Goal: Task Accomplishment & Management: Manage account settings

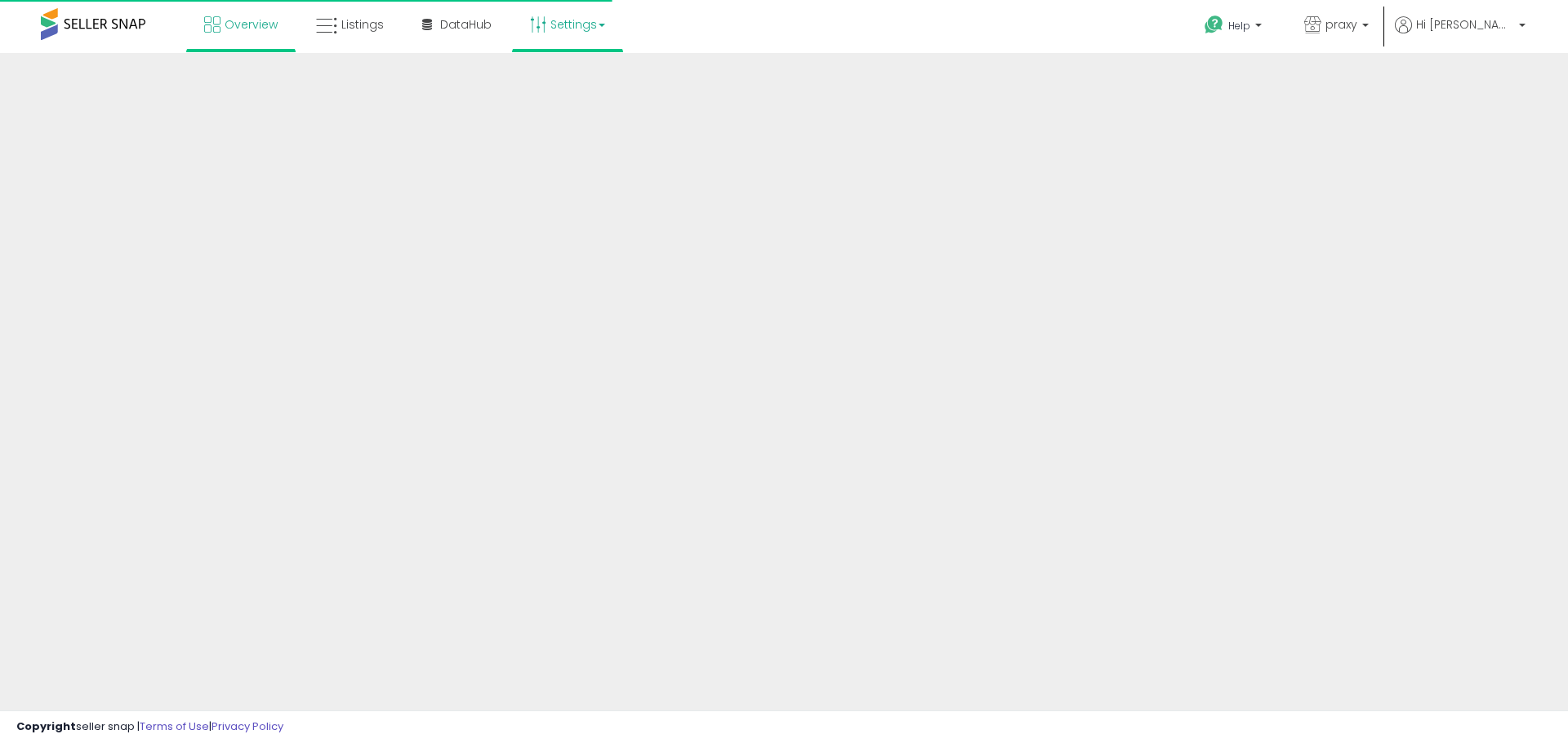
click at [578, 31] on link "Settings" at bounding box center [567, 24] width 99 height 49
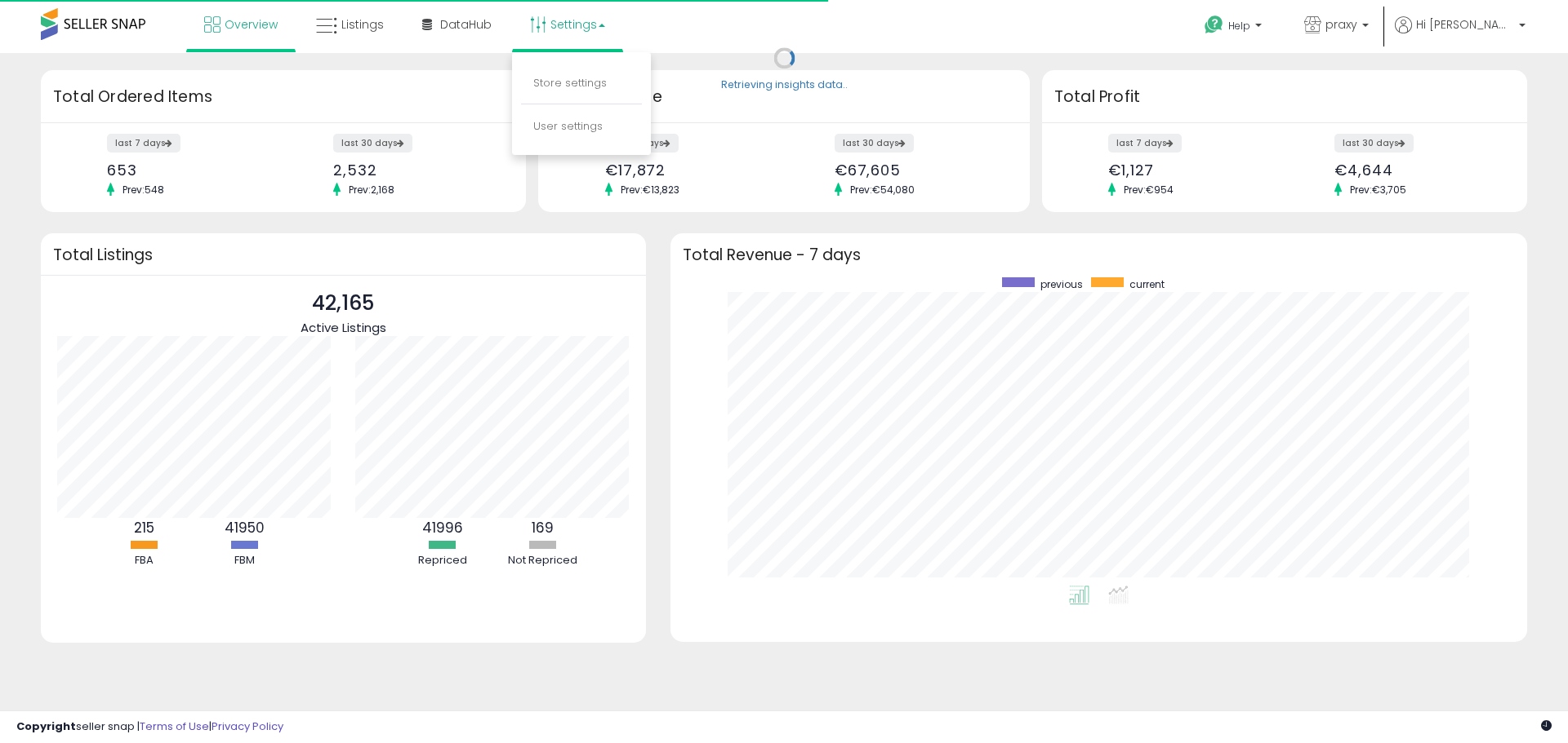
scroll to position [308, 824]
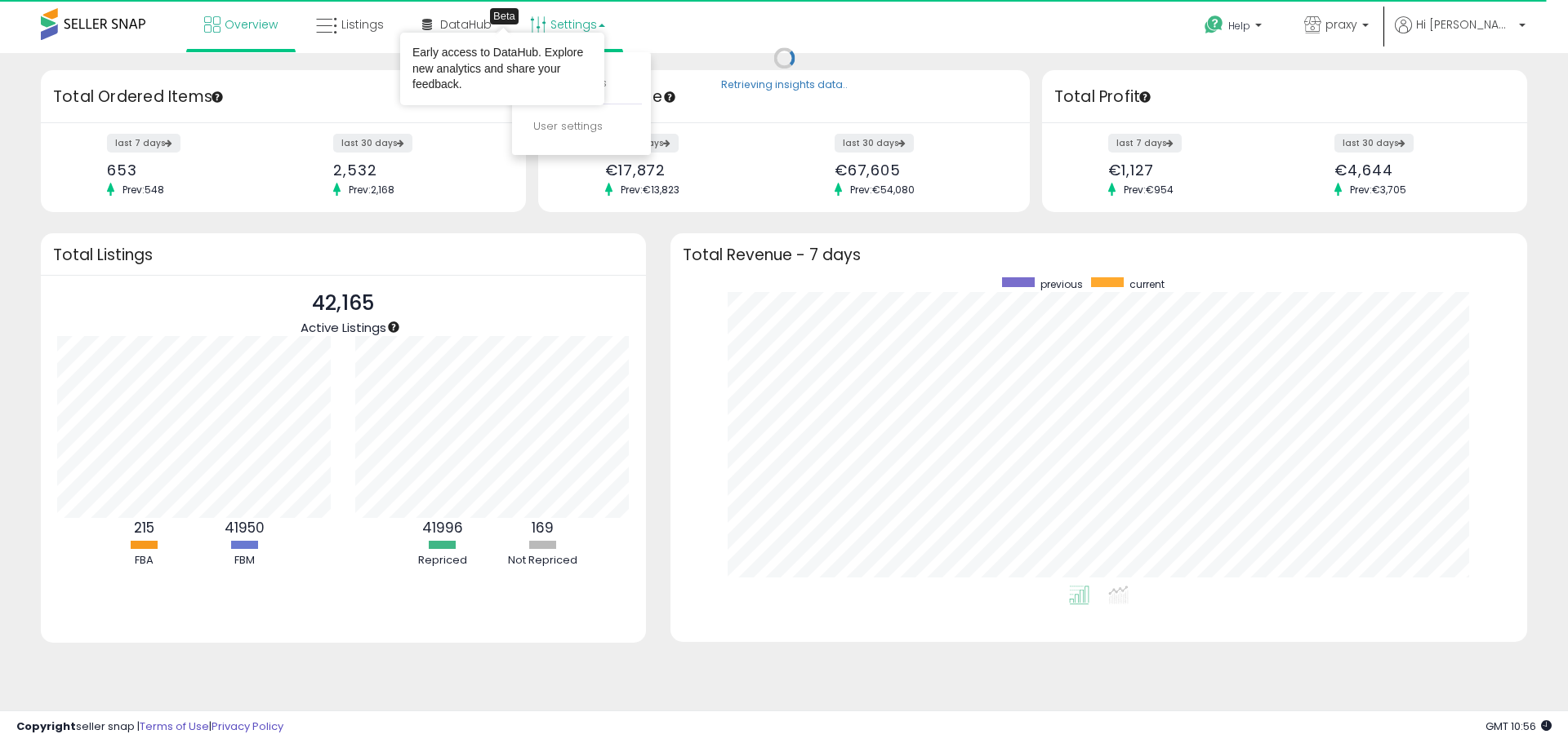
click at [568, 16] on link "Settings" at bounding box center [567, 24] width 99 height 49
click at [572, 24] on link "Settings" at bounding box center [567, 24] width 99 height 49
click at [579, 79] on link "Store settings" at bounding box center [570, 83] width 73 height 15
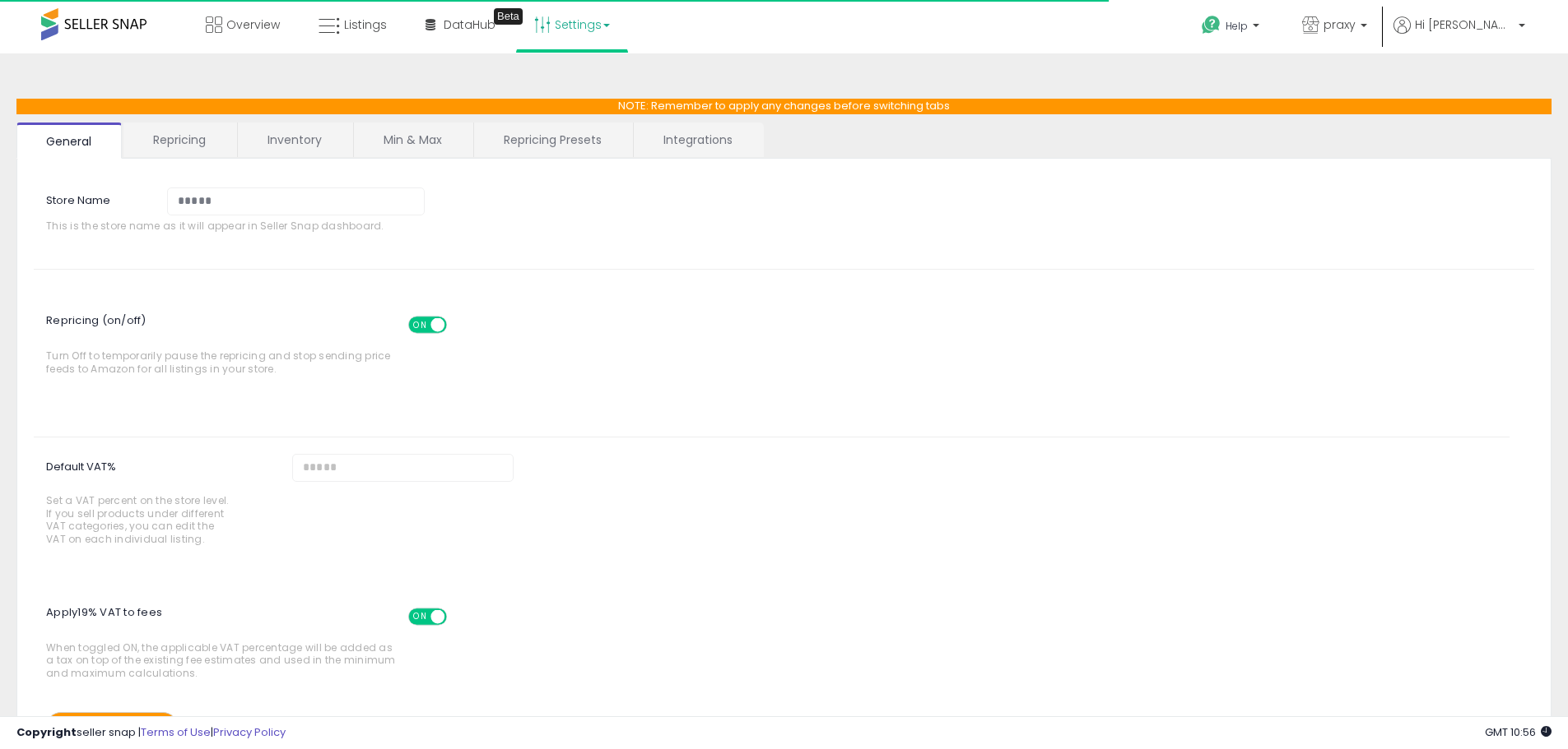
click at [197, 136] on link "Repricing" at bounding box center [179, 140] width 112 height 35
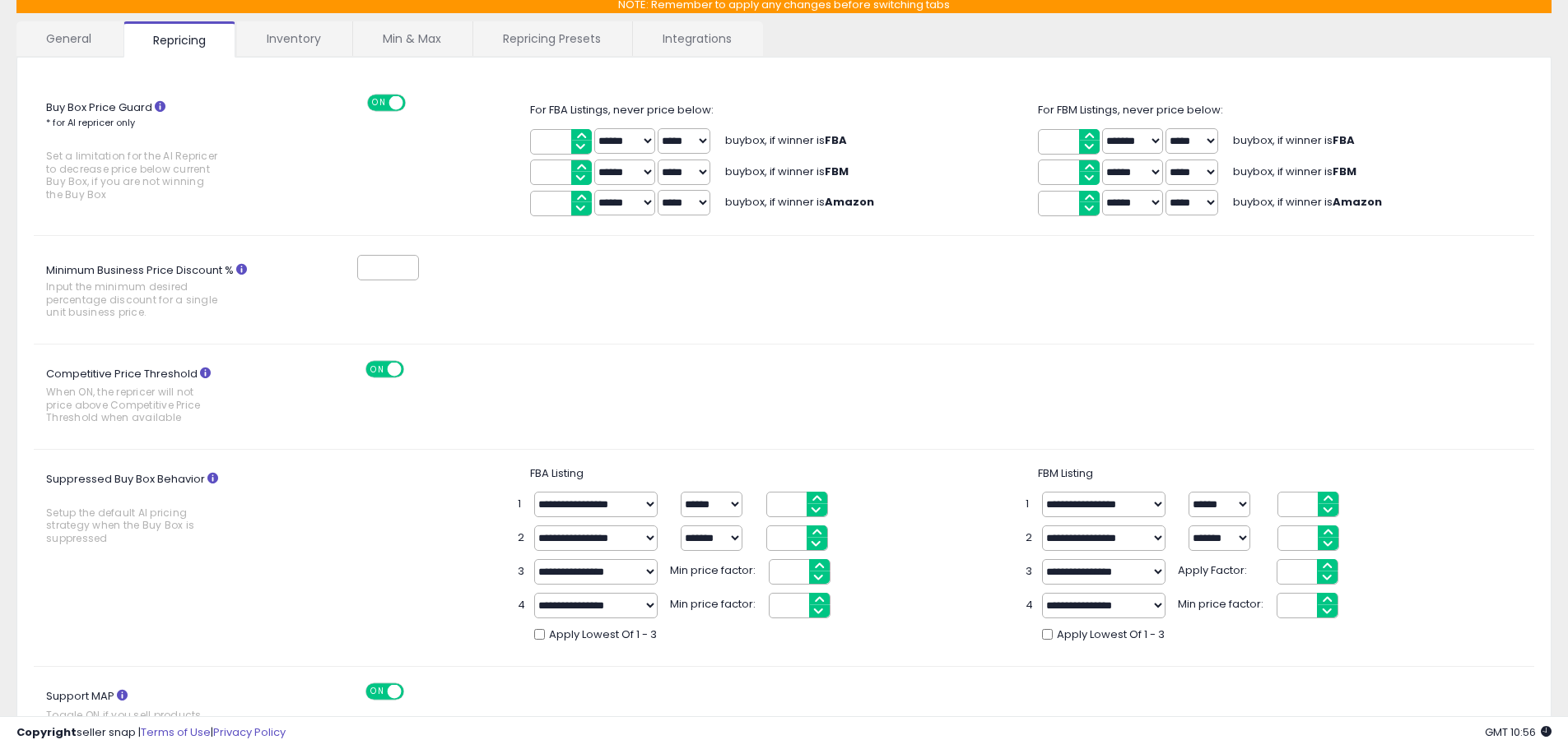
scroll to position [93, 0]
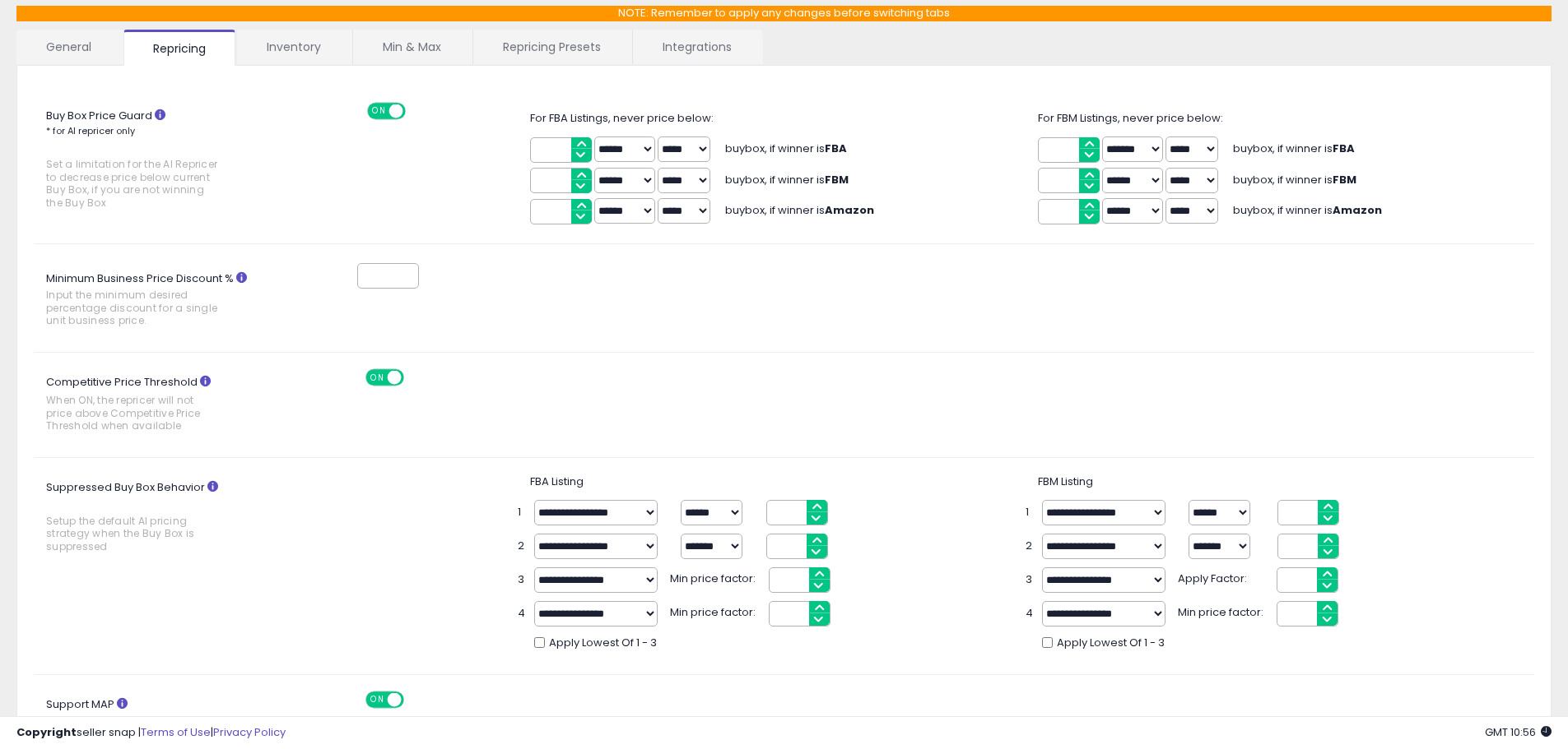
click at [404, 42] on link "Min & Max" at bounding box center [411, 47] width 118 height 35
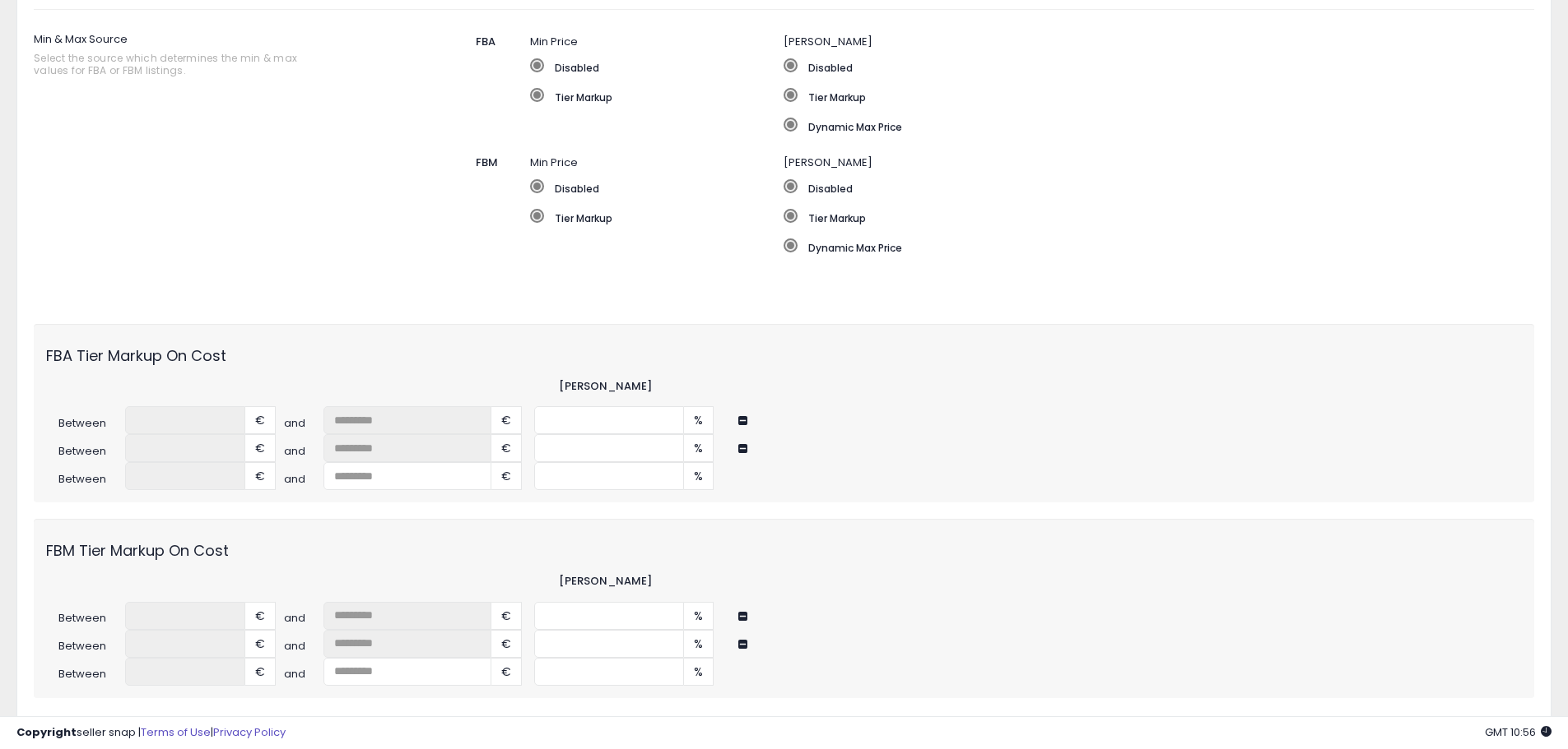
scroll to position [340, 0]
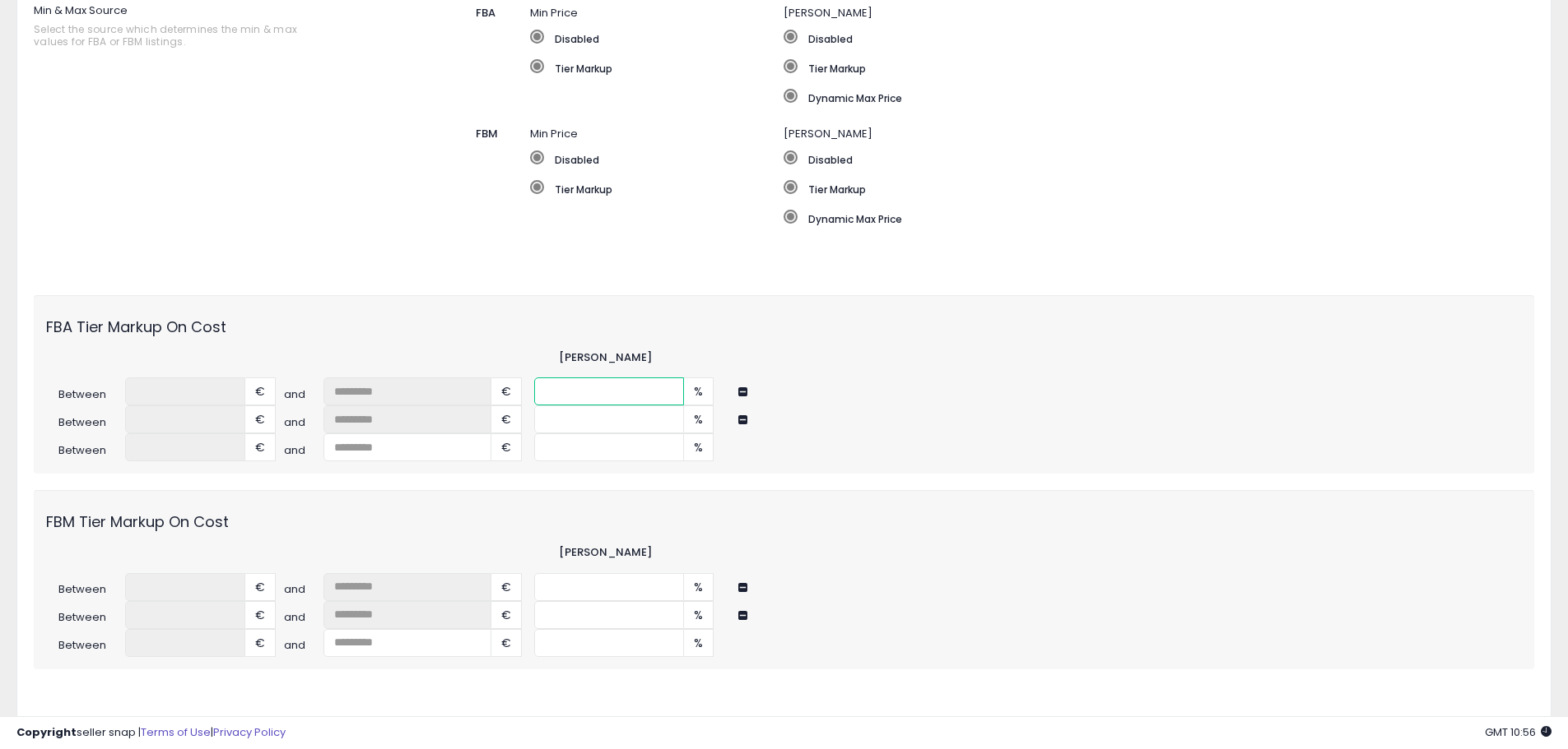
drag, startPoint x: 604, startPoint y: 390, endPoint x: 509, endPoint y: 389, distance: 95.0
click at [509, 389] on div "Between * € and ** € * %" at bounding box center [784, 392] width 1500 height 28
type input "**"
drag, startPoint x: 593, startPoint y: 416, endPoint x: 508, endPoint y: 416, distance: 85.0
click at [508, 416] on div "Between ***** € and ** € * %" at bounding box center [784, 419] width 1500 height 28
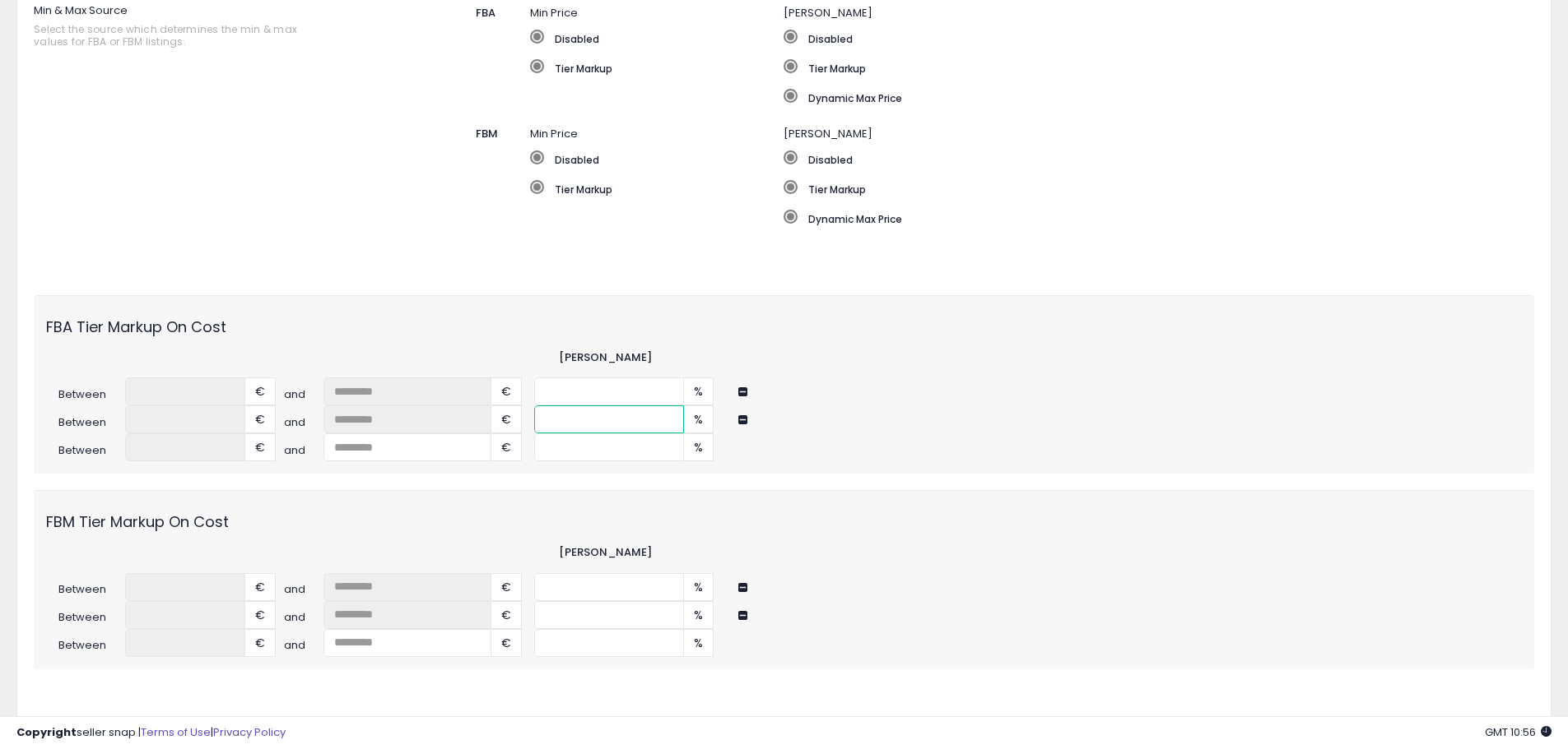
type input "*"
click at [446, 576] on div "Between * € and ** € * %" at bounding box center [784, 587] width 1500 height 28
type input "**"
drag, startPoint x: 573, startPoint y: 614, endPoint x: 498, endPoint y: 610, distance: 75.1
click at [498, 610] on div "Between ***** € and ** € * %" at bounding box center [784, 615] width 1500 height 28
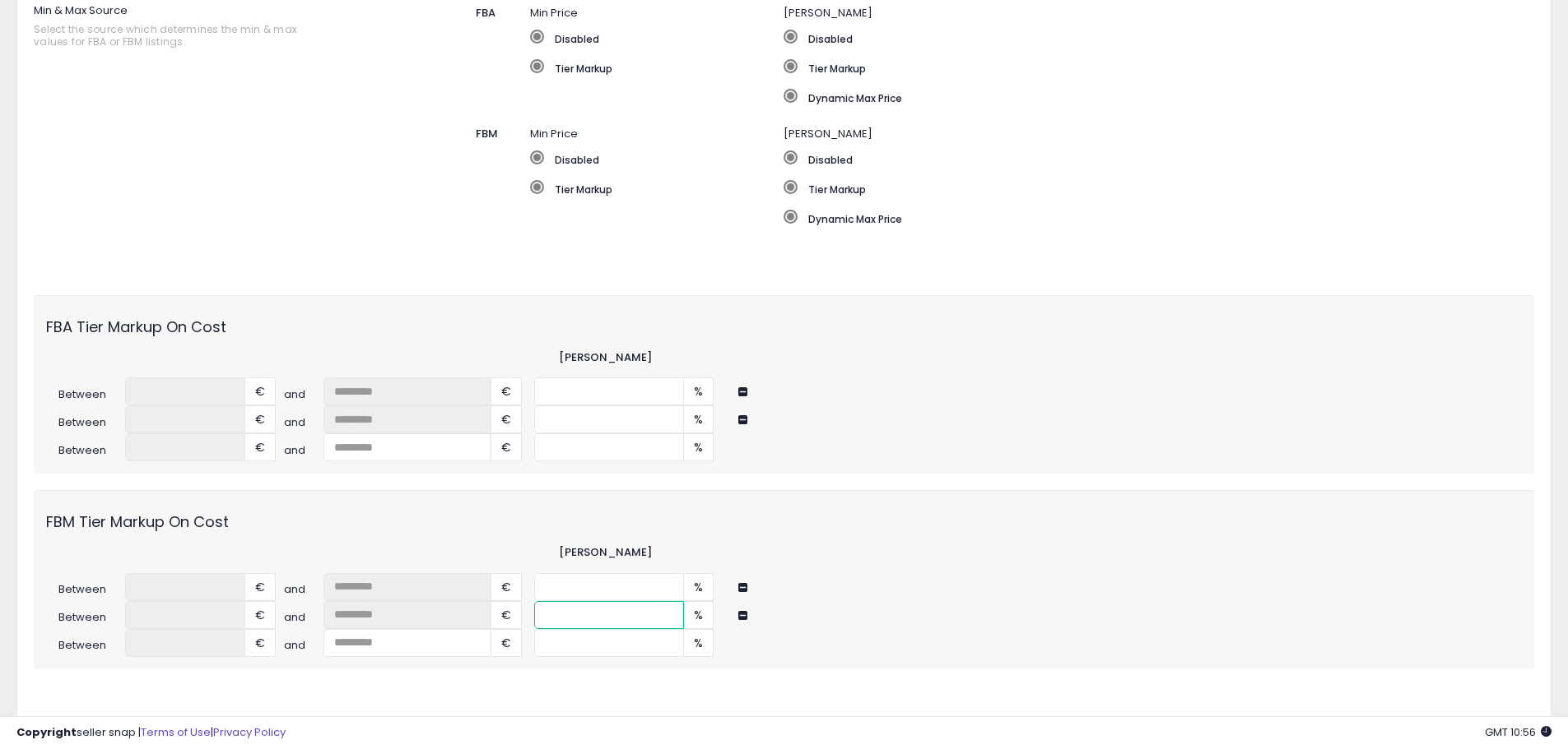
type input "*"
click at [840, 542] on div "FBM Tier Markup On Cost Min Markup Between * € and ** € ** % Between *****" at bounding box center [784, 580] width 1500 height 179
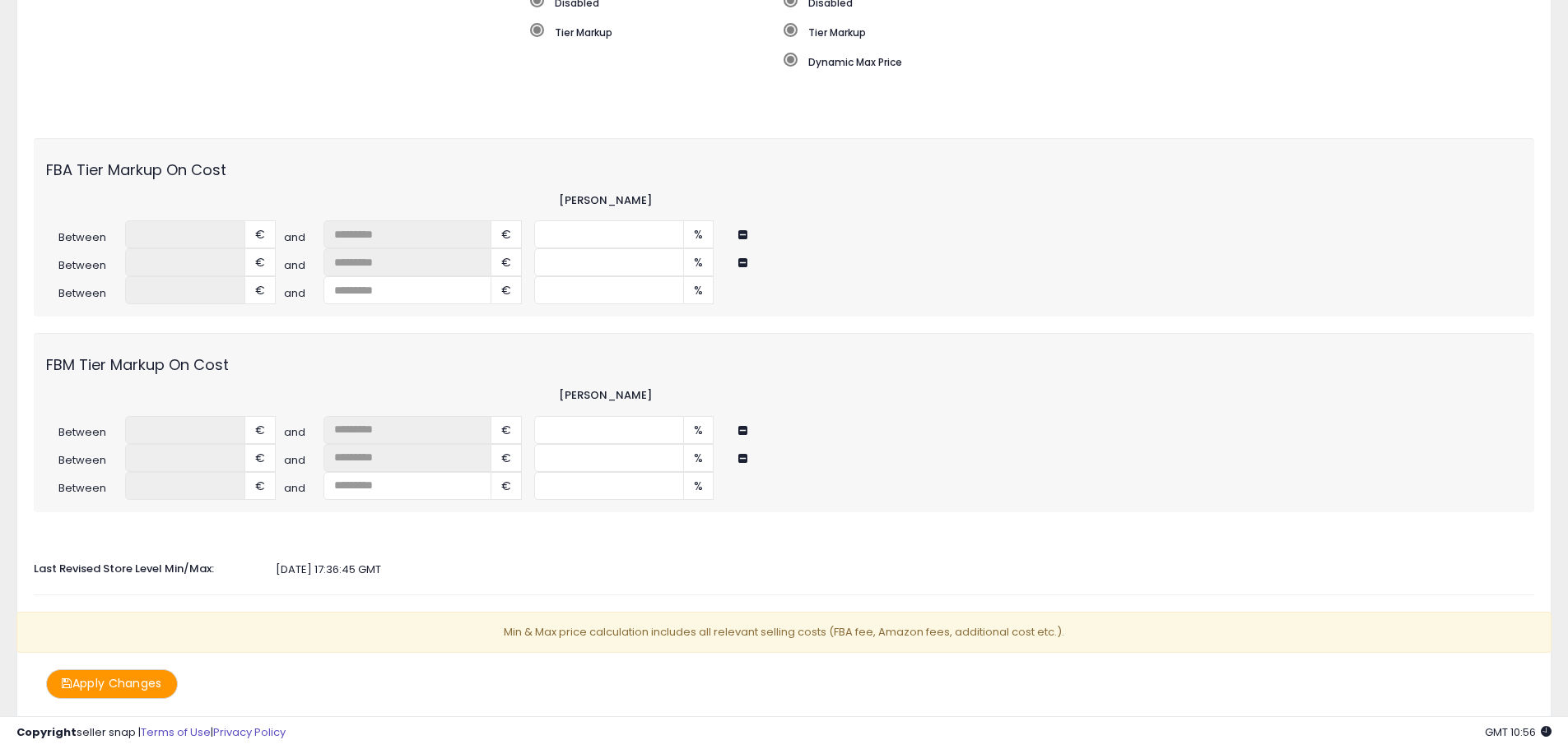
scroll to position [559, 0]
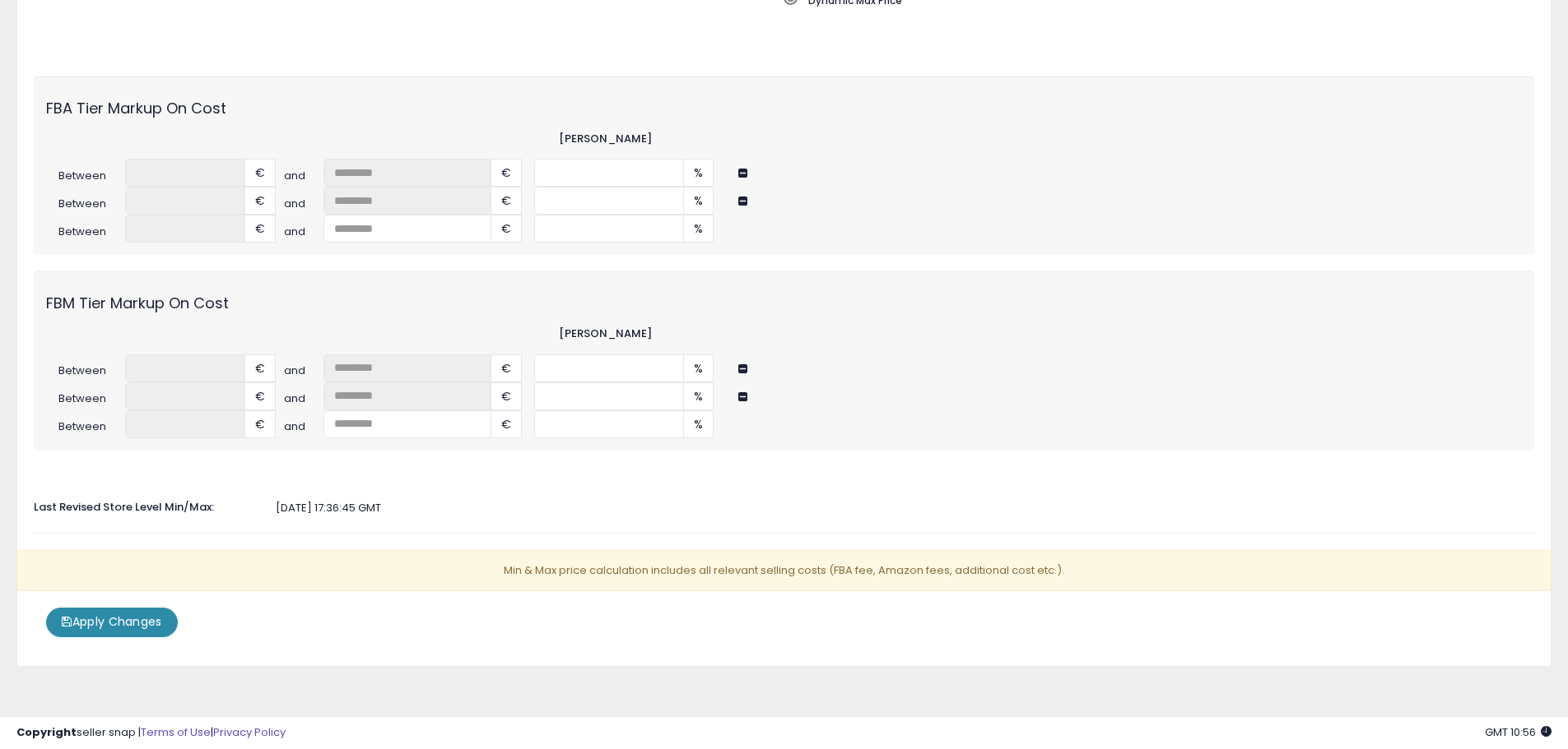
drag, startPoint x: 144, startPoint y: 617, endPoint x: 236, endPoint y: 592, distance: 95.3
click at [145, 617] on button "Apply Changes" at bounding box center [111, 623] width 131 height 29
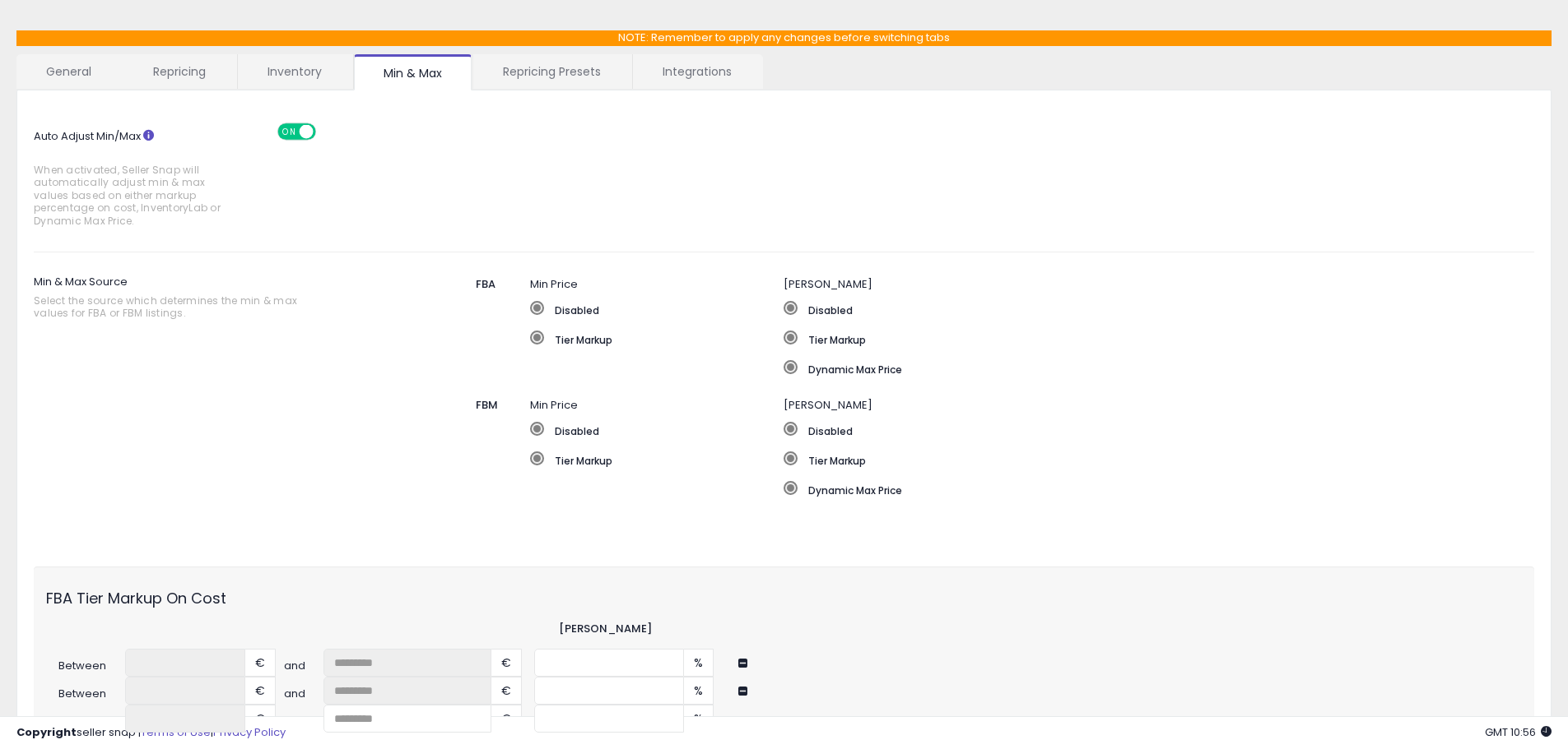
scroll to position [83, 0]
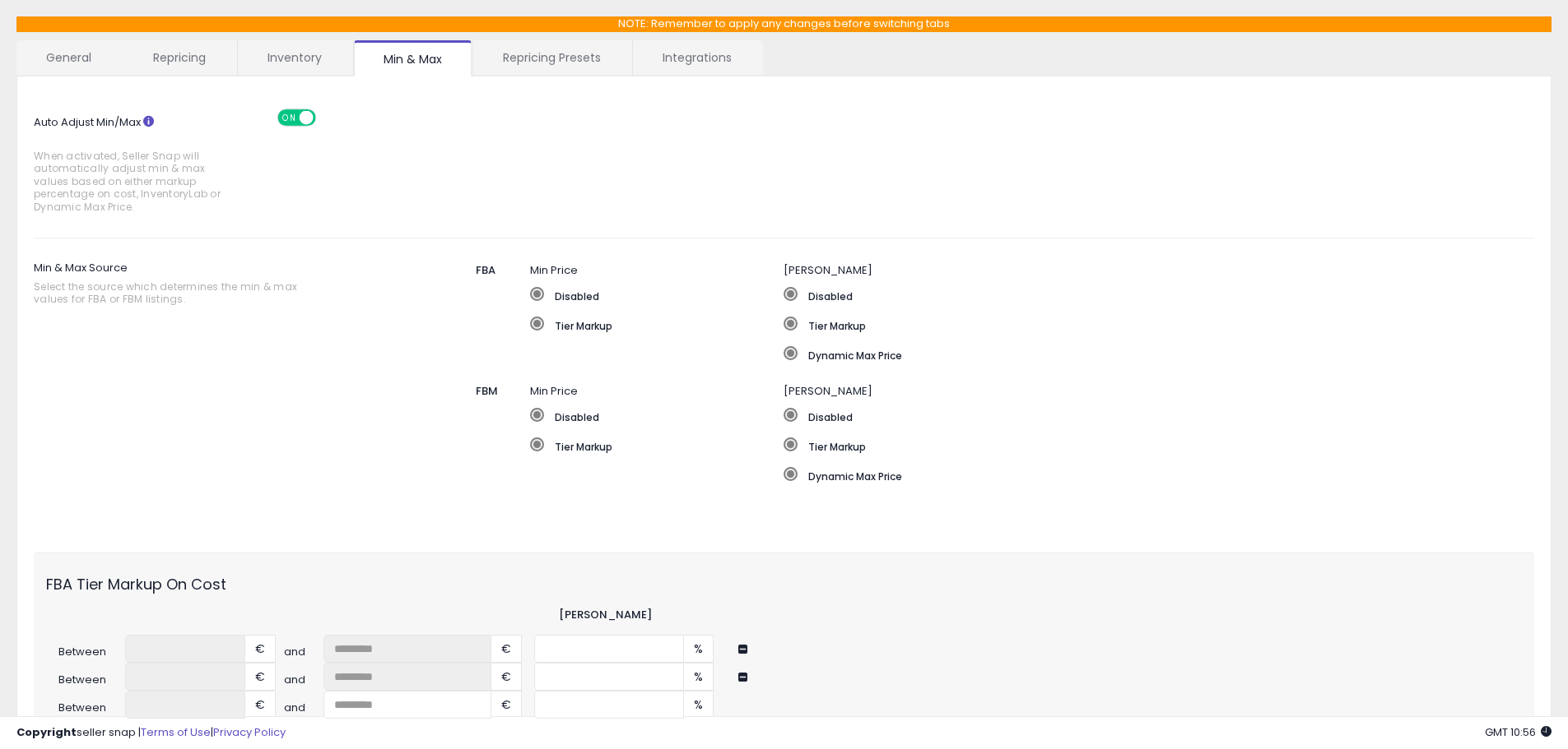
click at [93, 57] on link "General" at bounding box center [69, 57] width 105 height 35
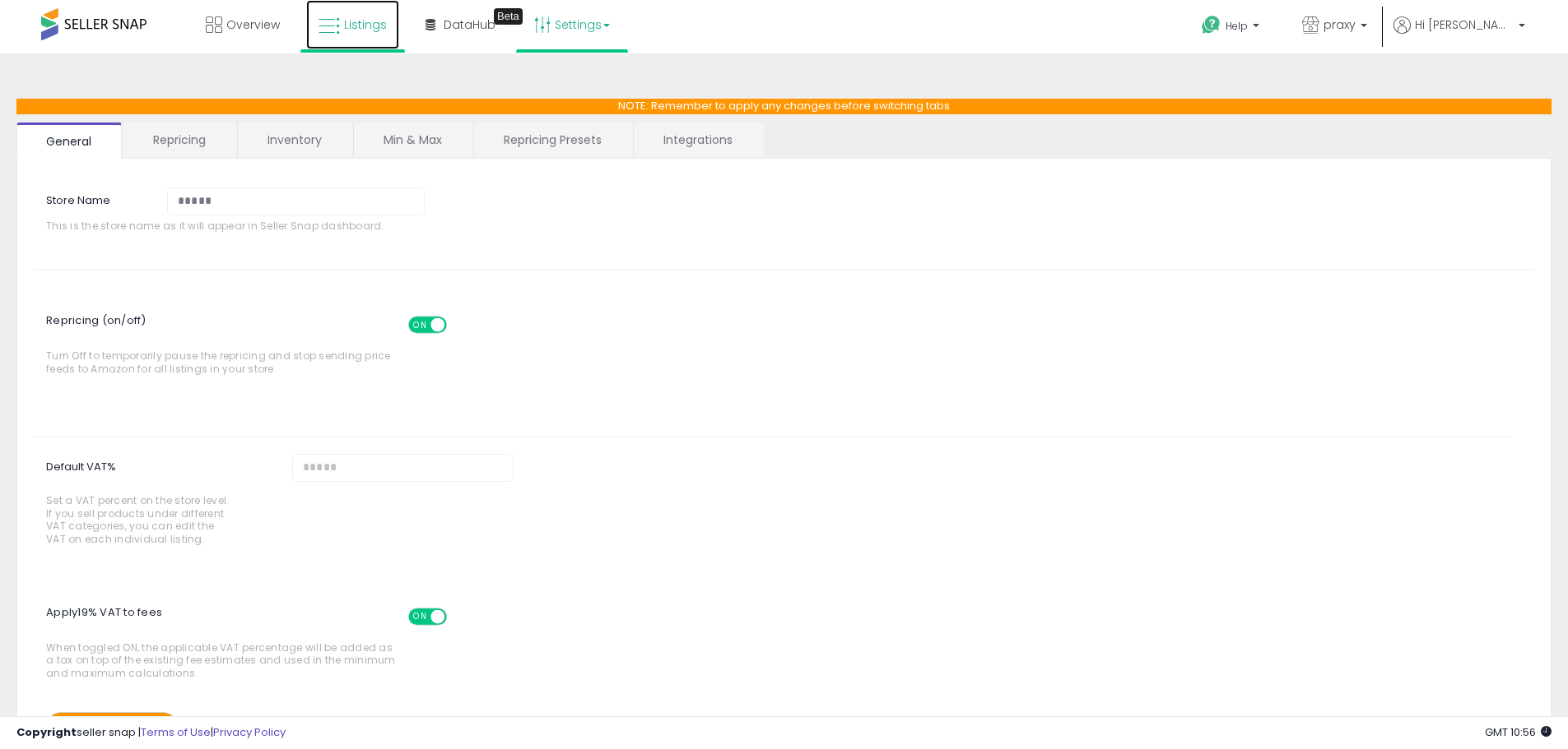
click at [344, 24] on span "Listings" at bounding box center [366, 24] width 43 height 17
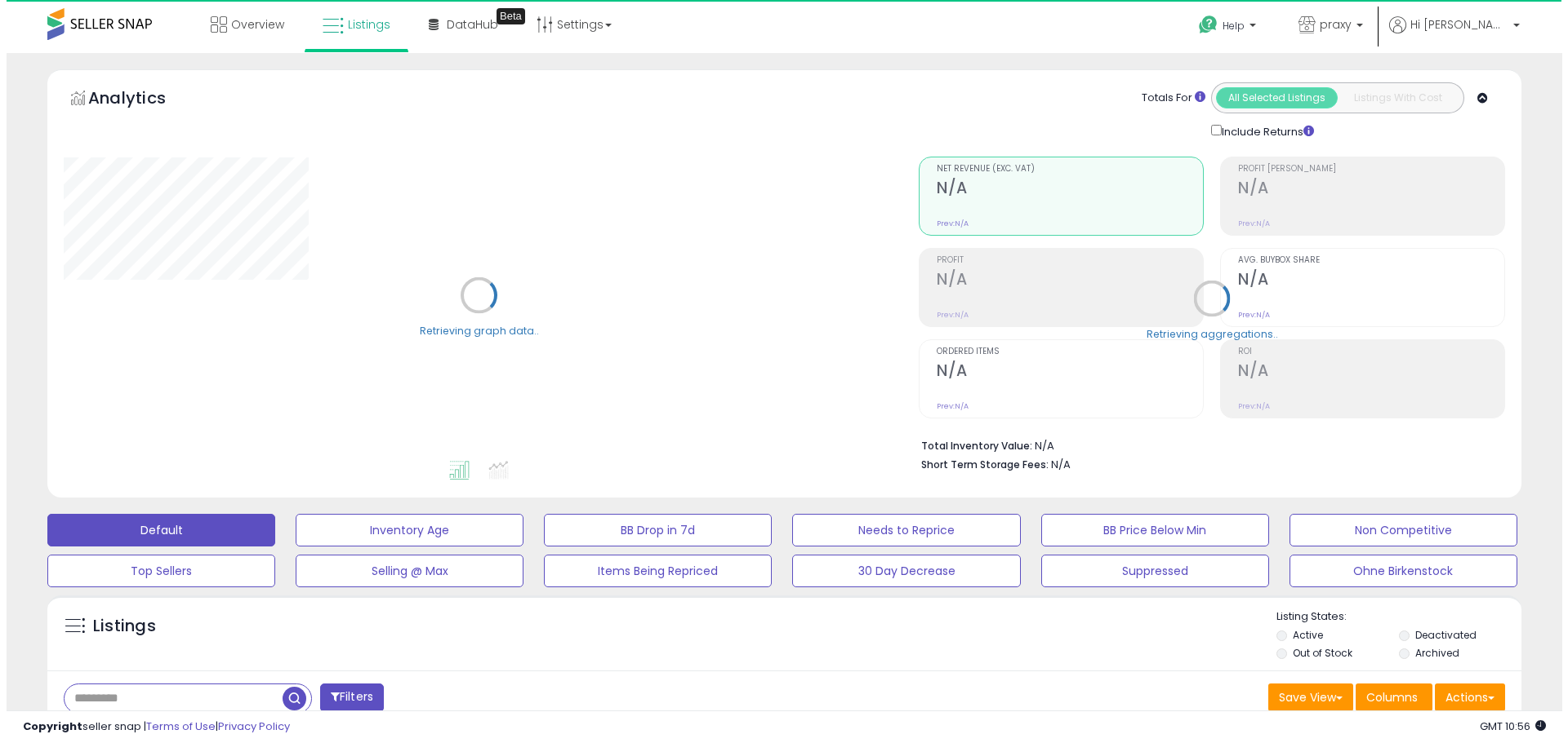
scroll to position [245, 0]
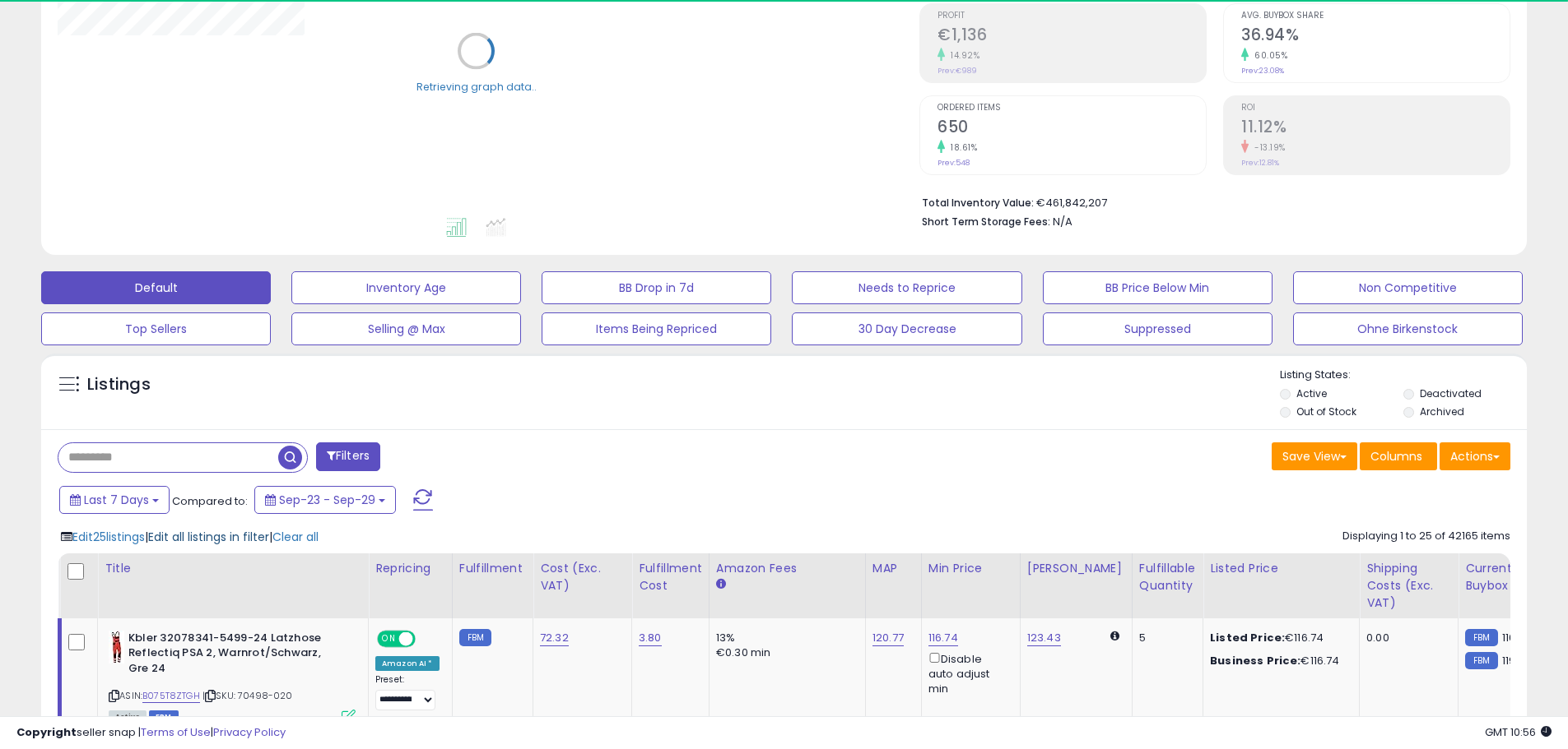
click at [220, 536] on span "Edit all listings in filter" at bounding box center [208, 536] width 121 height 17
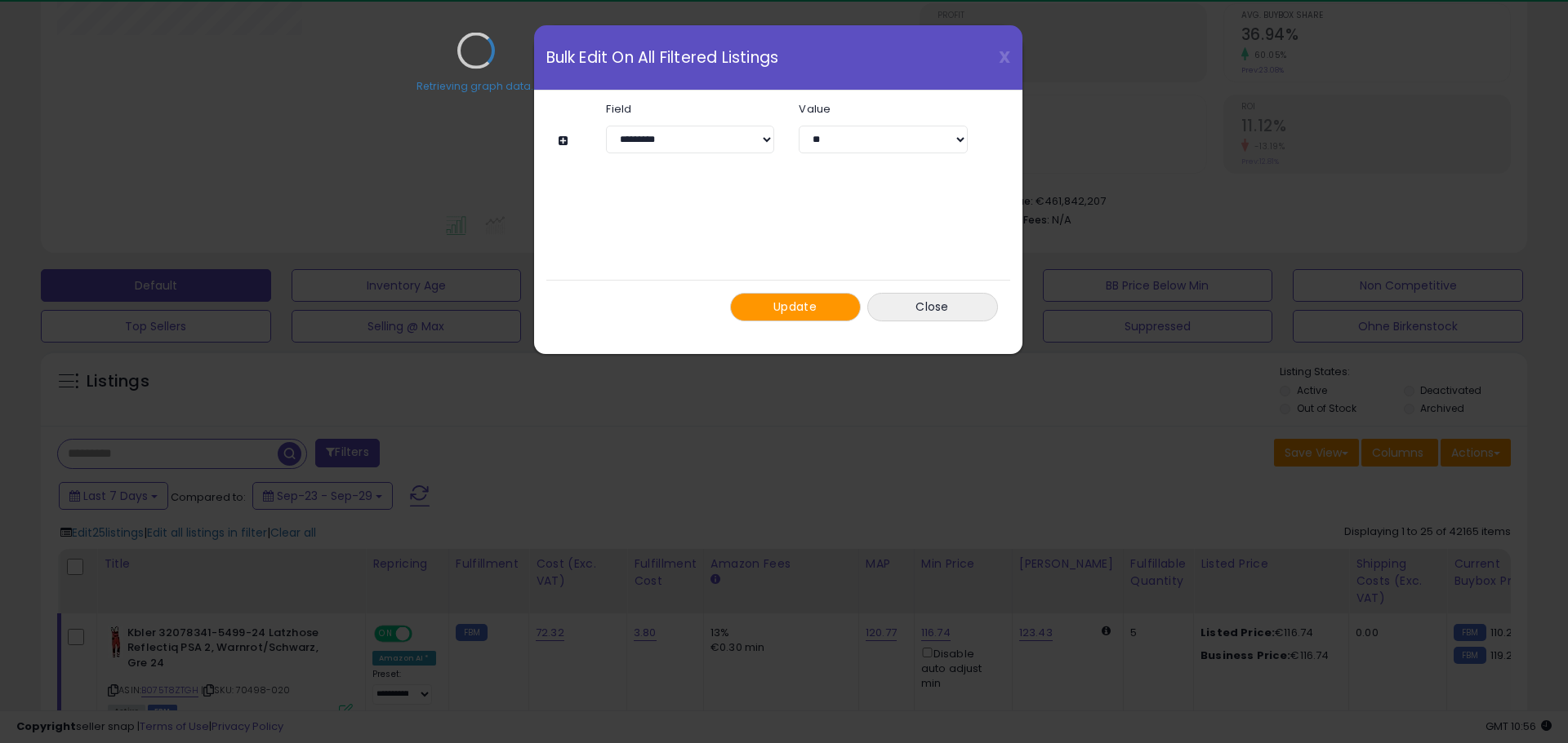
click at [759, 141] on div "Retrieving graph data.." at bounding box center [476, 63] width 862 height 334
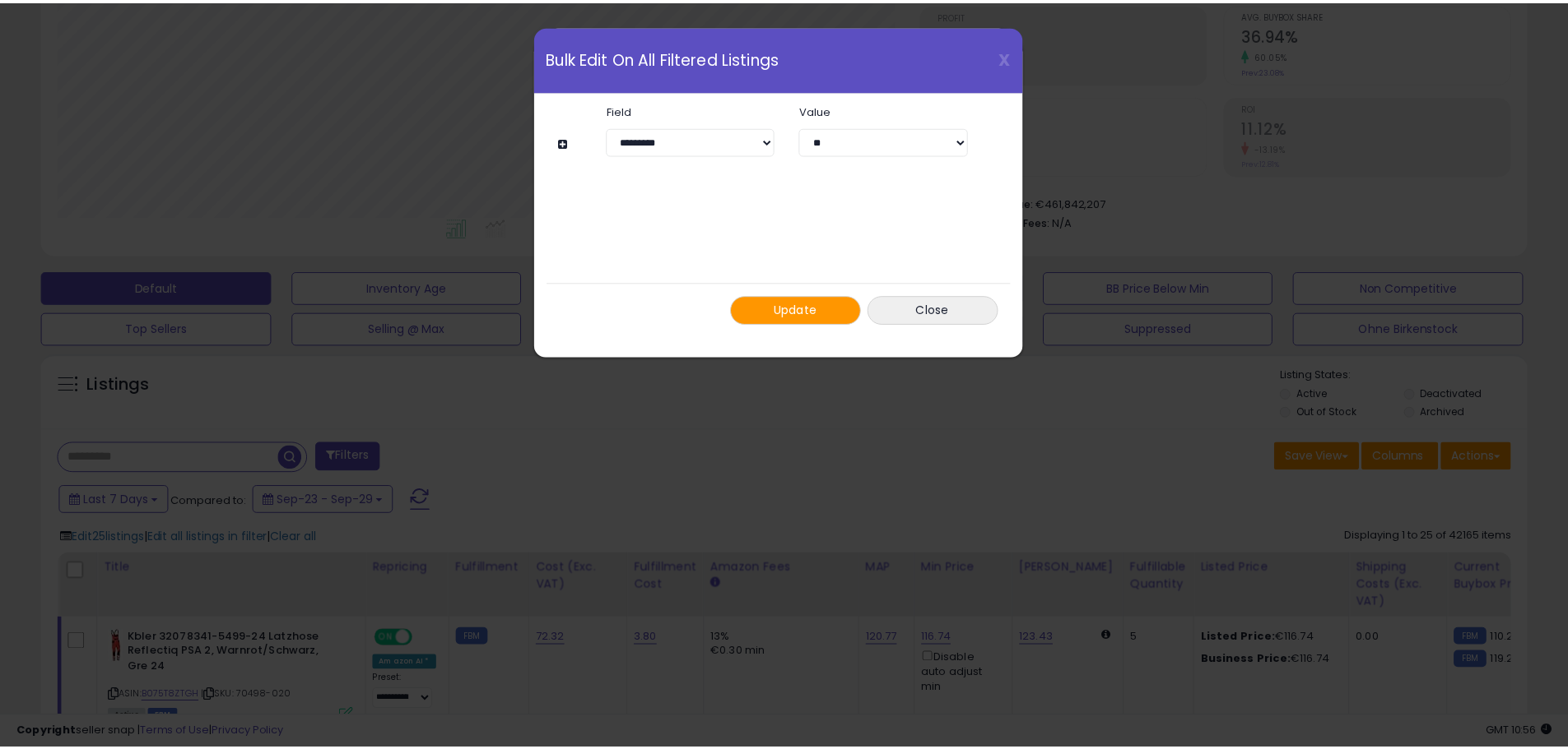
scroll to position [337, 869]
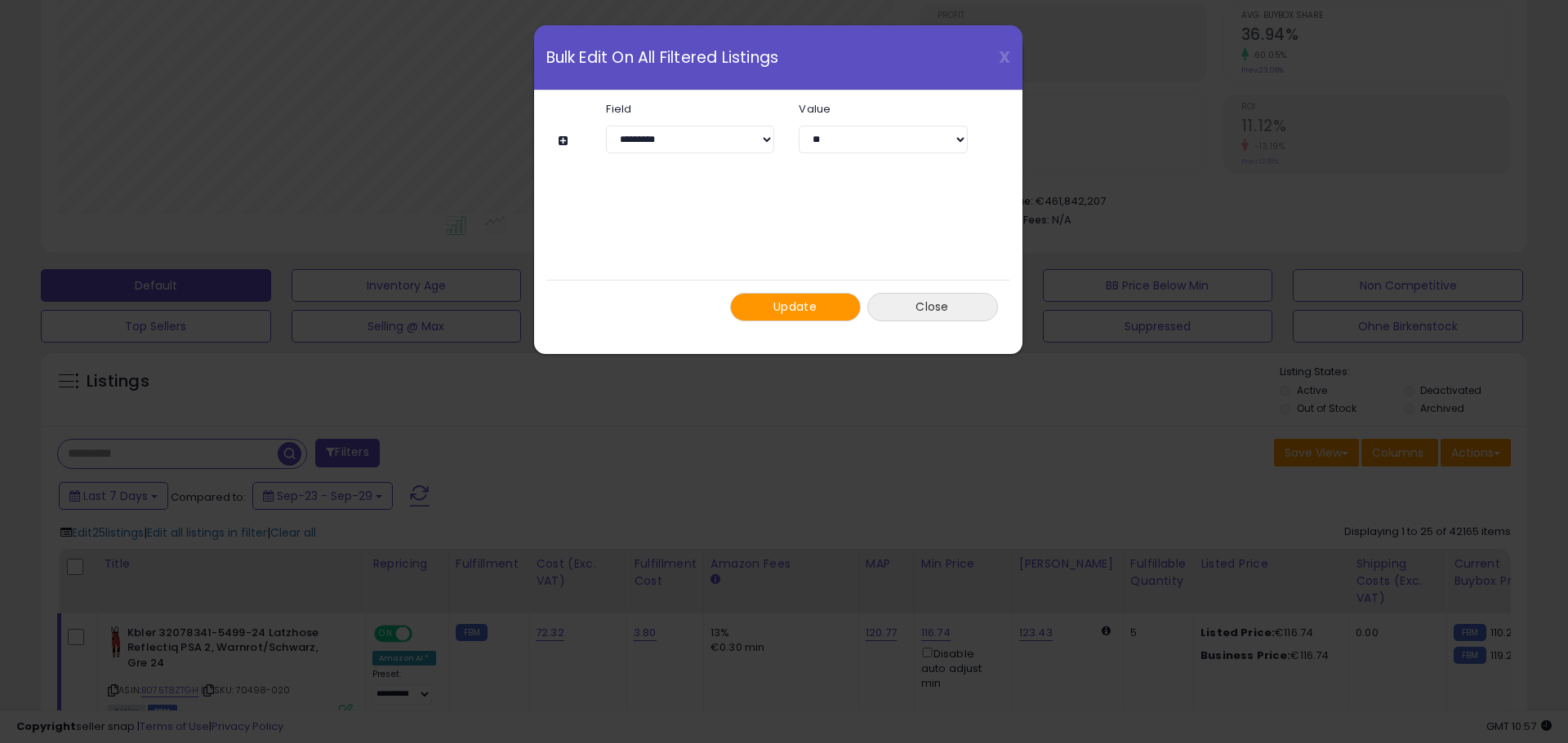
click at [933, 306] on button "Close" at bounding box center [932, 307] width 130 height 29
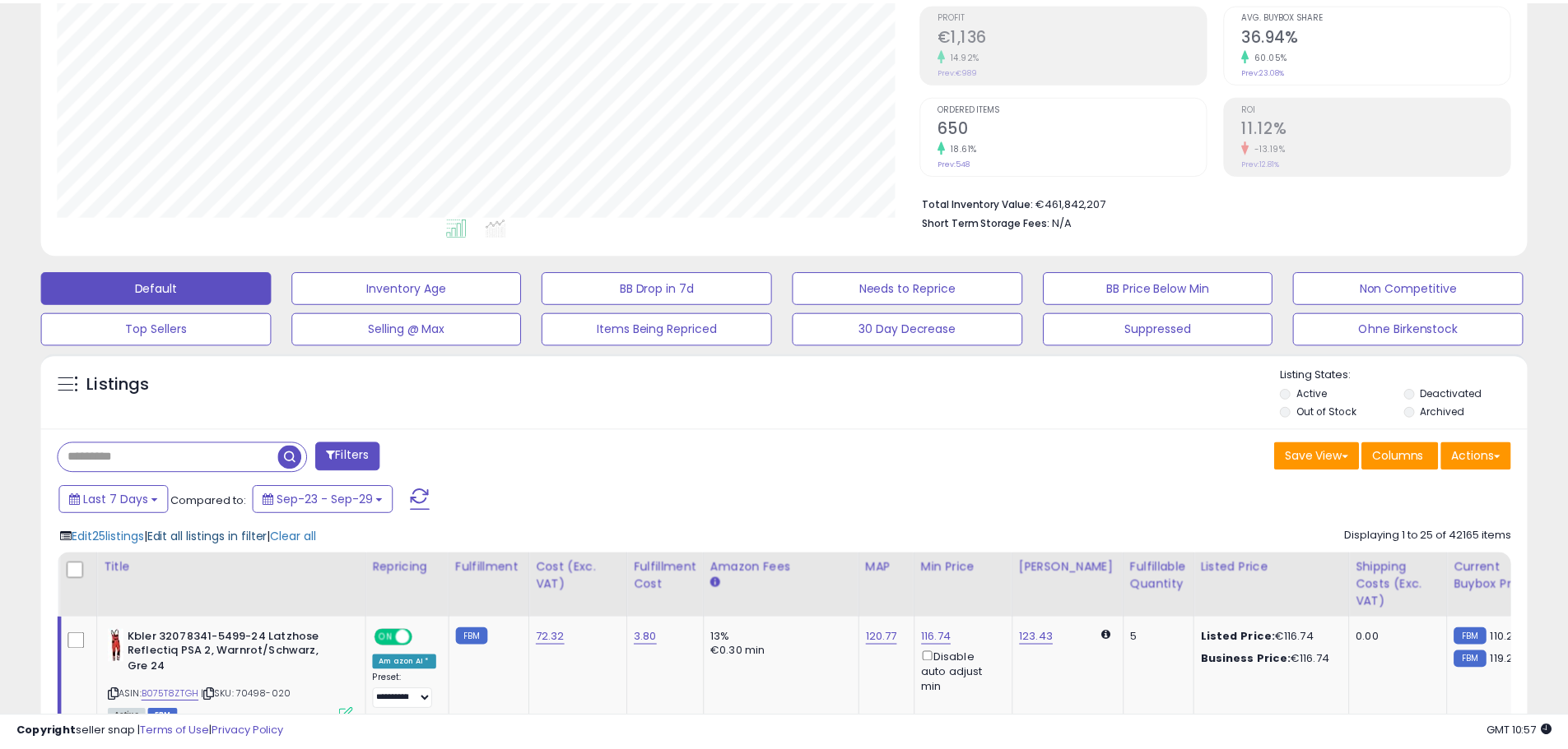
scroll to position [337, 861]
click at [230, 539] on span "Edit all listings in filter" at bounding box center [208, 536] width 121 height 17
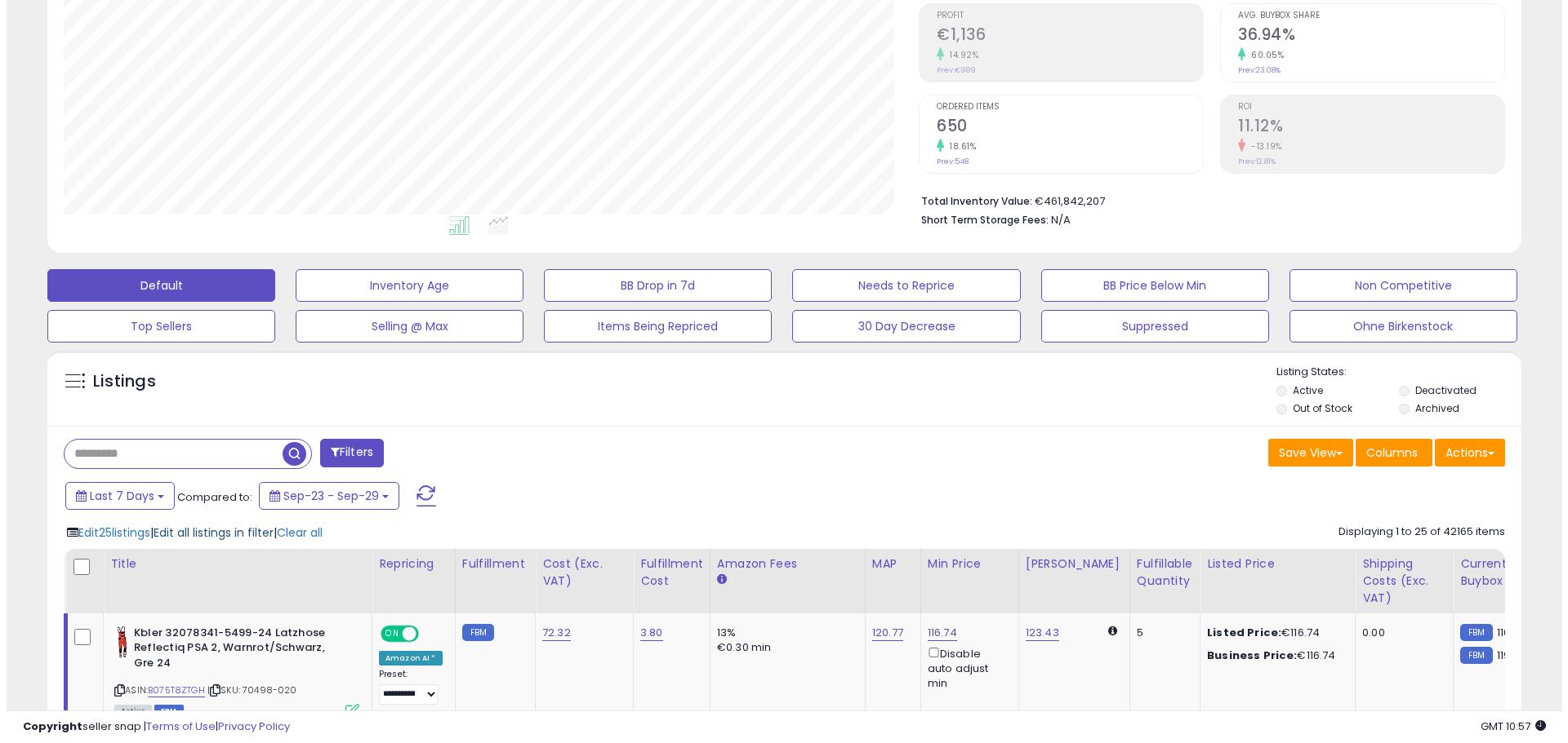
scroll to position [334, 862]
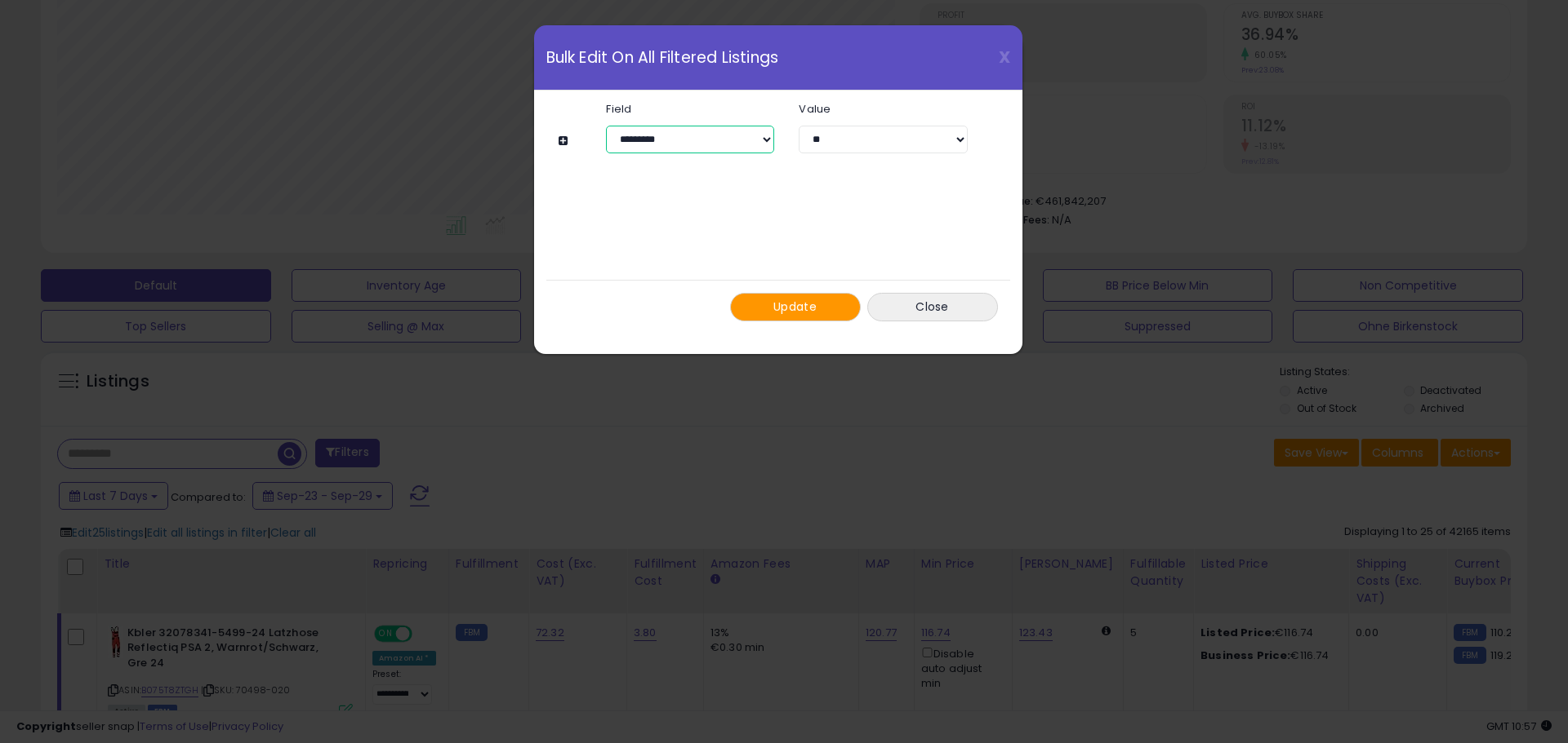
click at [738, 136] on select "**********" at bounding box center [689, 139] width 168 height 28
select select "**********"
click at [606, 125] on select "**********" at bounding box center [689, 139] width 168 height 28
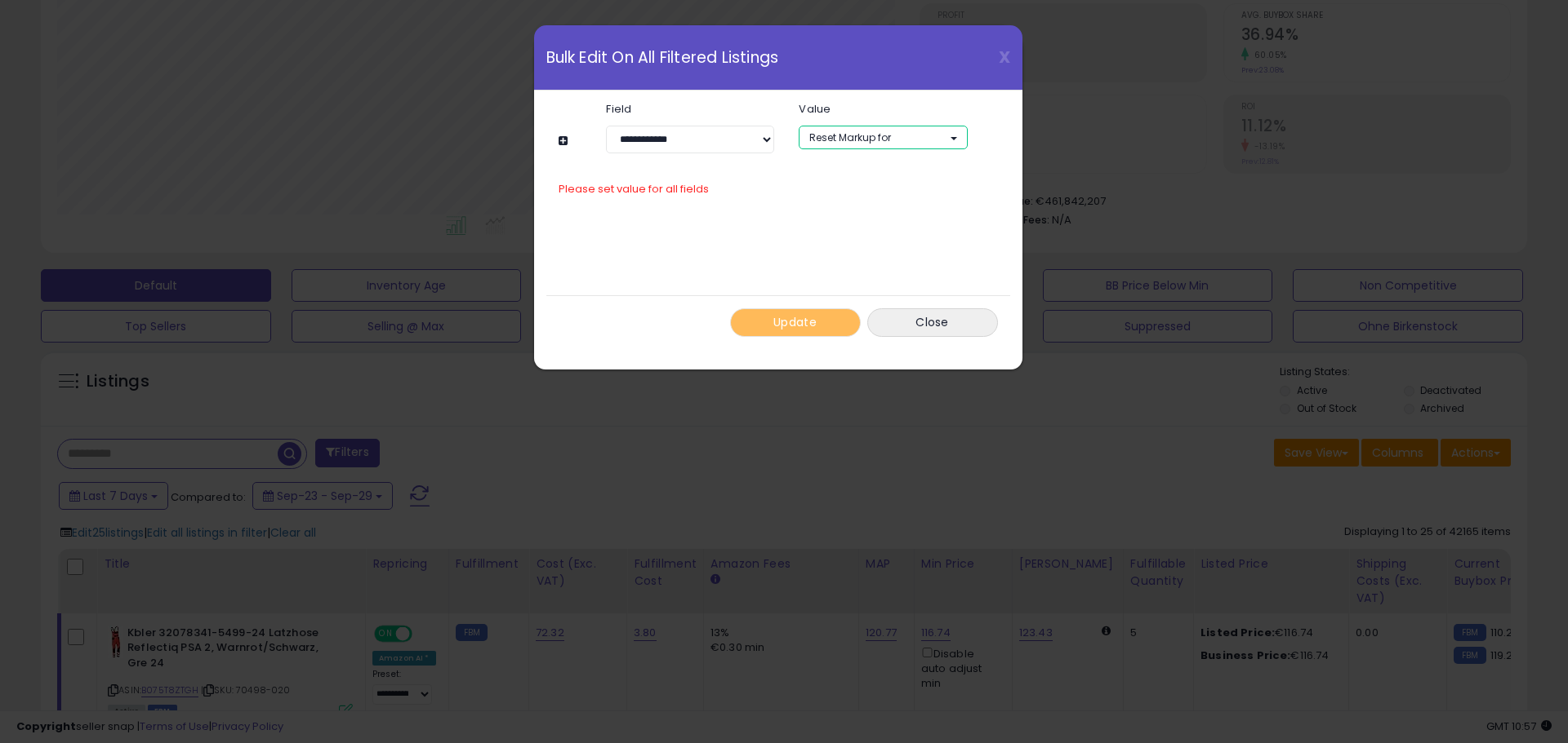
click at [869, 129] on button "Reset Markup for" at bounding box center [882, 137] width 168 height 24
select select "***"
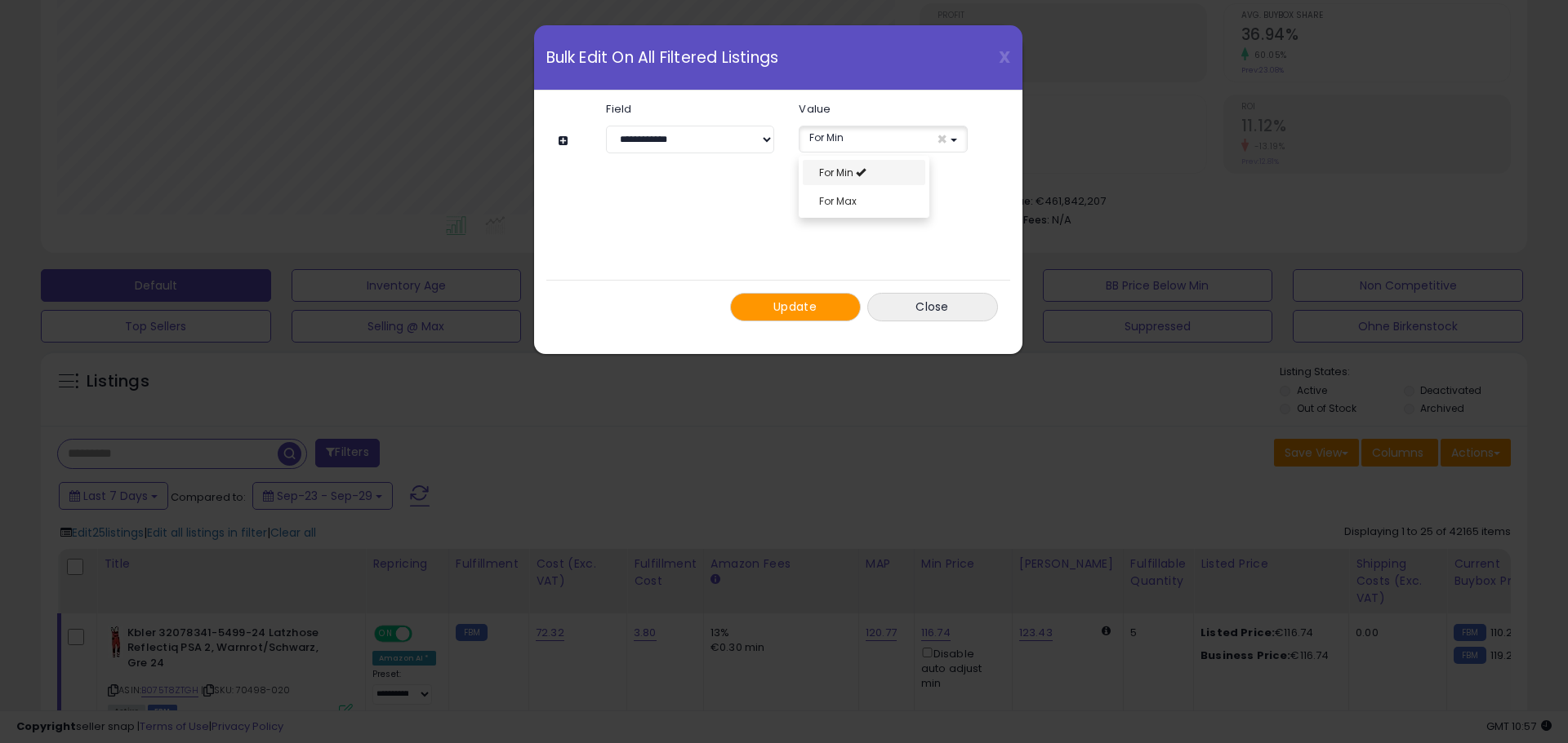
click at [854, 166] on link "For Min" at bounding box center [863, 172] width 122 height 25
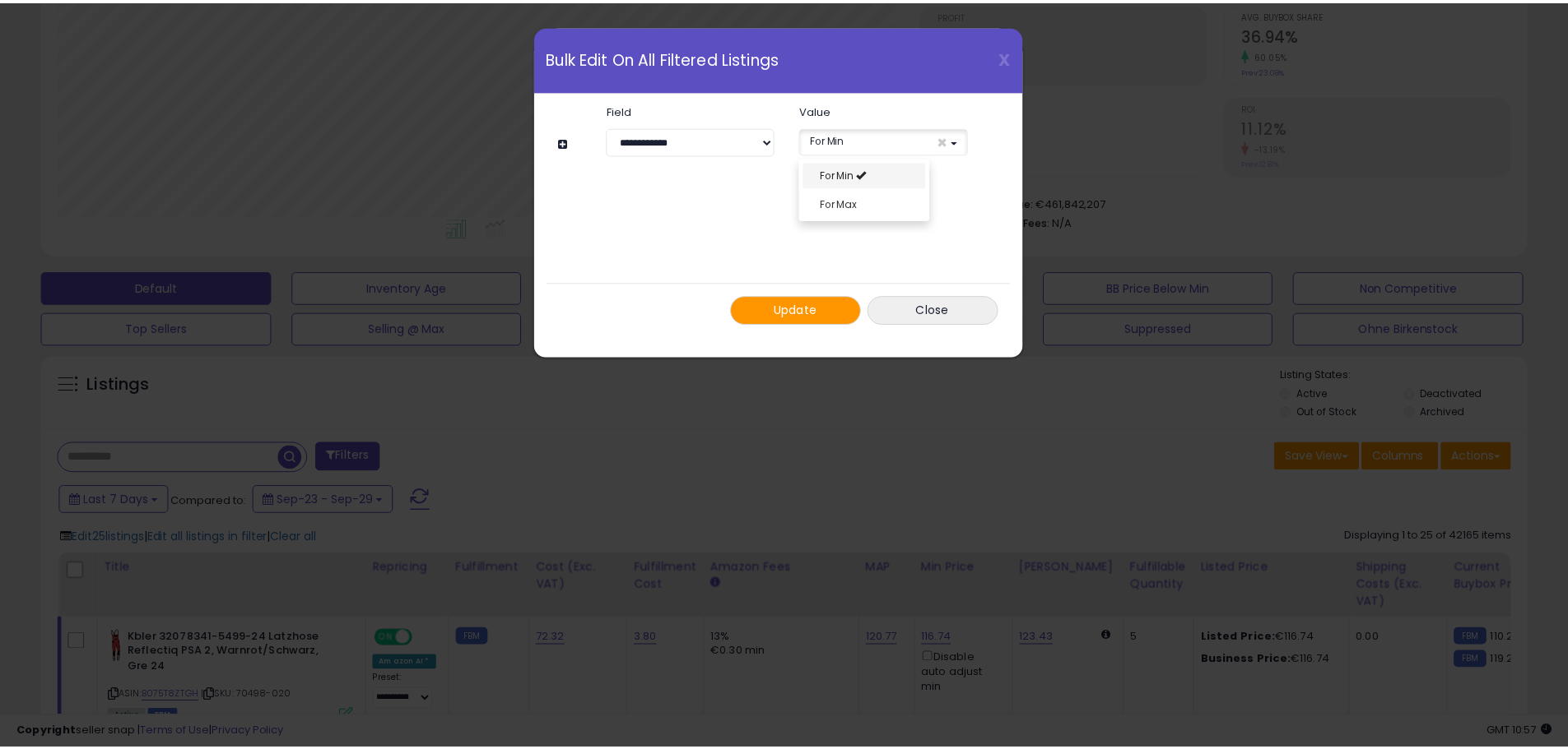
scroll to position [14, 0]
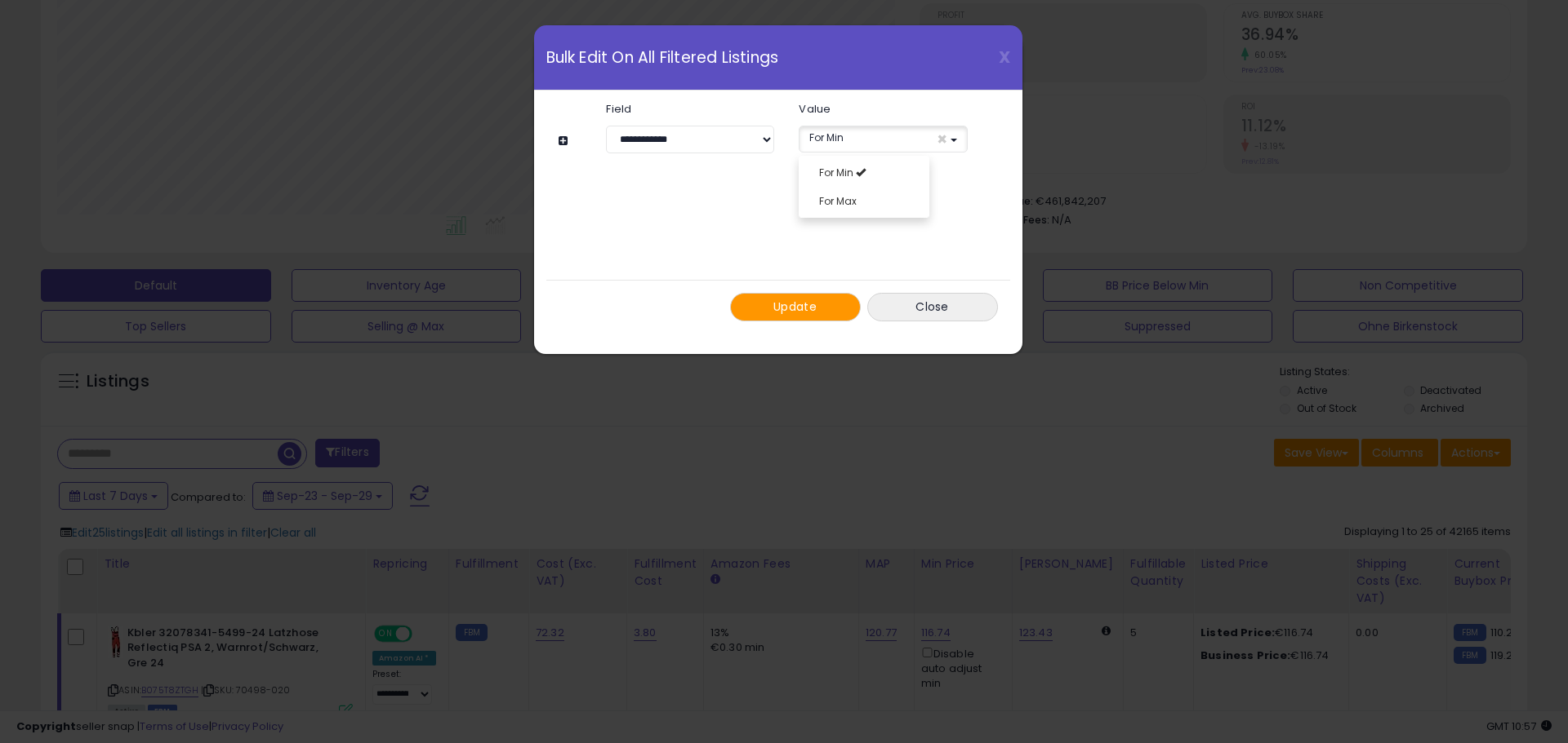
click at [796, 301] on span "Update" at bounding box center [795, 306] width 43 height 16
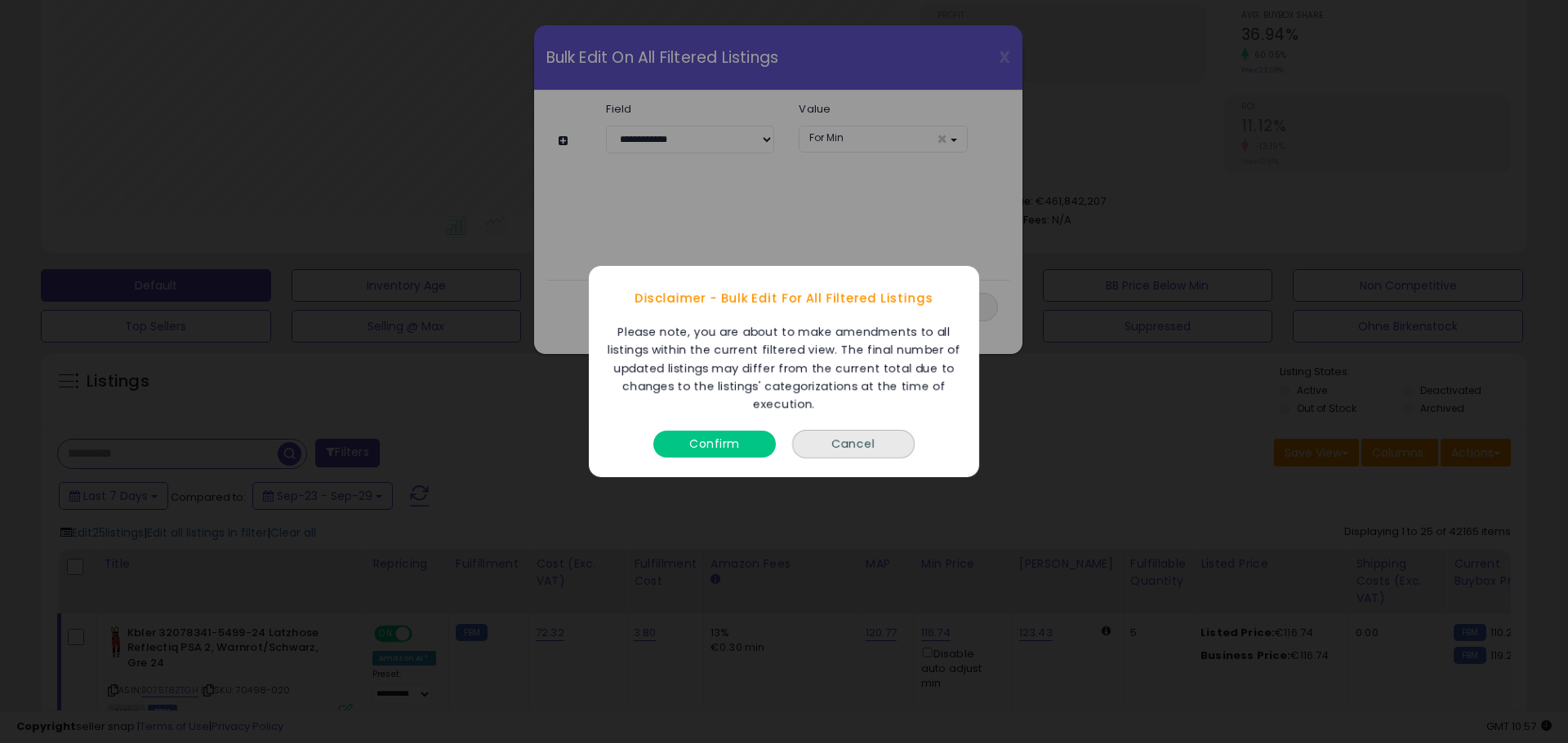
click at [720, 433] on button "Confirm" at bounding box center [714, 444] width 122 height 27
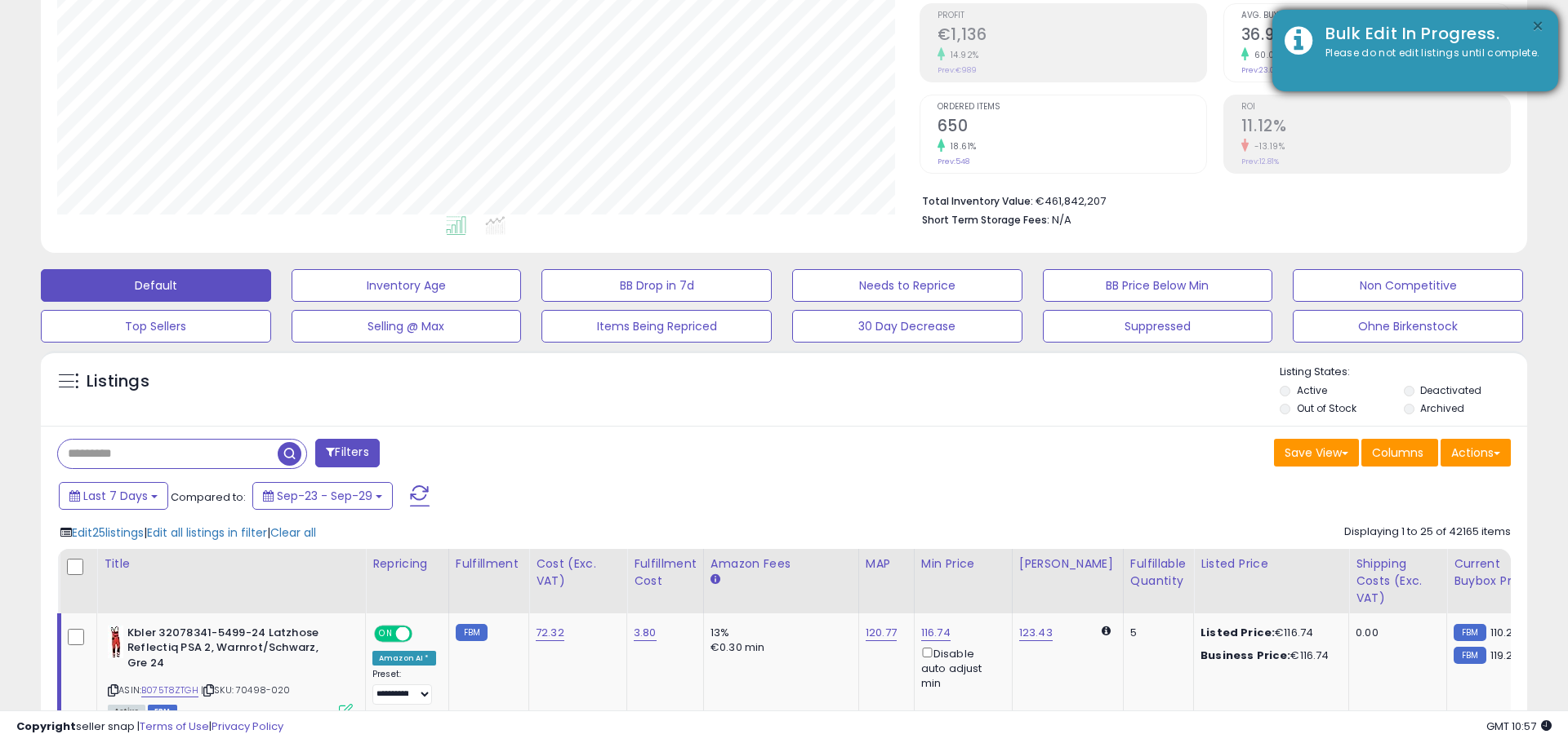
click at [1539, 27] on button "×" at bounding box center [1537, 26] width 14 height 20
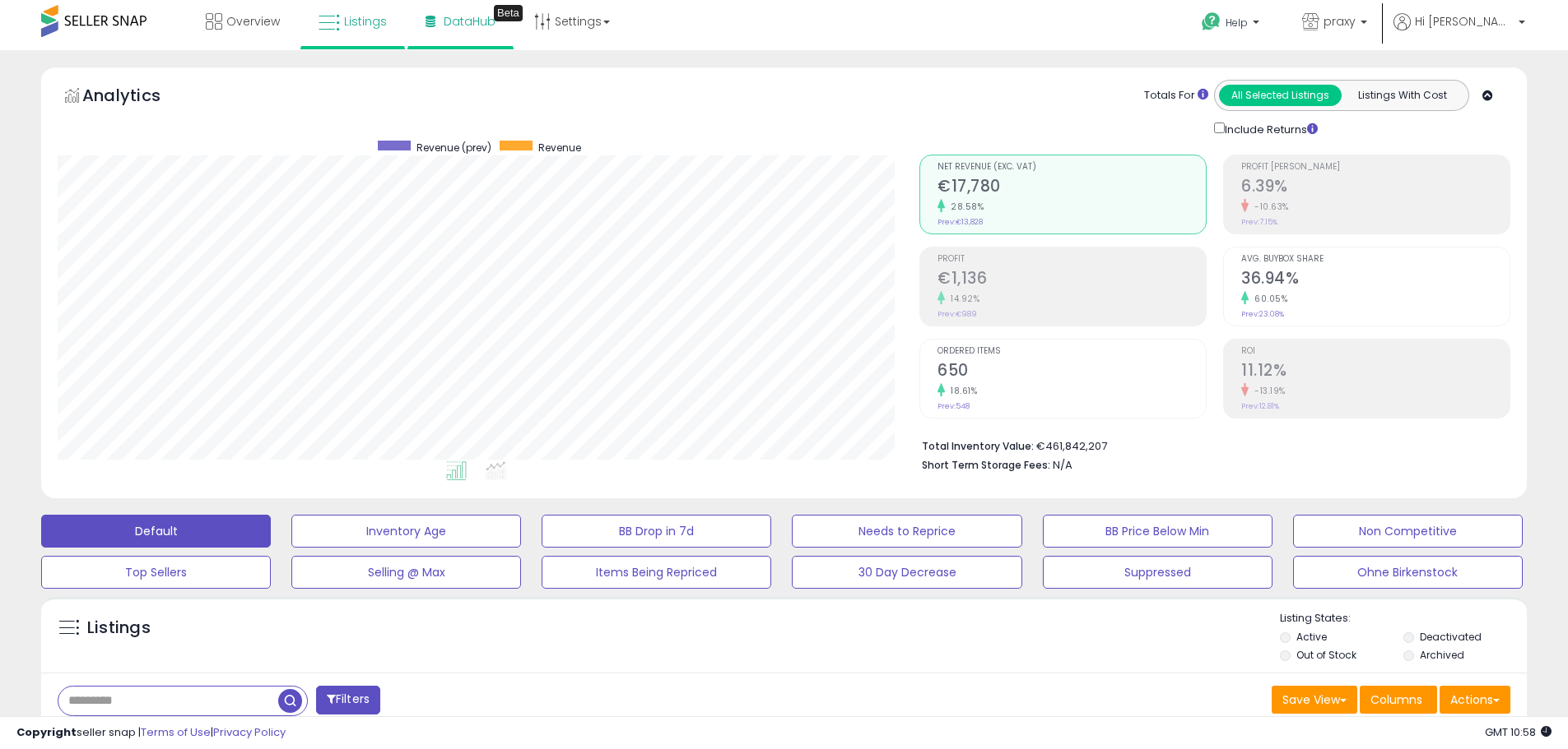
scroll to position [0, 0]
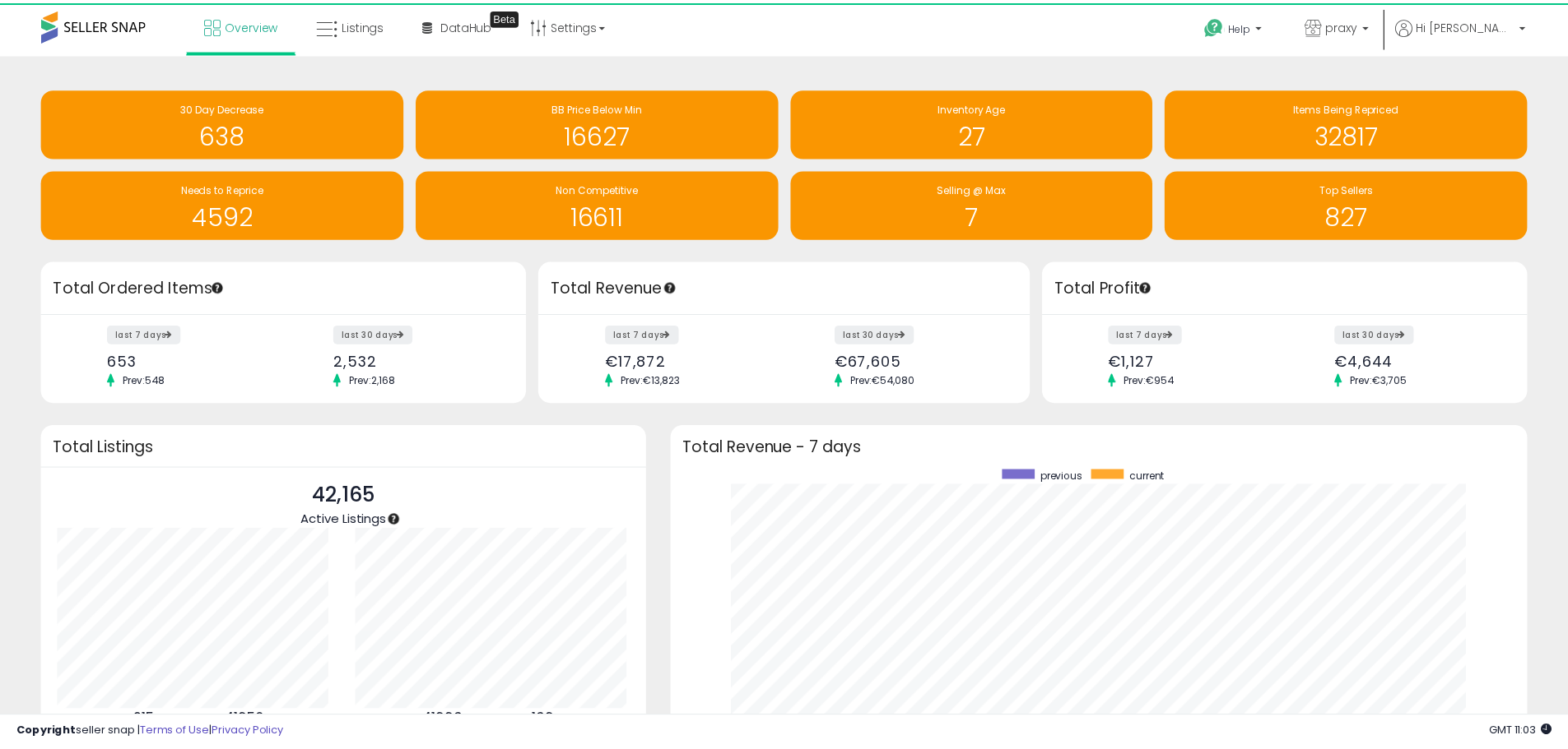
scroll to position [822155, 822181]
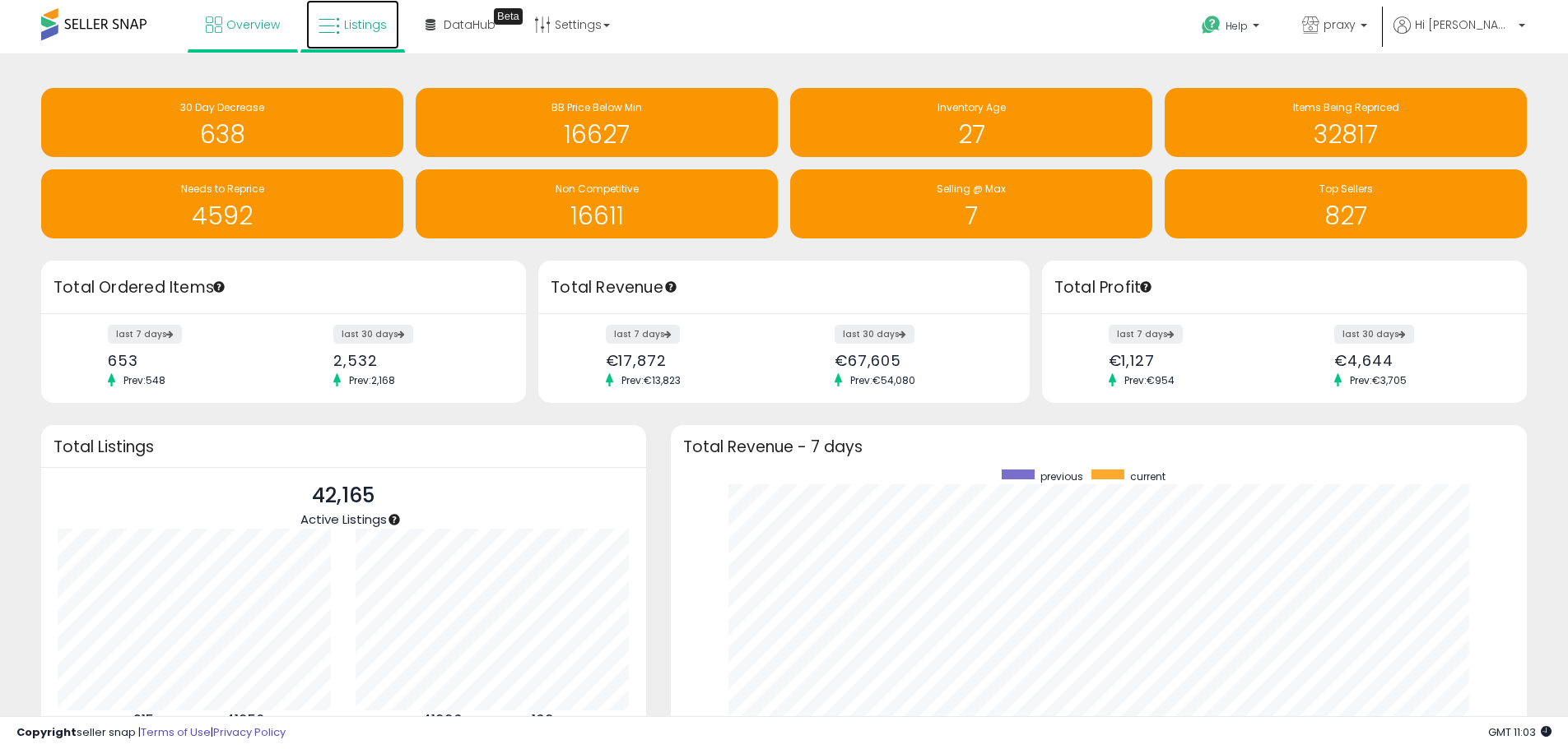
click at [351, 20] on span "Listings" at bounding box center [366, 24] width 43 height 17
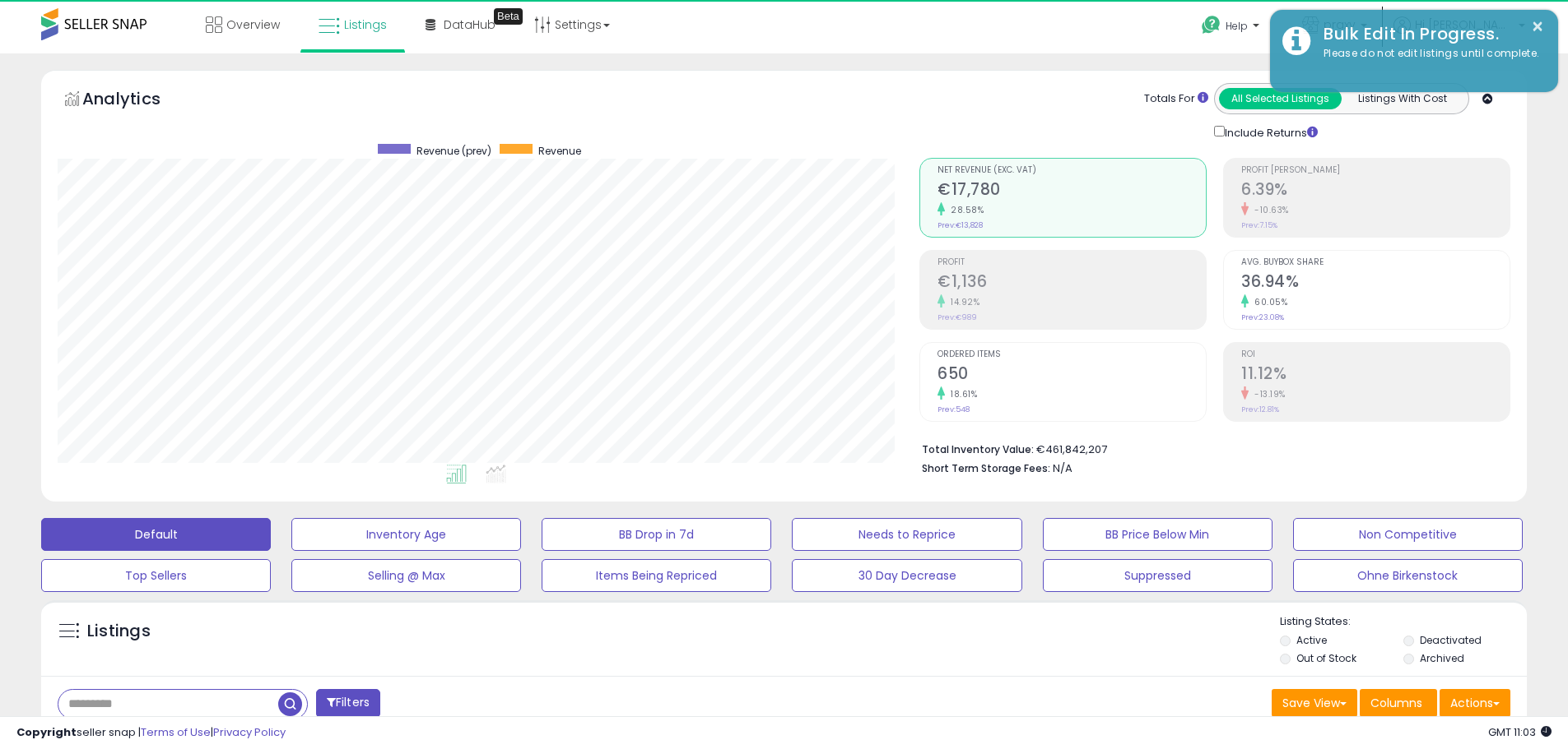
scroll to position [337, 861]
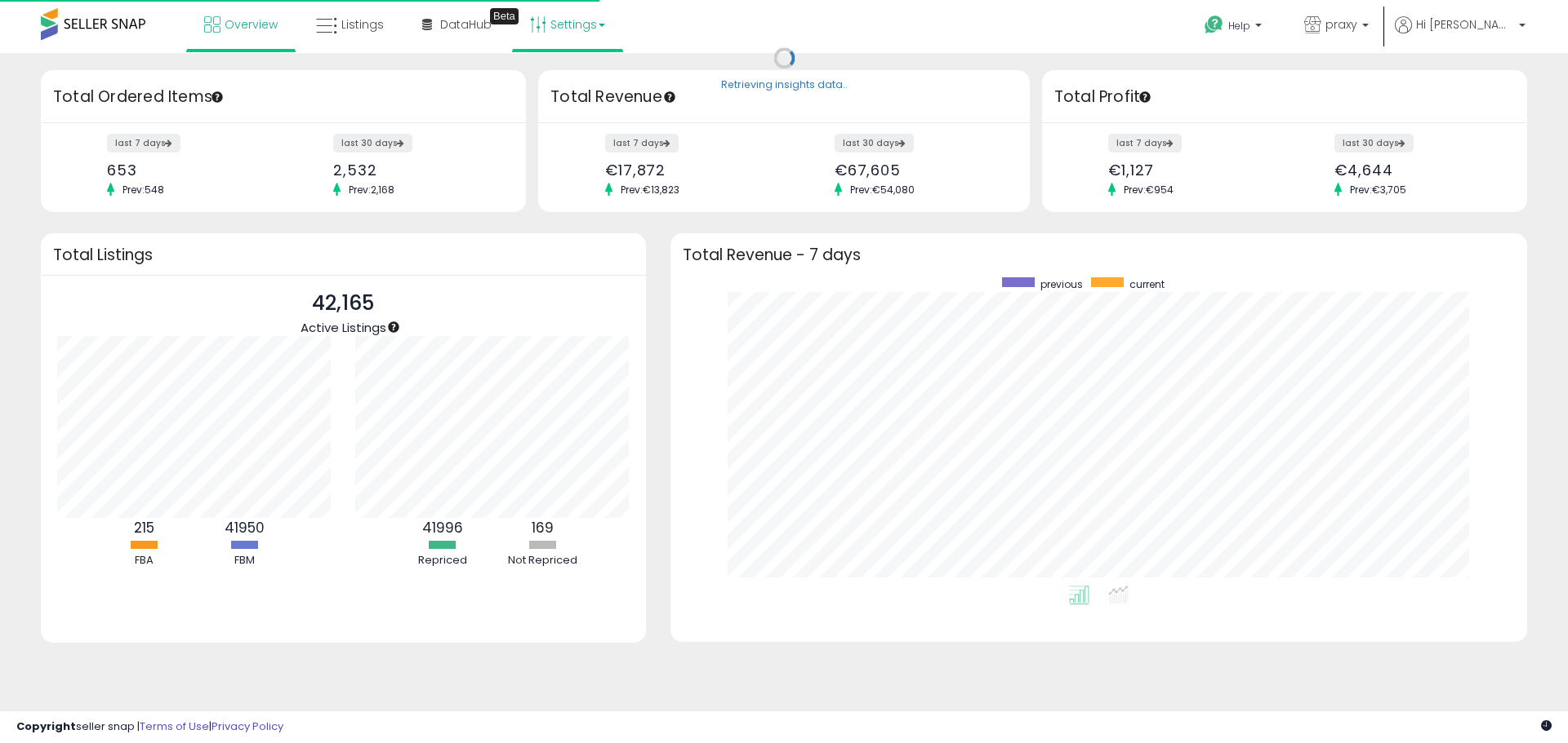
scroll to position [308, 824]
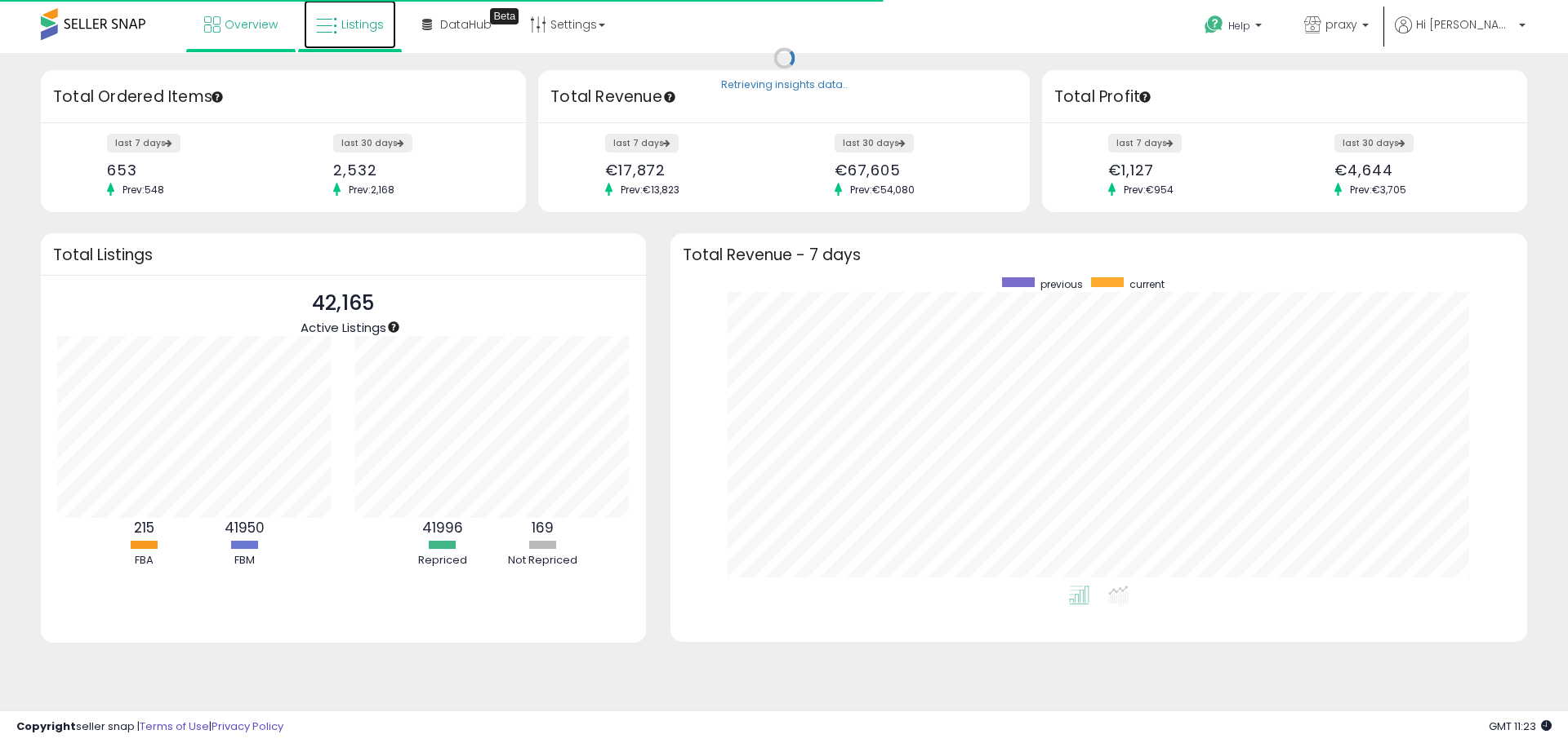
click at [368, 40] on link "Listings" at bounding box center [350, 24] width 93 height 49
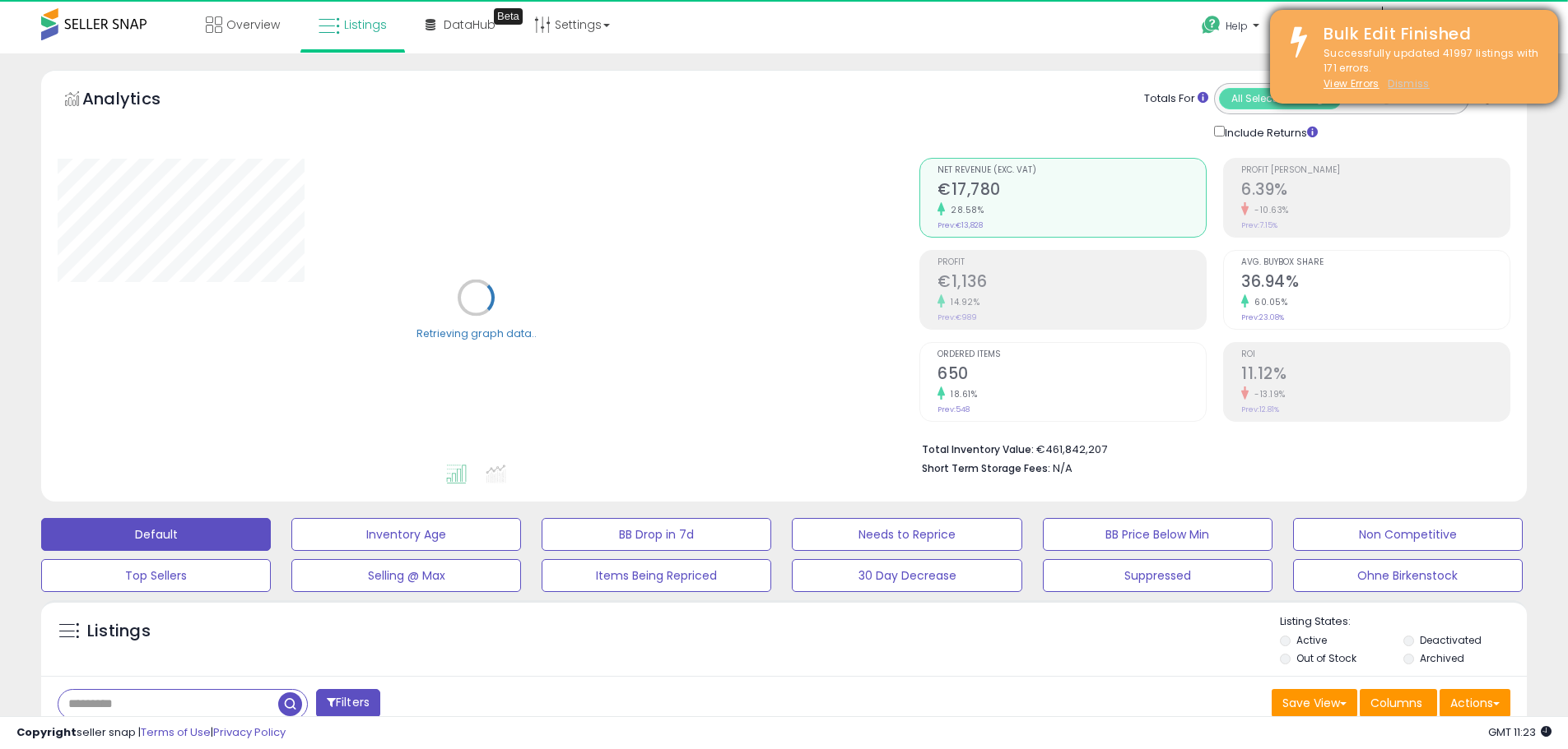
click at [1413, 81] on u "Dismiss" at bounding box center [1408, 84] width 41 height 14
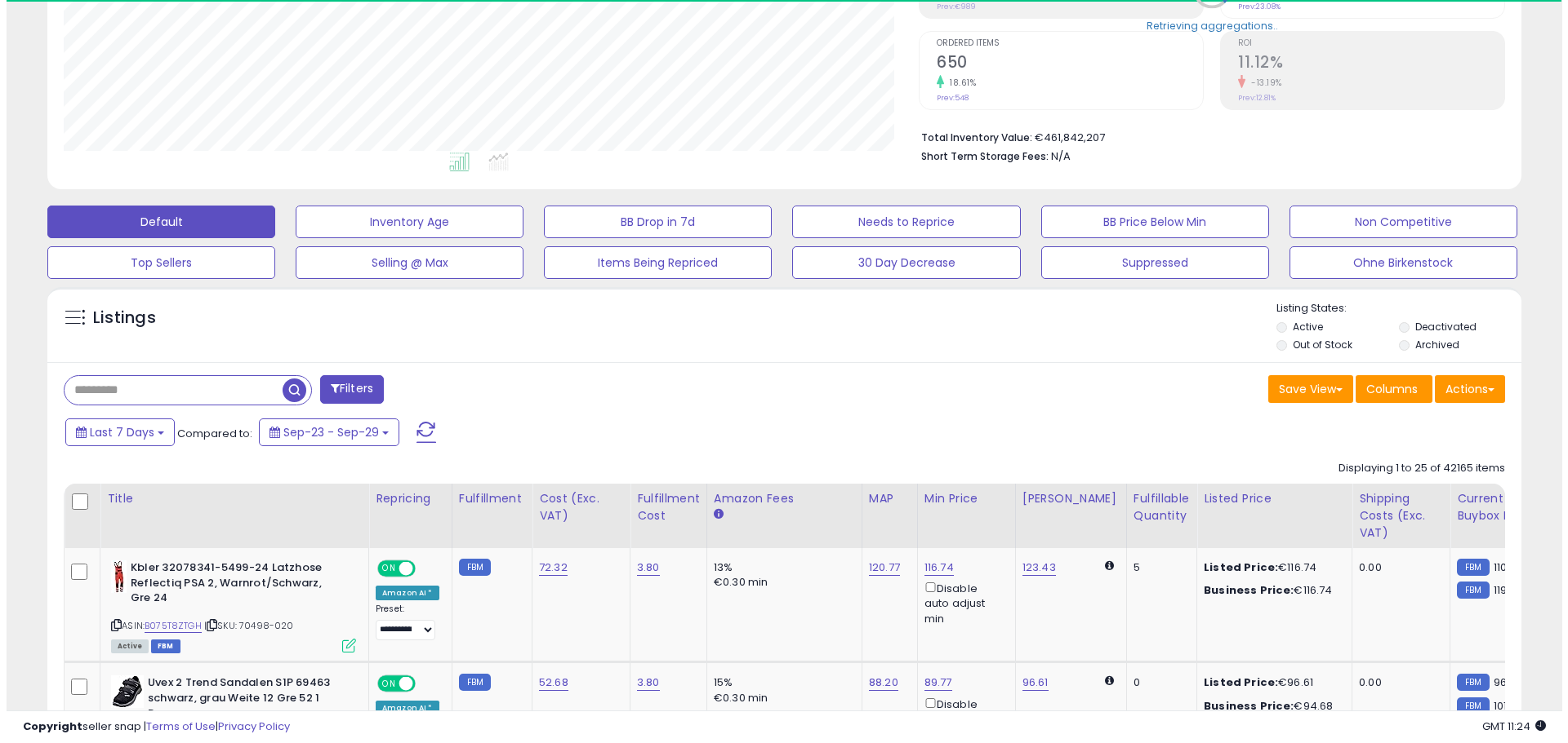
scroll to position [327, 0]
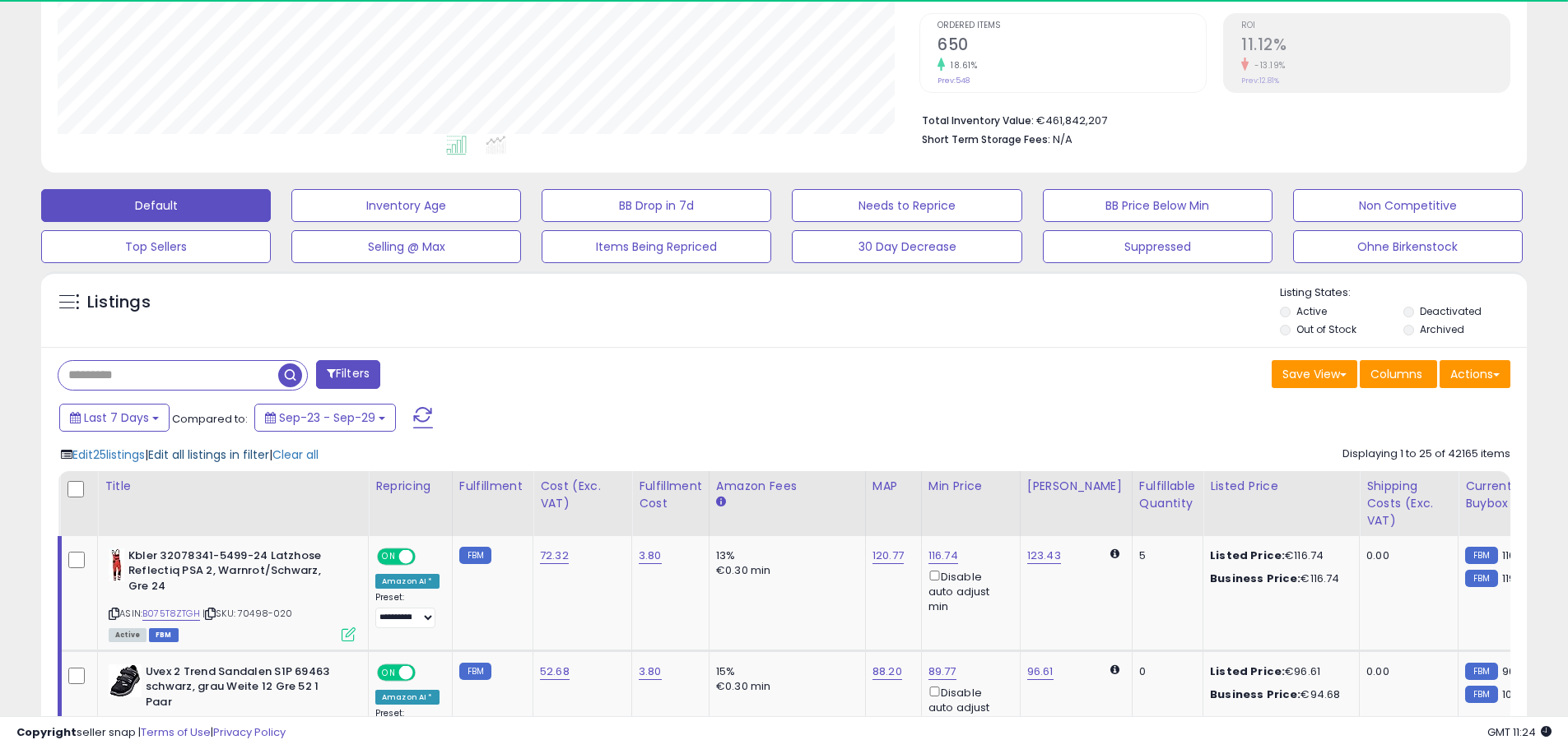
click at [228, 451] on span "Edit all listings in filter" at bounding box center [208, 455] width 121 height 17
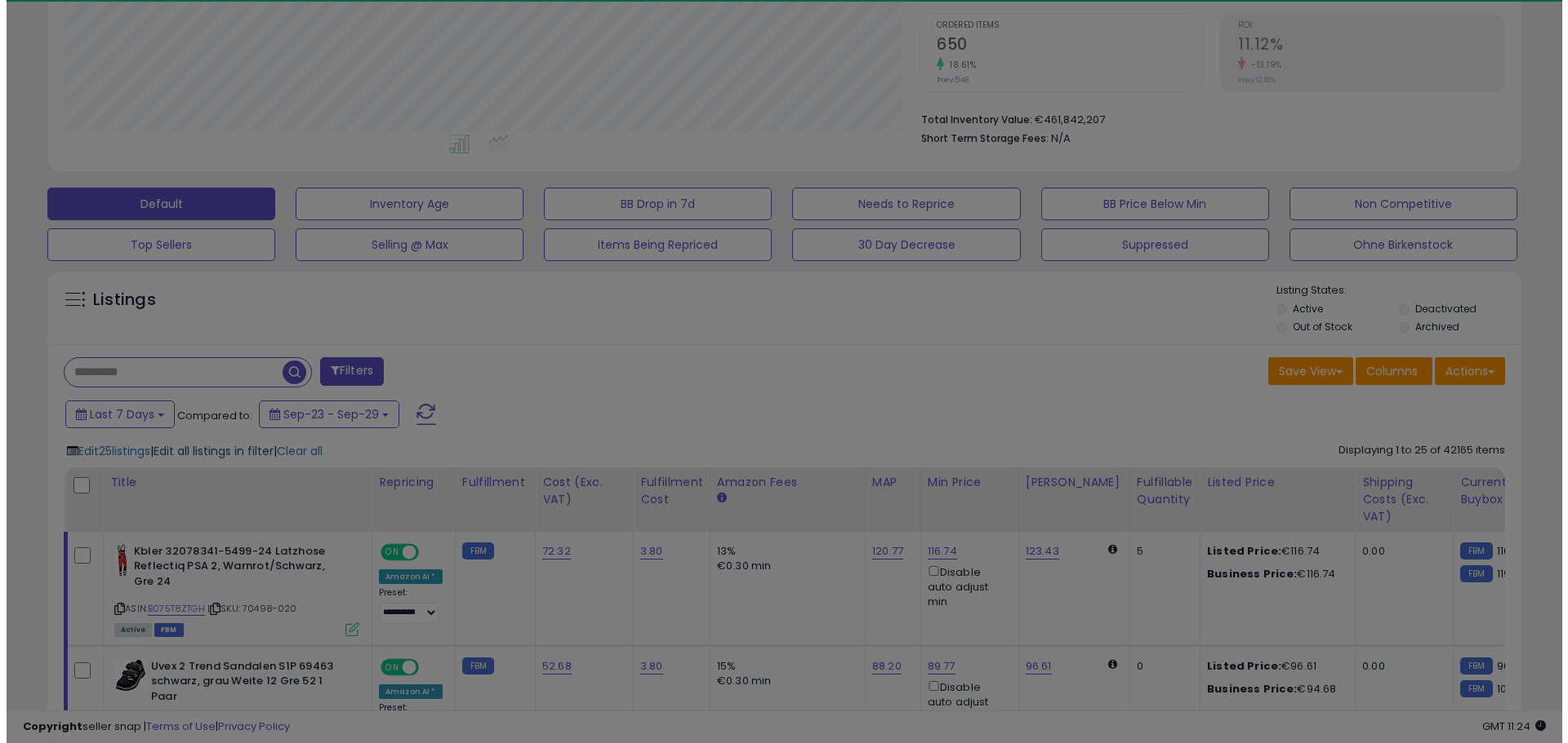
scroll to position [334, 862]
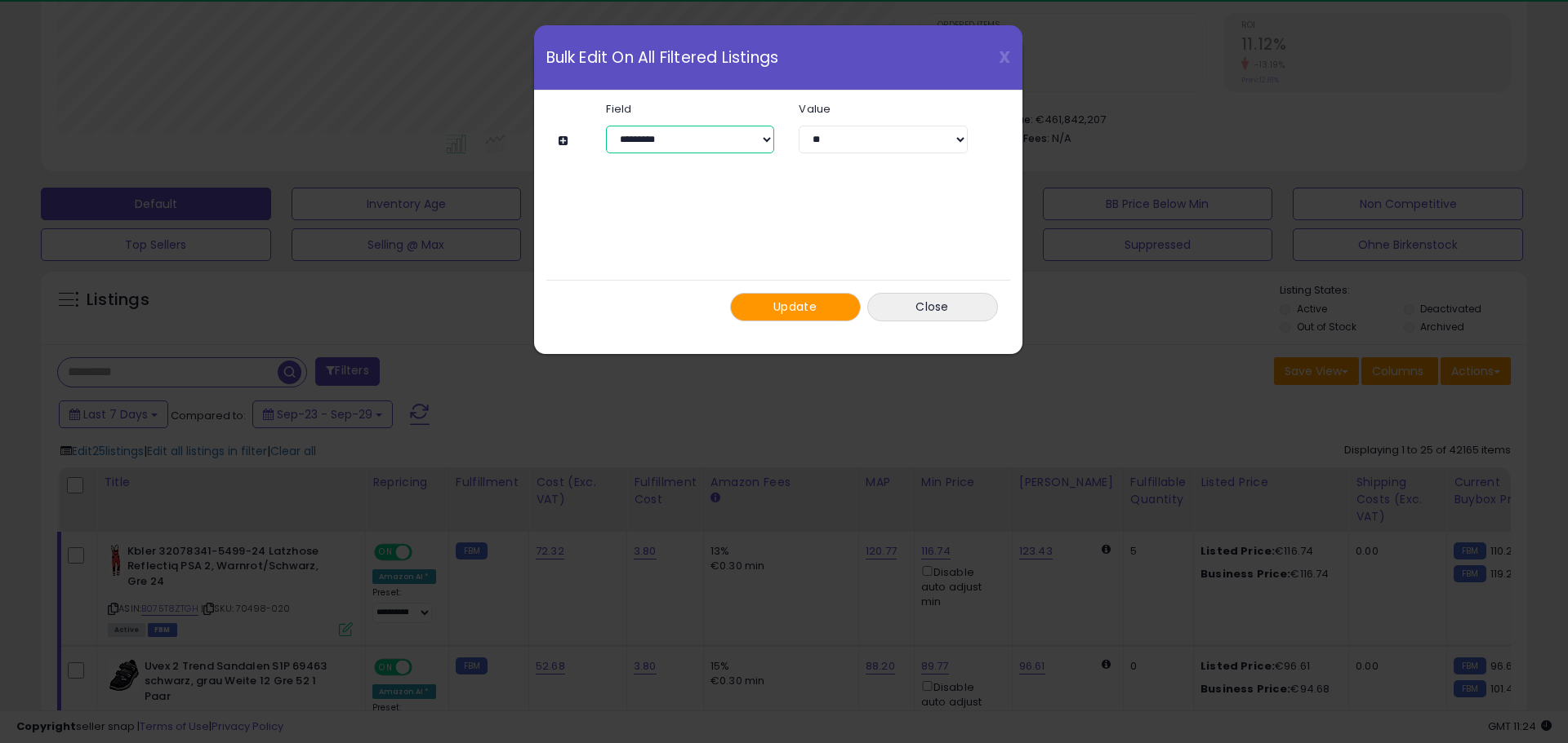
click at [751, 134] on select "**********" at bounding box center [689, 139] width 168 height 28
select select "**********"
click at [606, 125] on select "**********" at bounding box center [689, 139] width 168 height 28
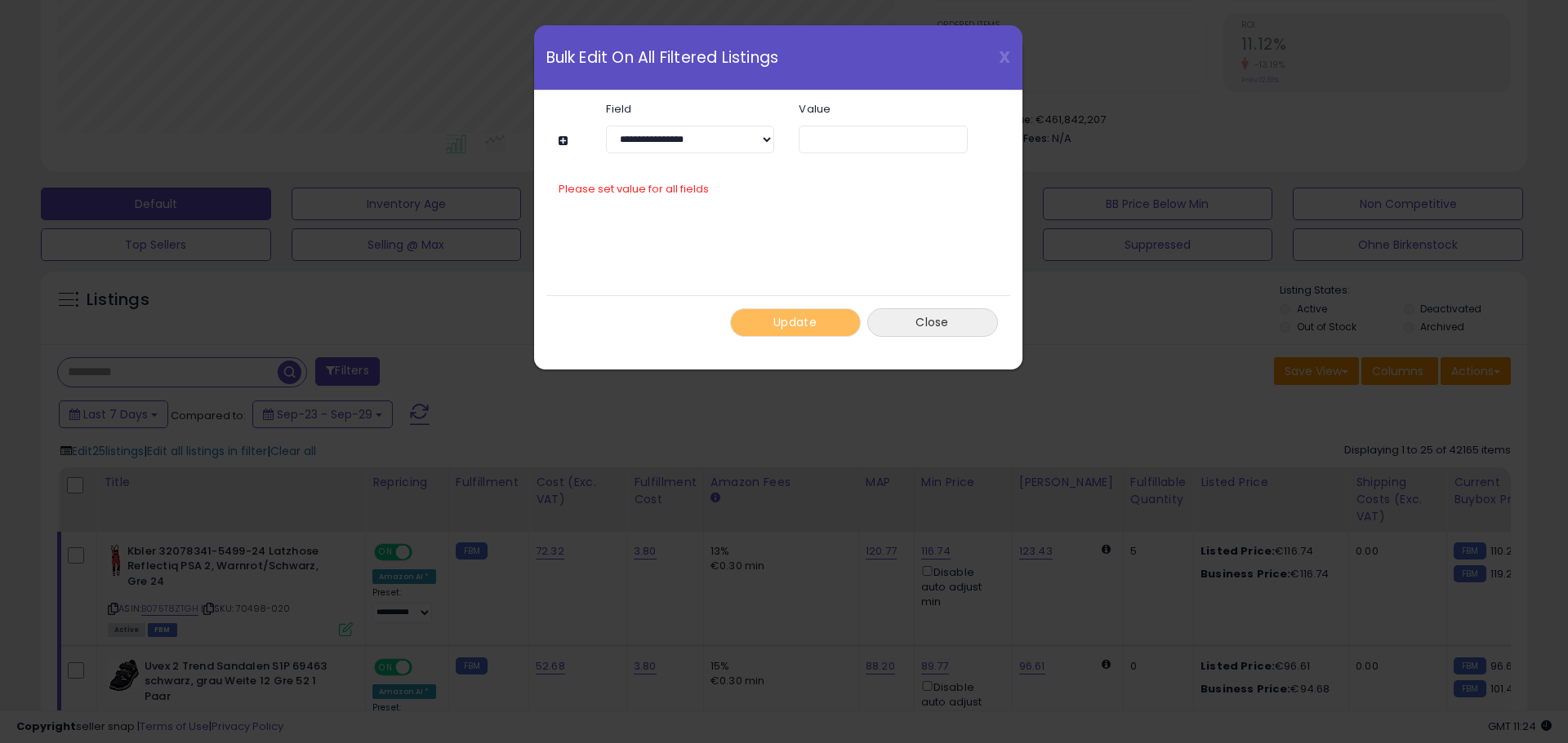
click at [960, 328] on button "Close" at bounding box center [932, 323] width 130 height 29
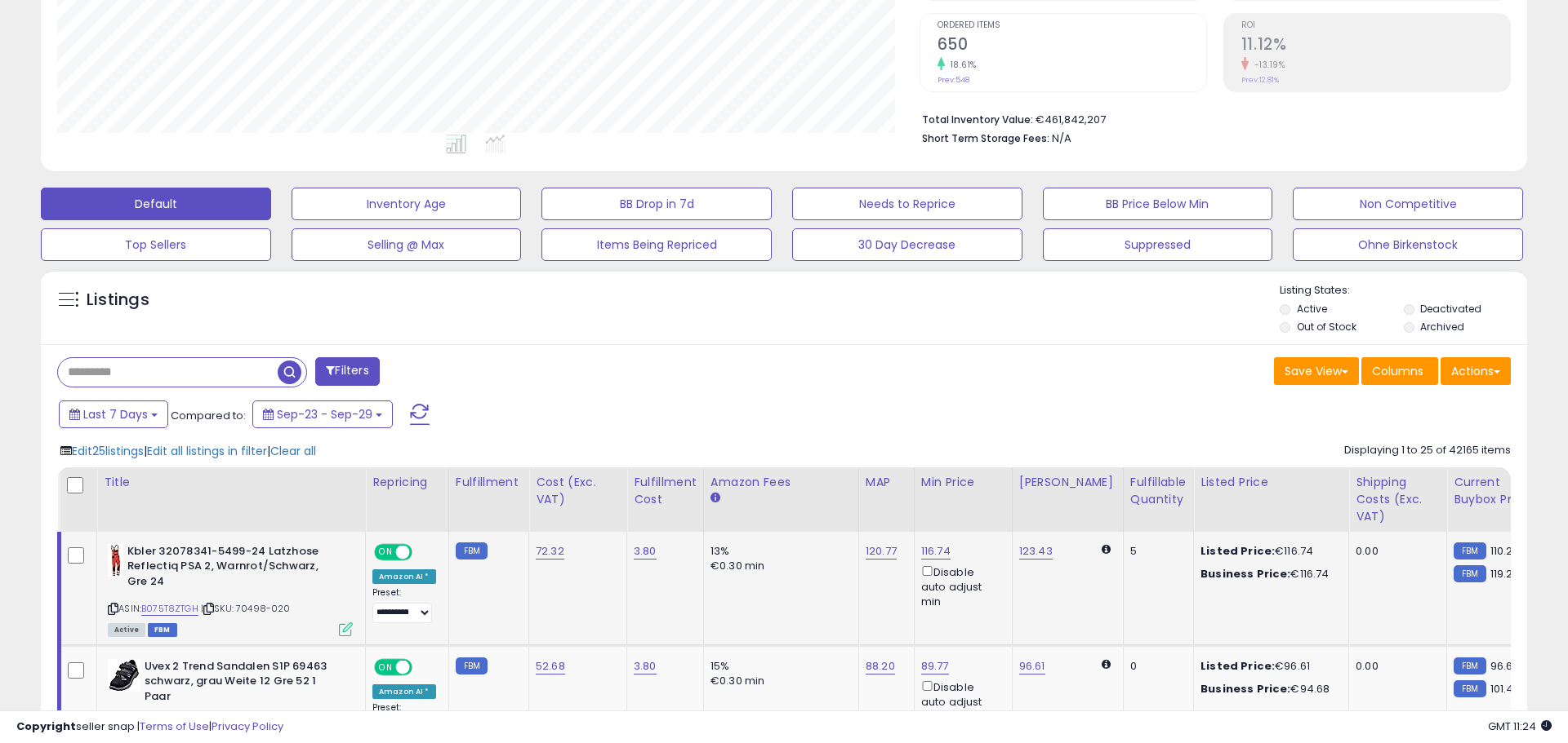
scroll to position [815543, 815569]
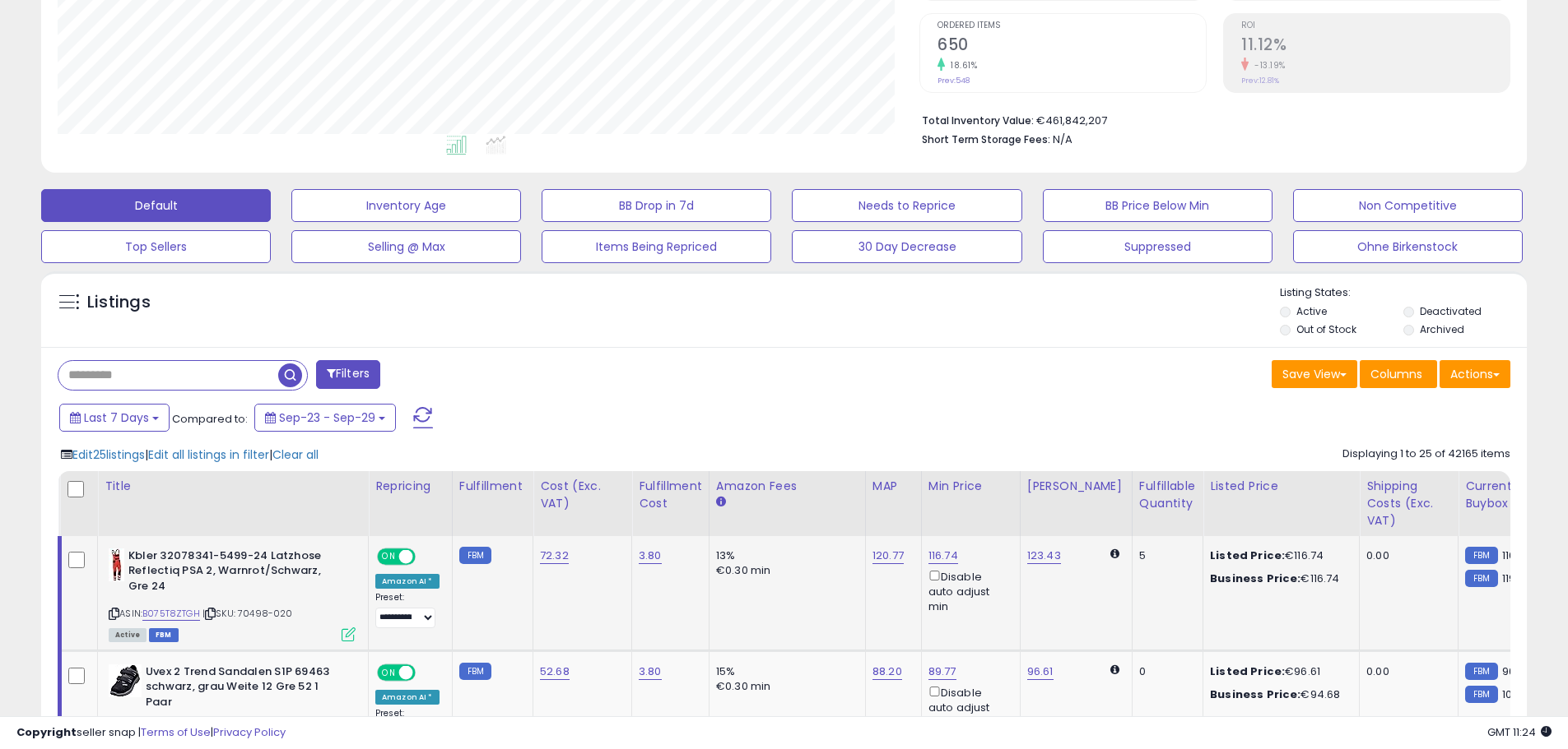
click at [341, 629] on icon at bounding box center [348, 634] width 14 height 14
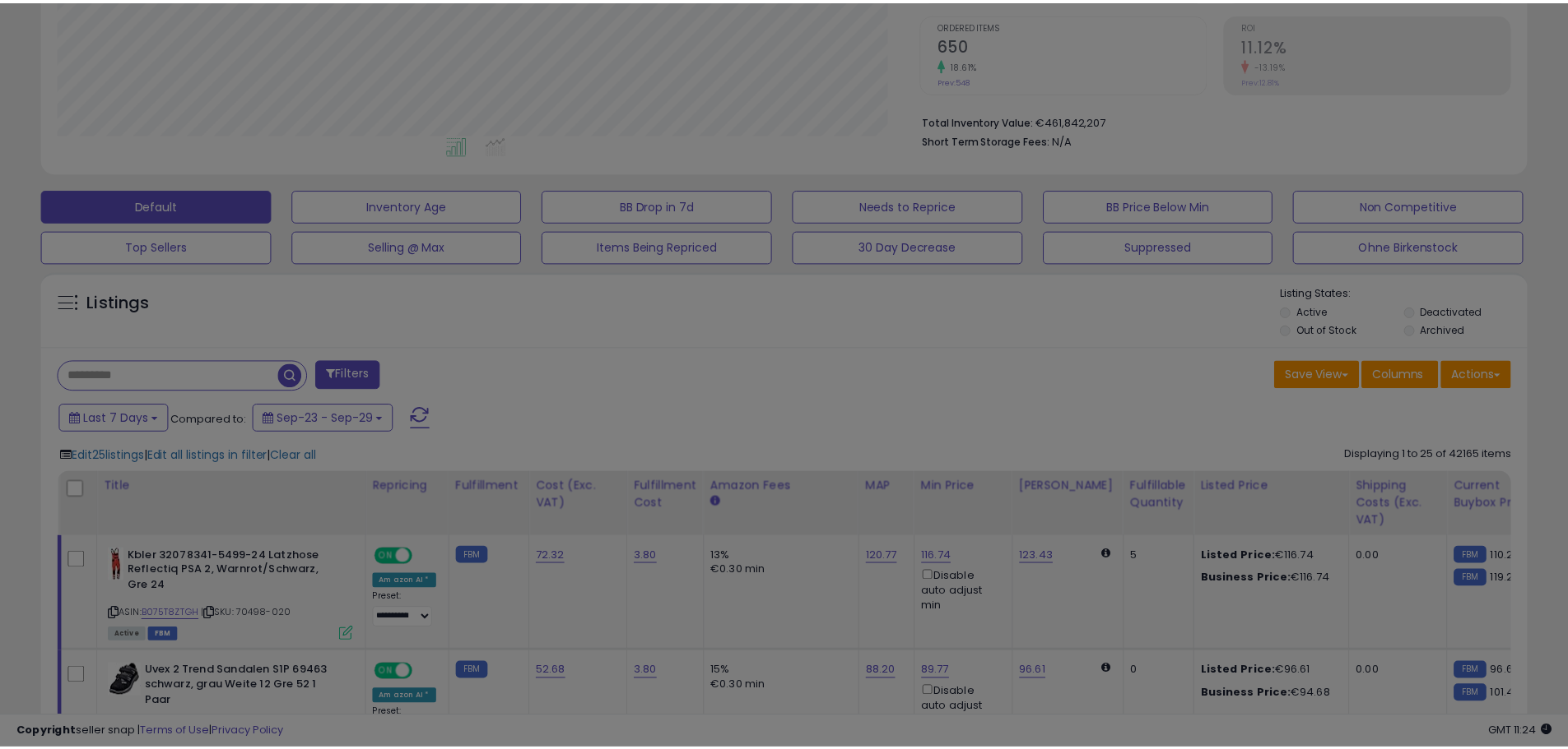
scroll to position [337, 869]
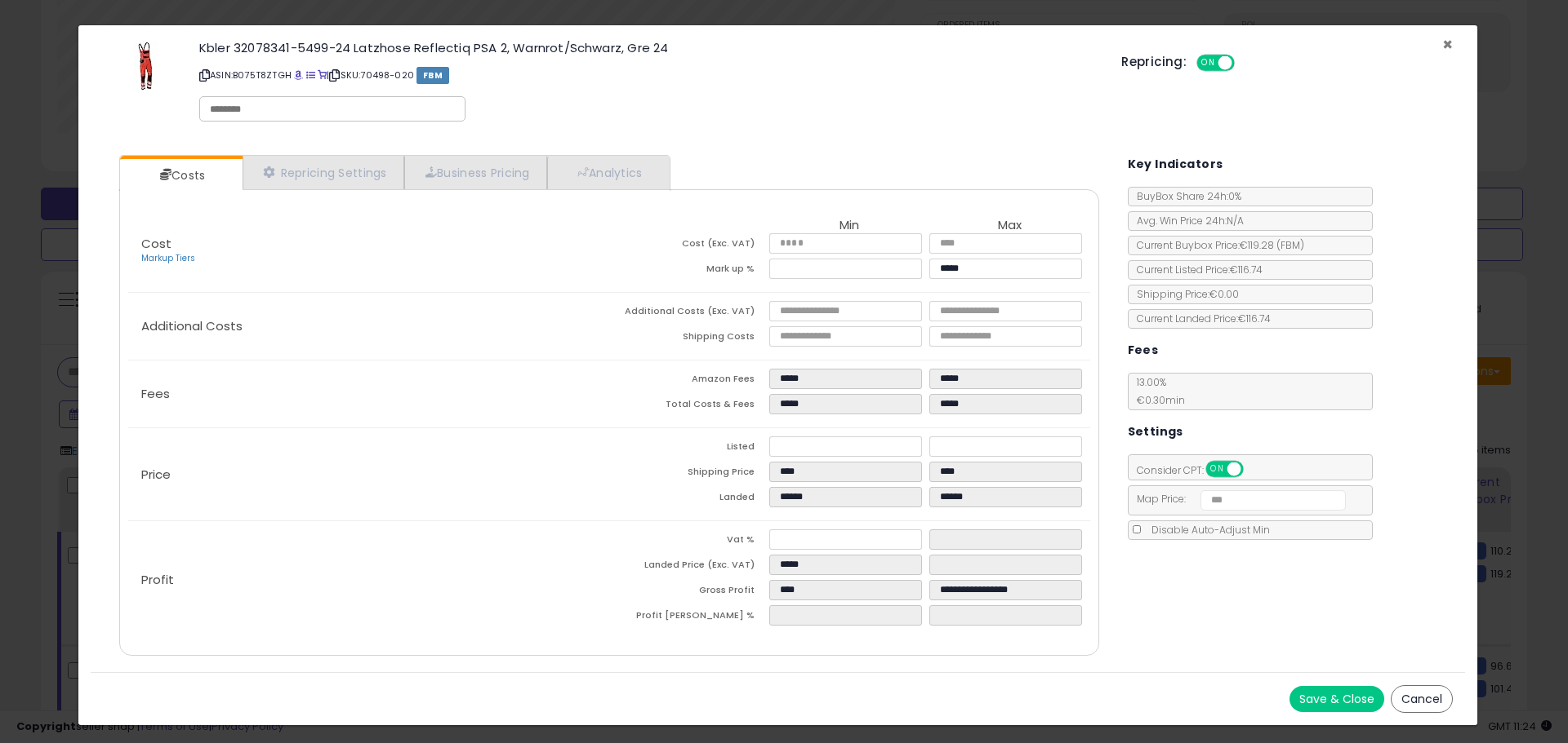
click at [1444, 44] on span "×" at bounding box center [1446, 44] width 11 height 24
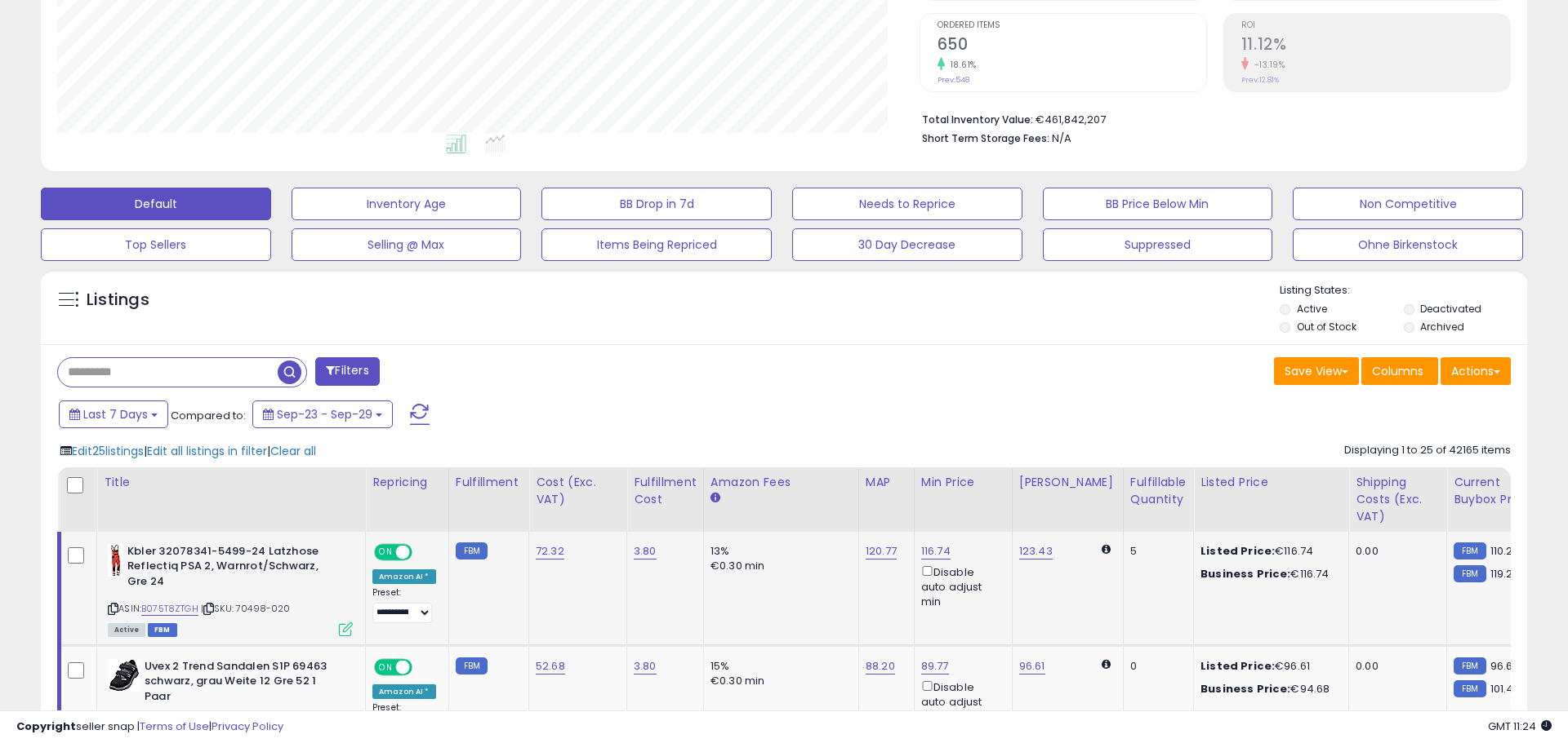
scroll to position [815543, 815569]
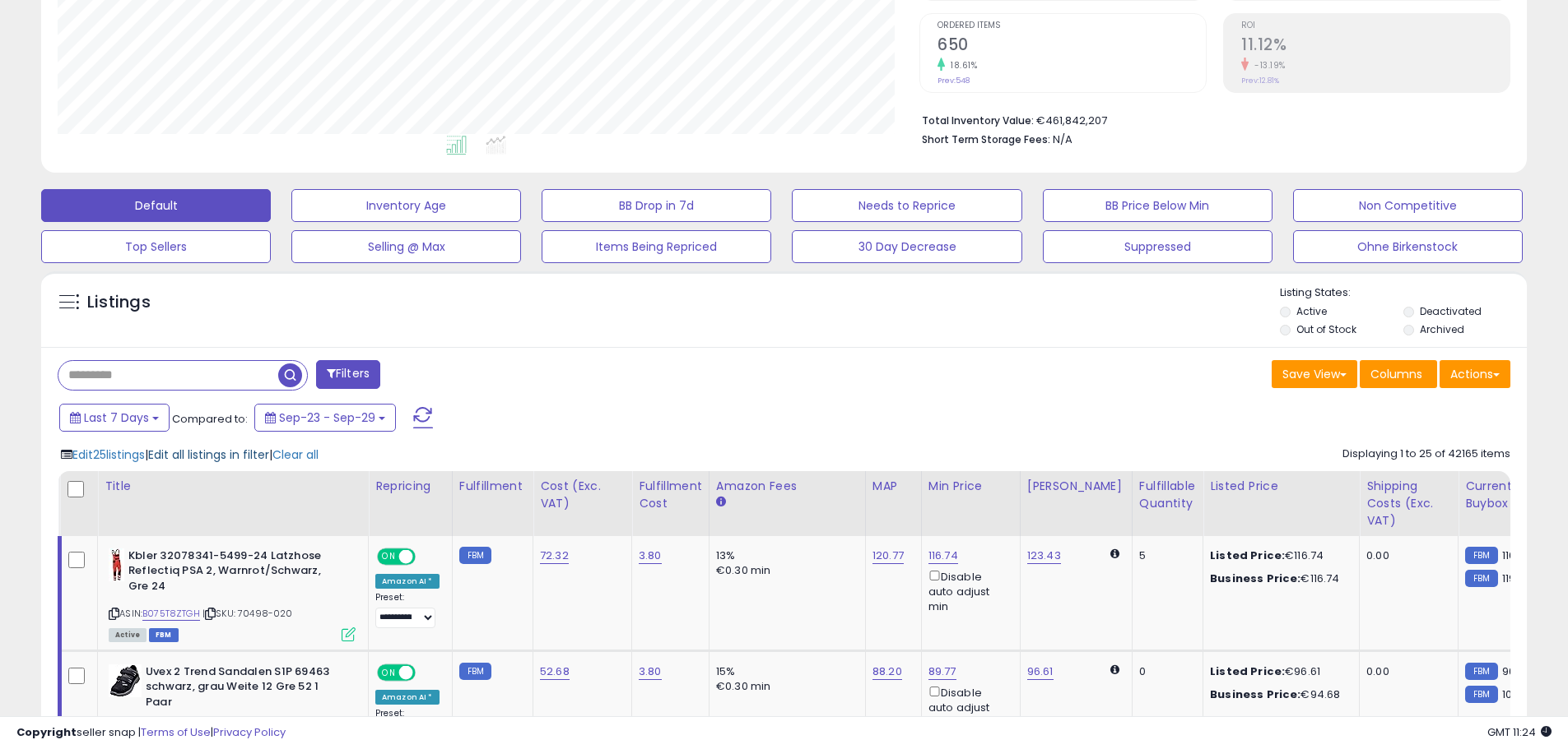
click at [250, 451] on span "Edit all listings in filter" at bounding box center [208, 455] width 121 height 17
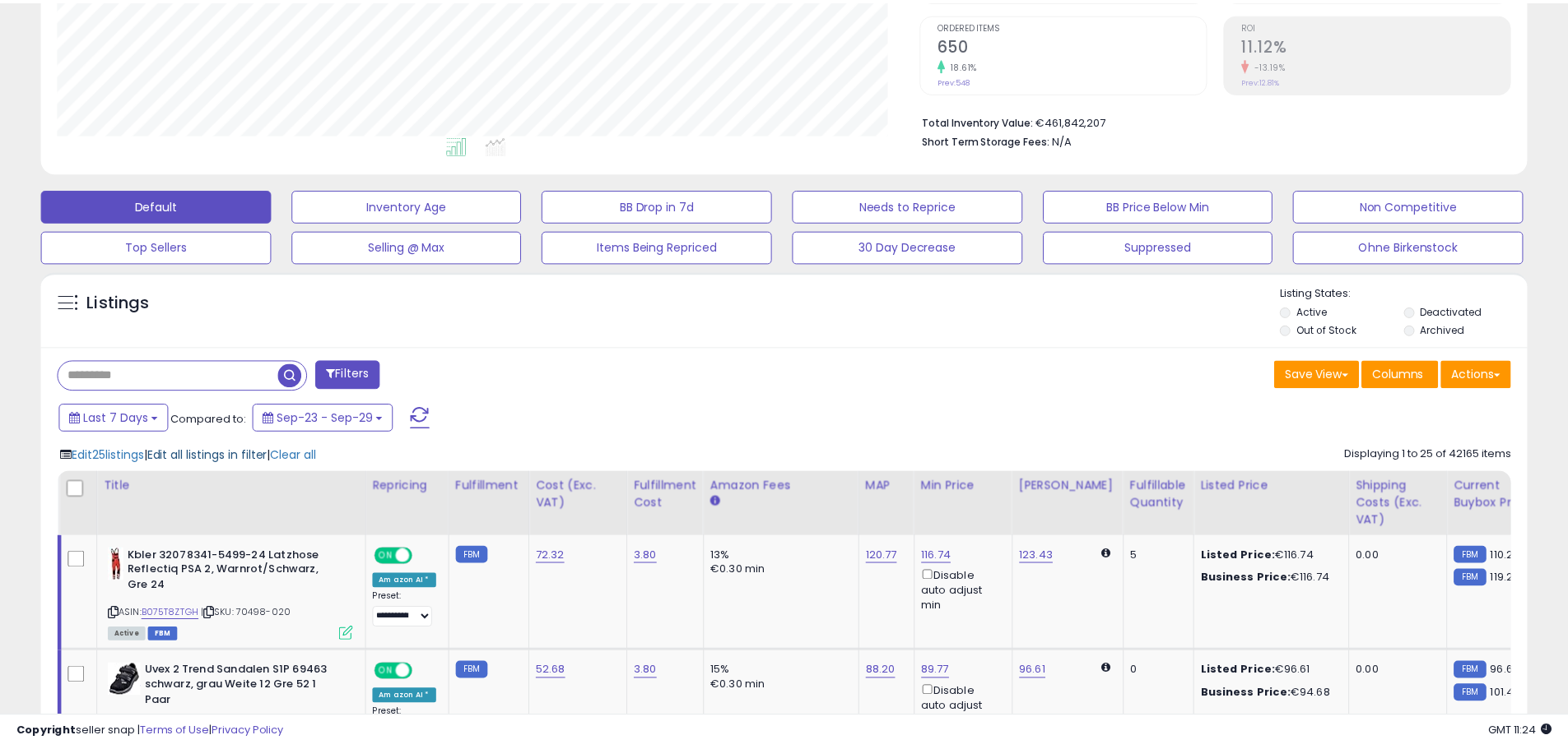
scroll to position [337, 869]
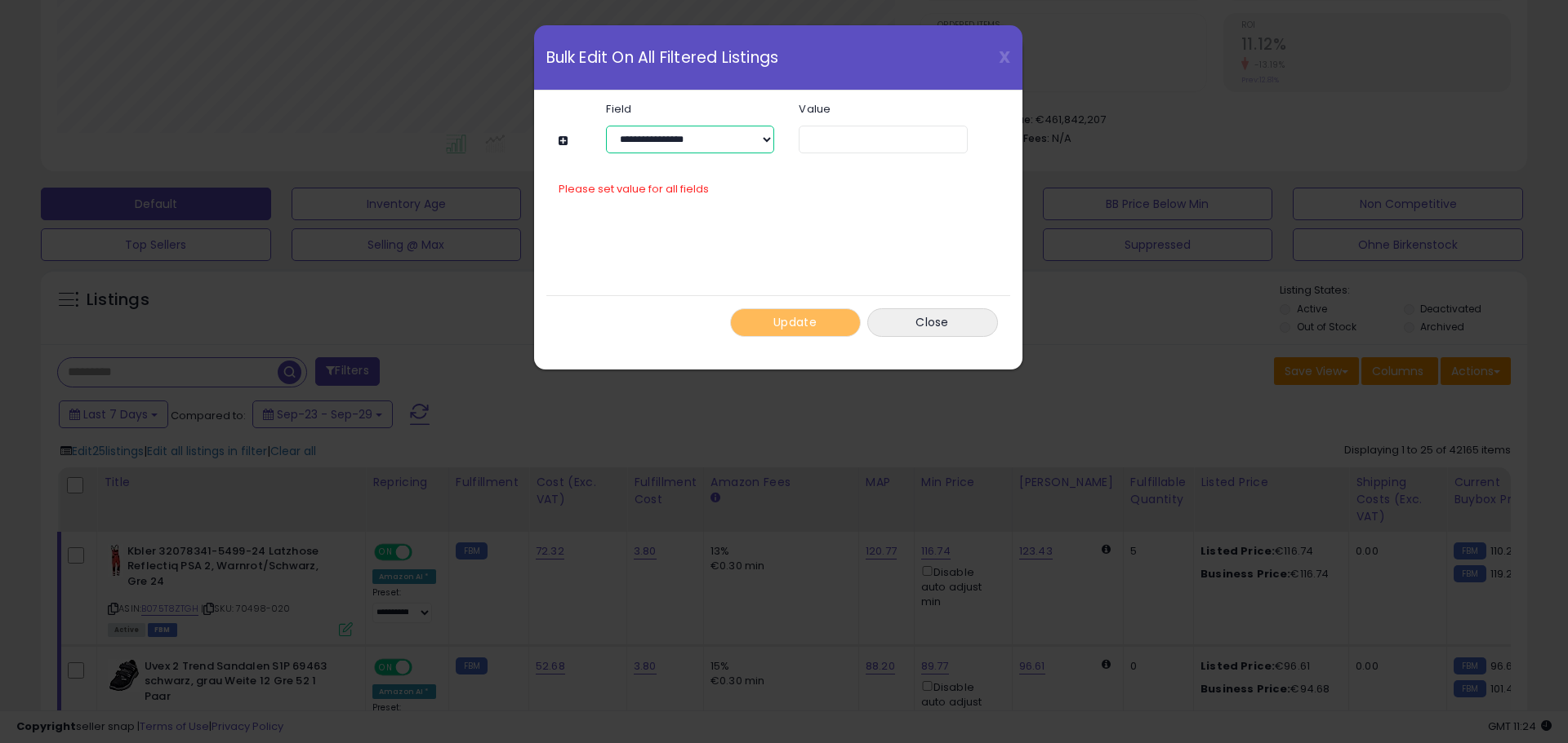
click at [735, 137] on select "**********" at bounding box center [689, 139] width 168 height 28
click at [1131, 210] on div "**********" at bounding box center [784, 371] width 1568 height 743
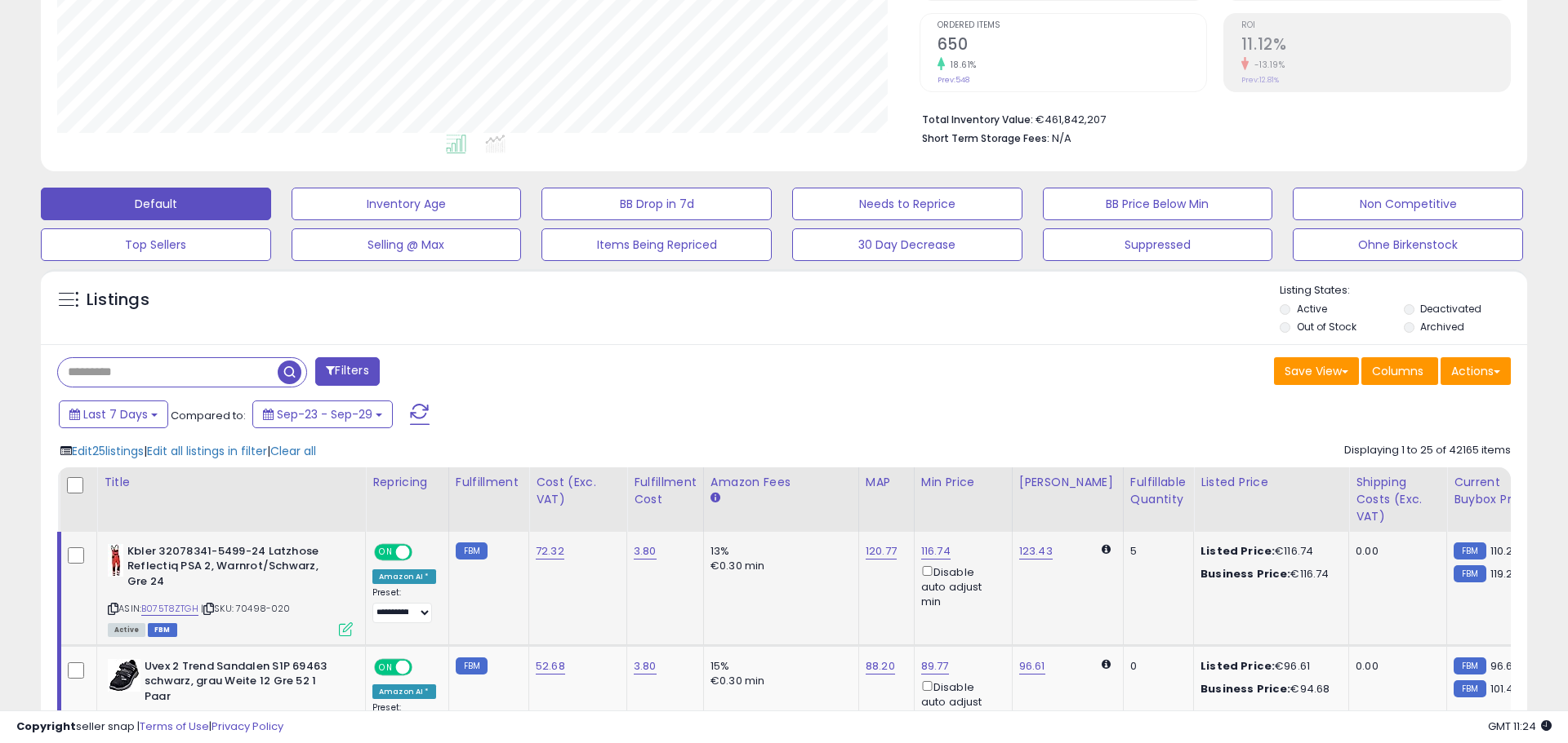
scroll to position [815543, 815569]
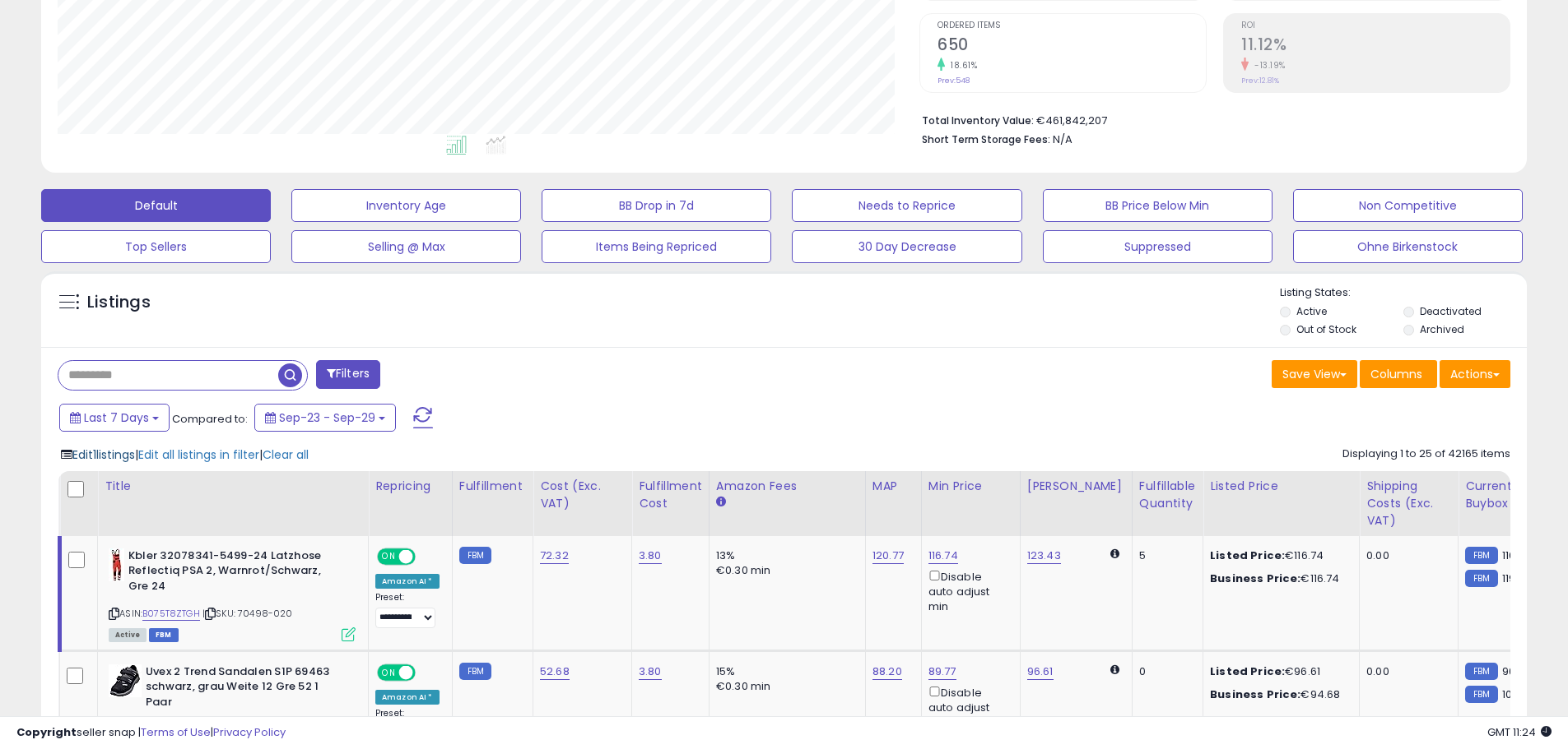
click at [119, 455] on span "Edit 1 listings" at bounding box center [104, 455] width 62 height 17
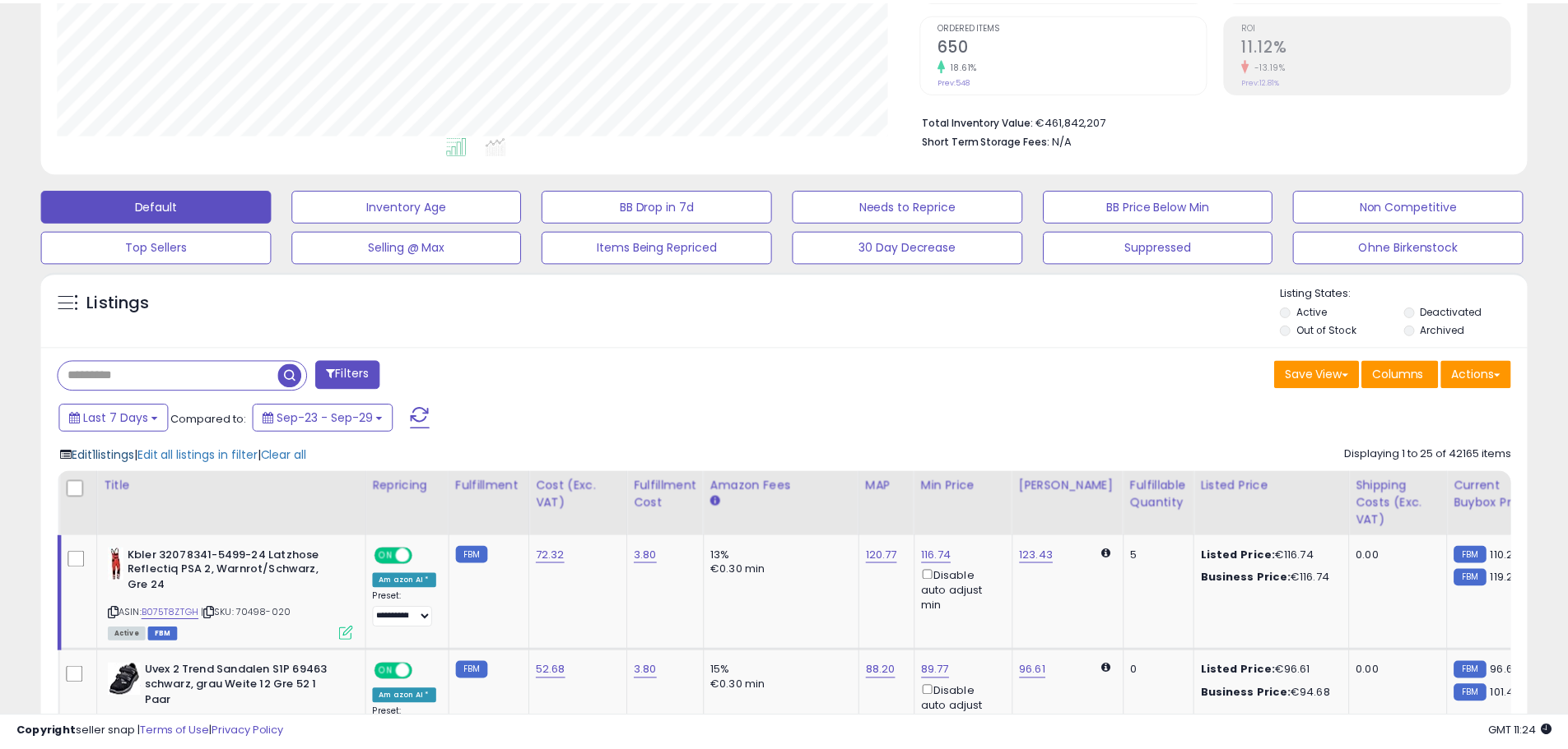
scroll to position [337, 869]
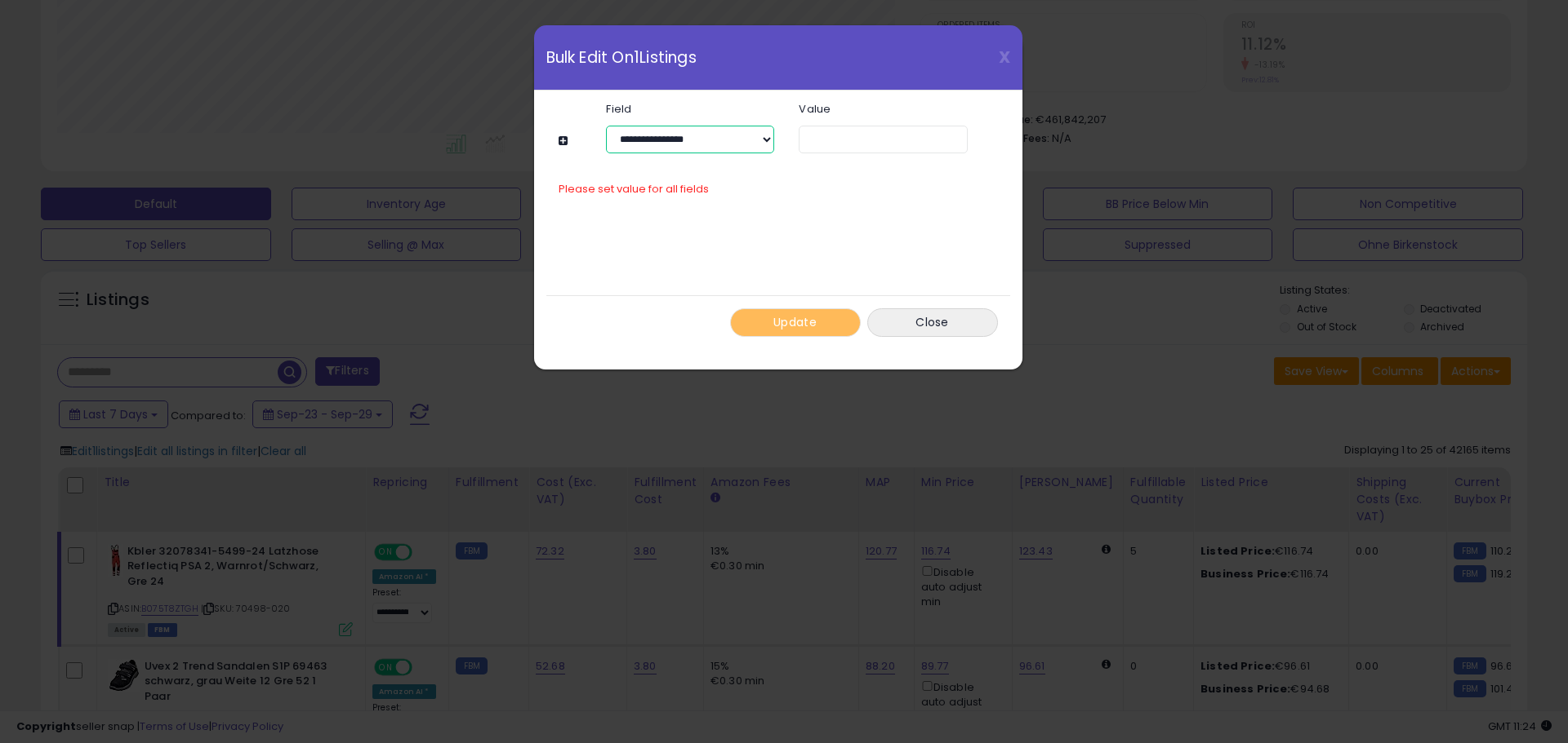
click at [721, 143] on select "**********" at bounding box center [689, 139] width 168 height 28
click at [883, 138] on input "number" at bounding box center [882, 139] width 168 height 28
type input "*"
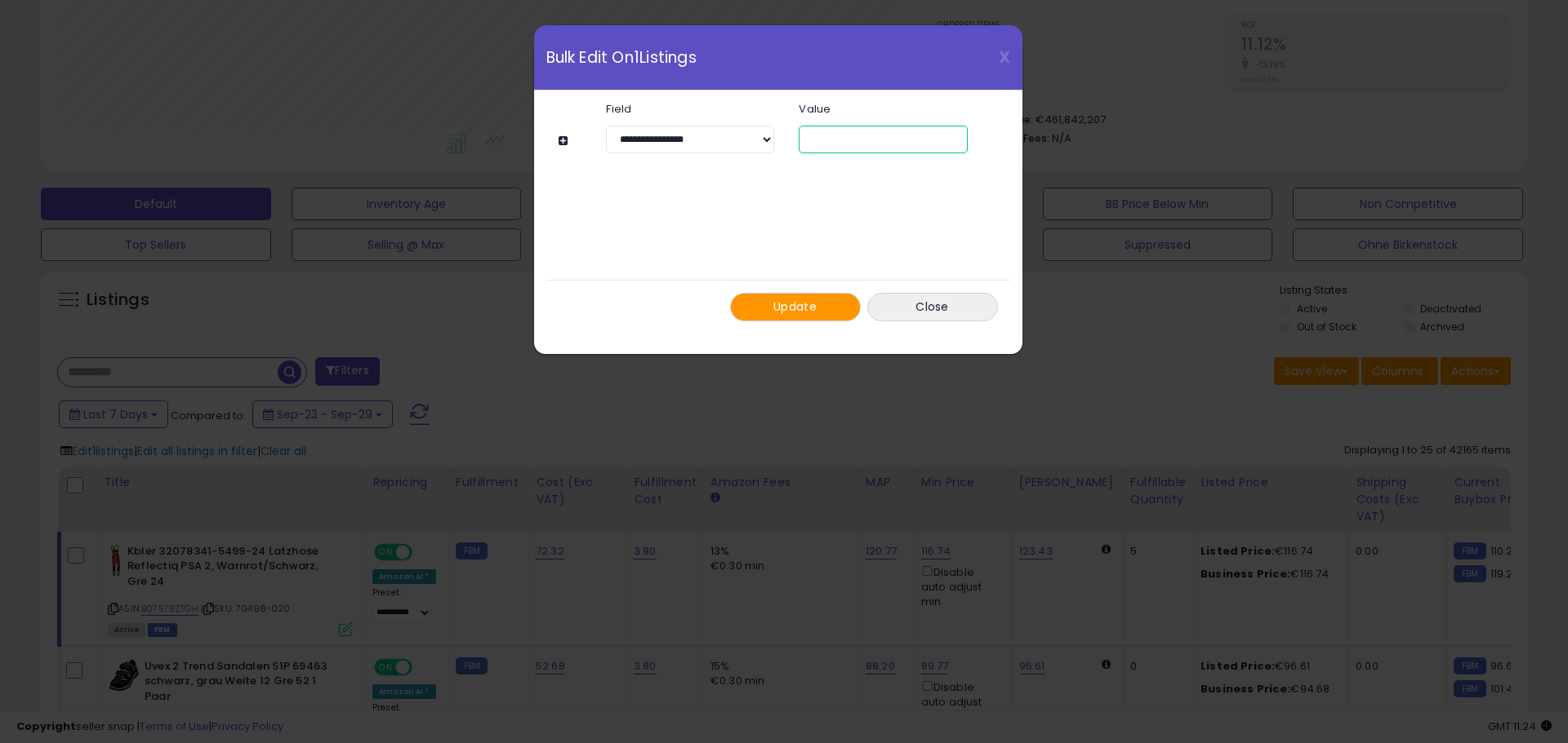
type input "****"
click at [779, 316] on button "Update" at bounding box center [795, 307] width 130 height 29
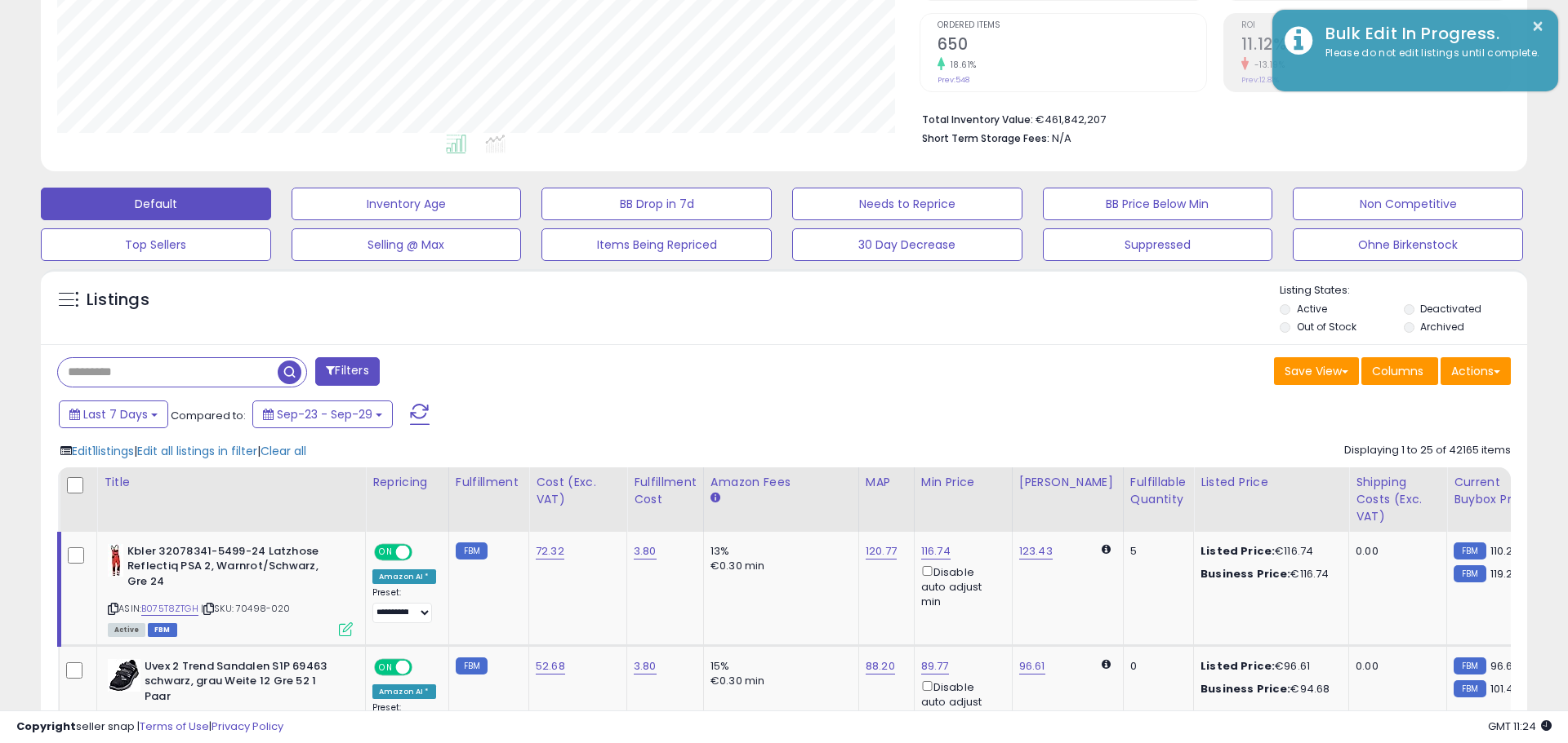
scroll to position [815543, 815569]
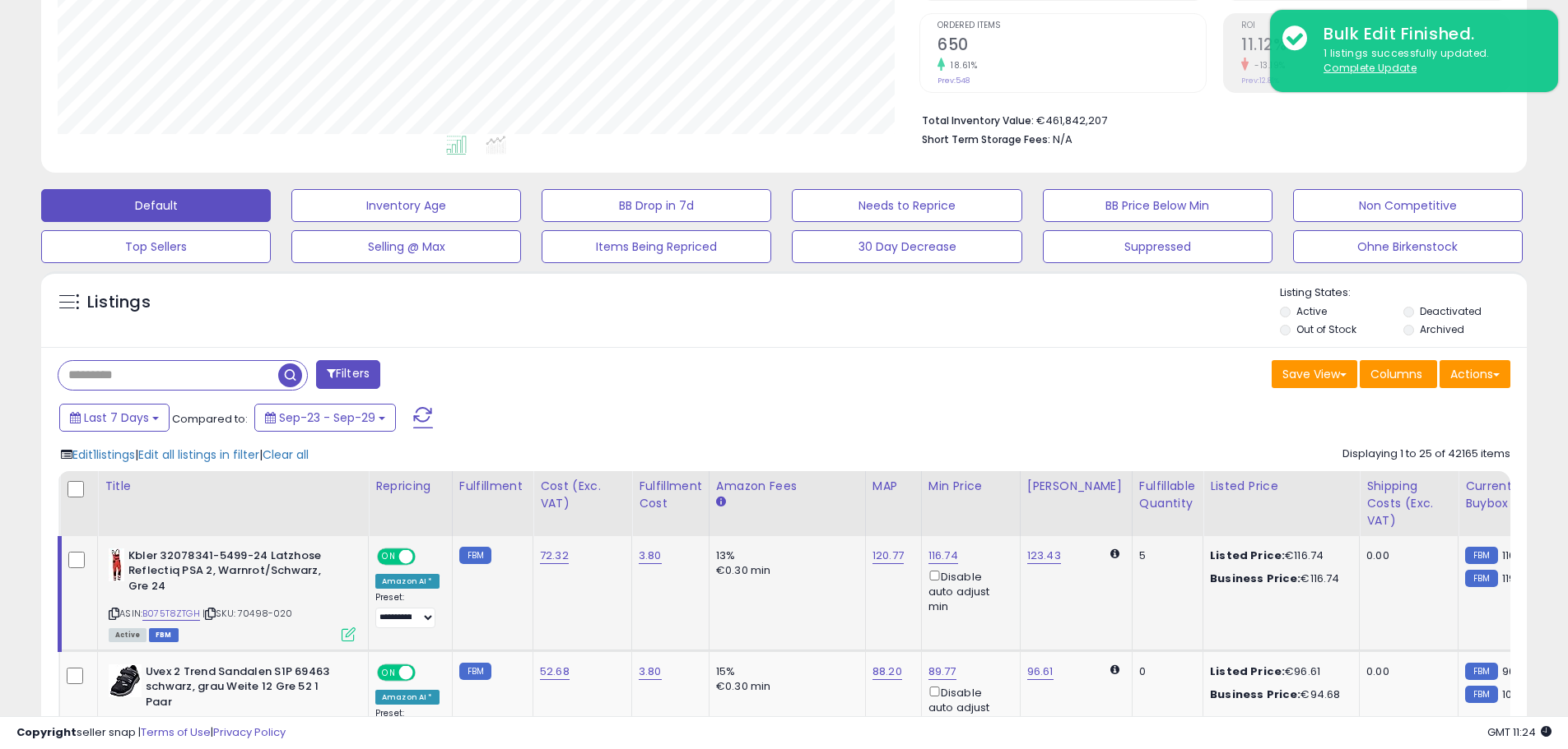
click at [341, 636] on div "Active FBM" at bounding box center [232, 634] width 247 height 12
click at [349, 634] on icon at bounding box center [348, 634] width 14 height 14
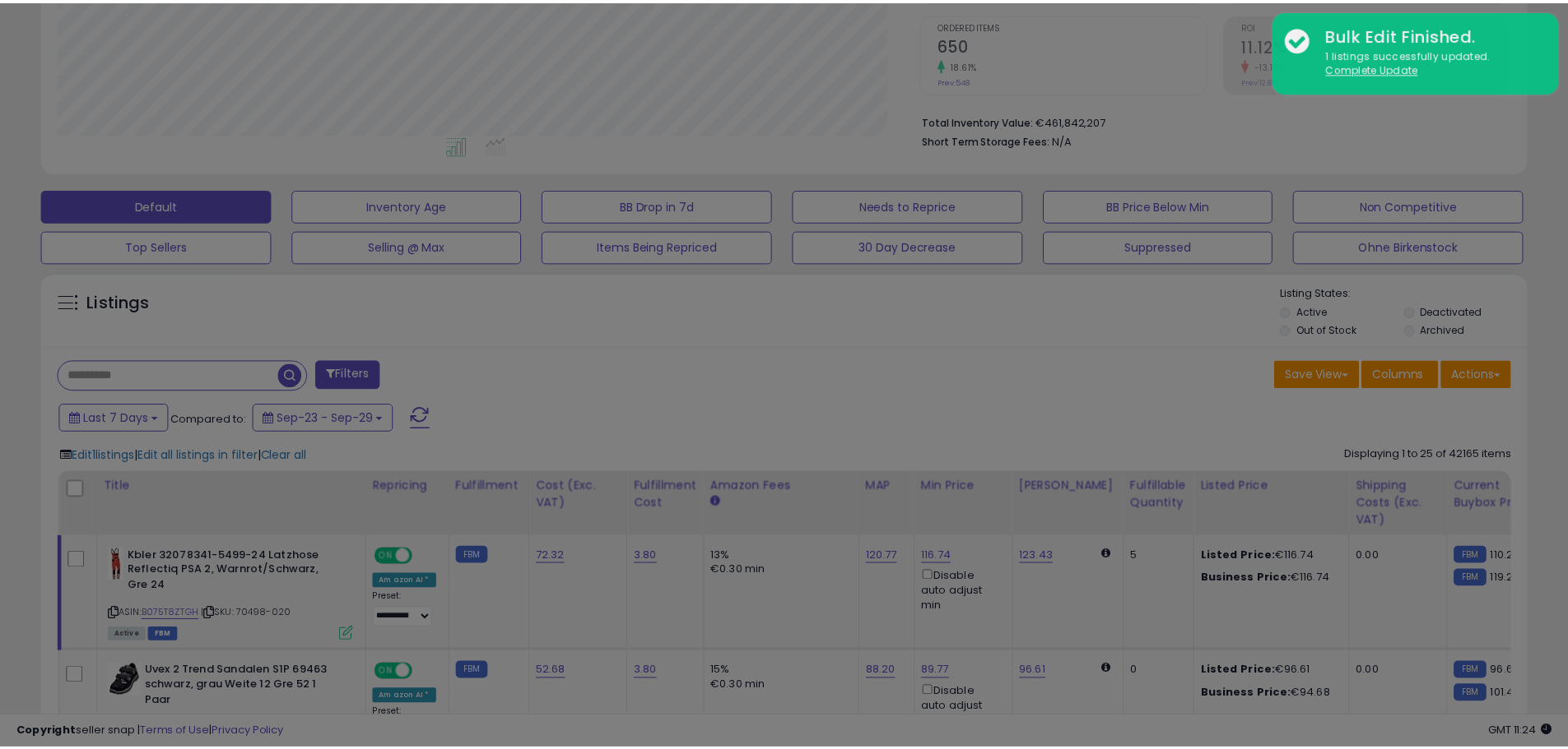
scroll to position [337, 869]
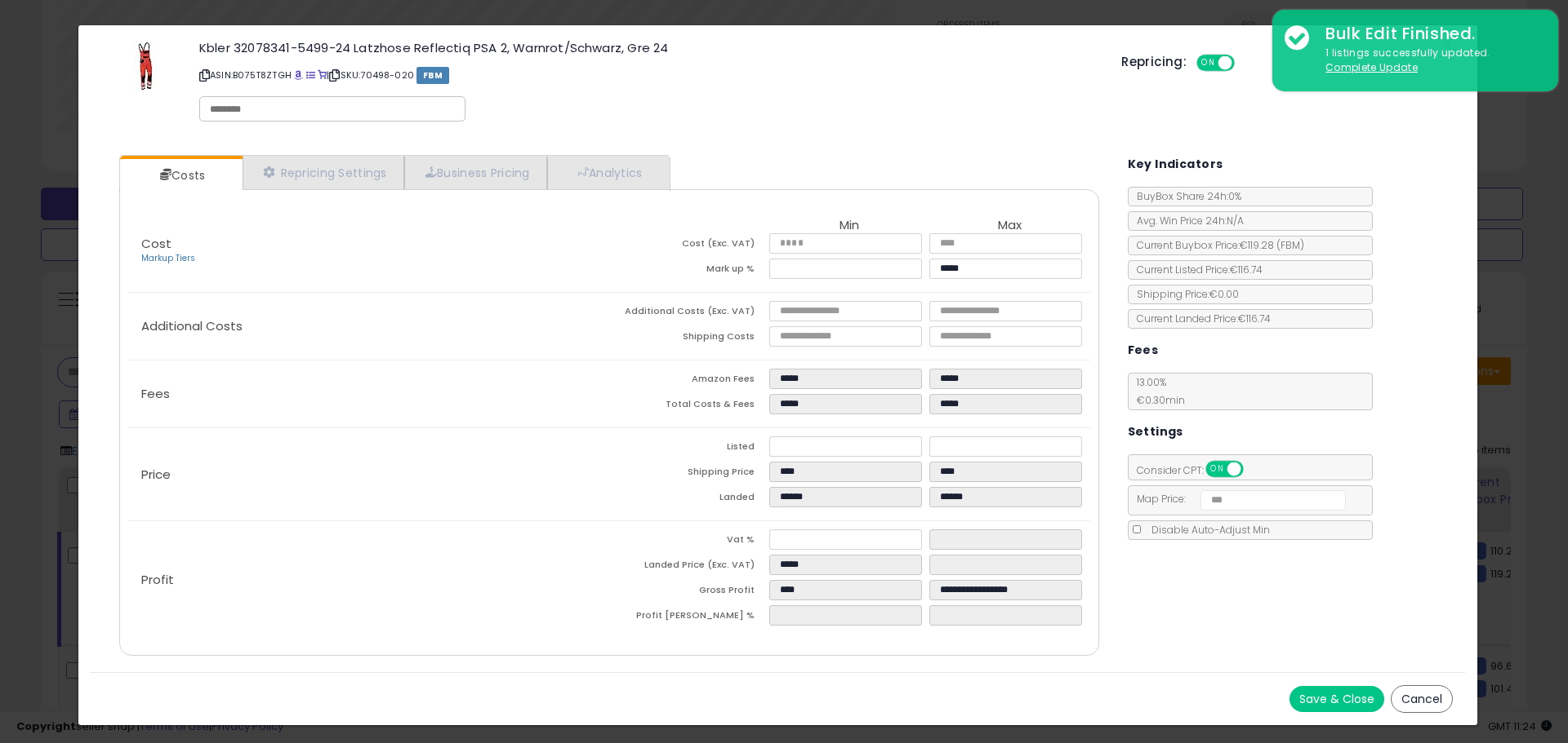
click at [1429, 695] on button "Cancel" at bounding box center [1421, 699] width 62 height 28
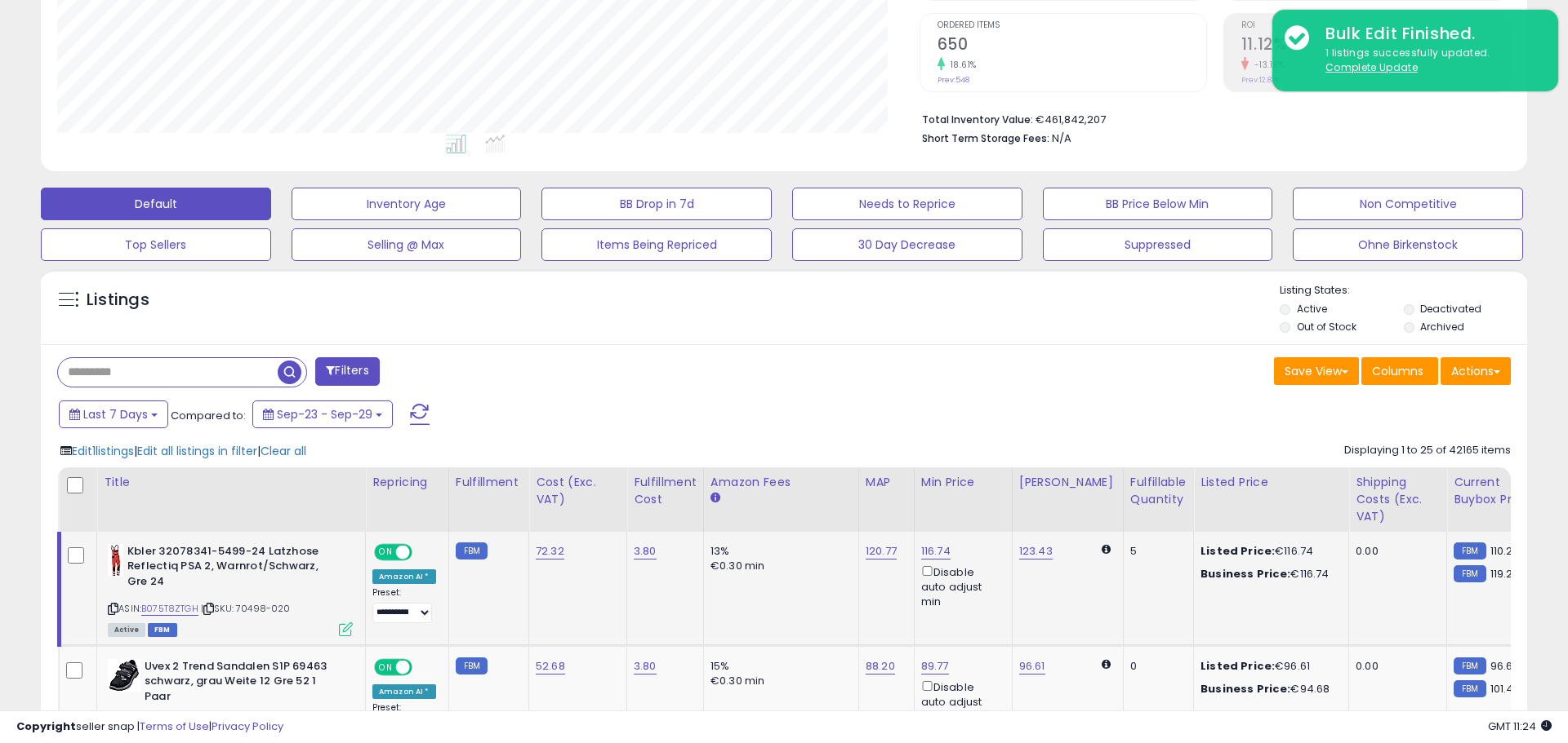
scroll to position [815543, 815569]
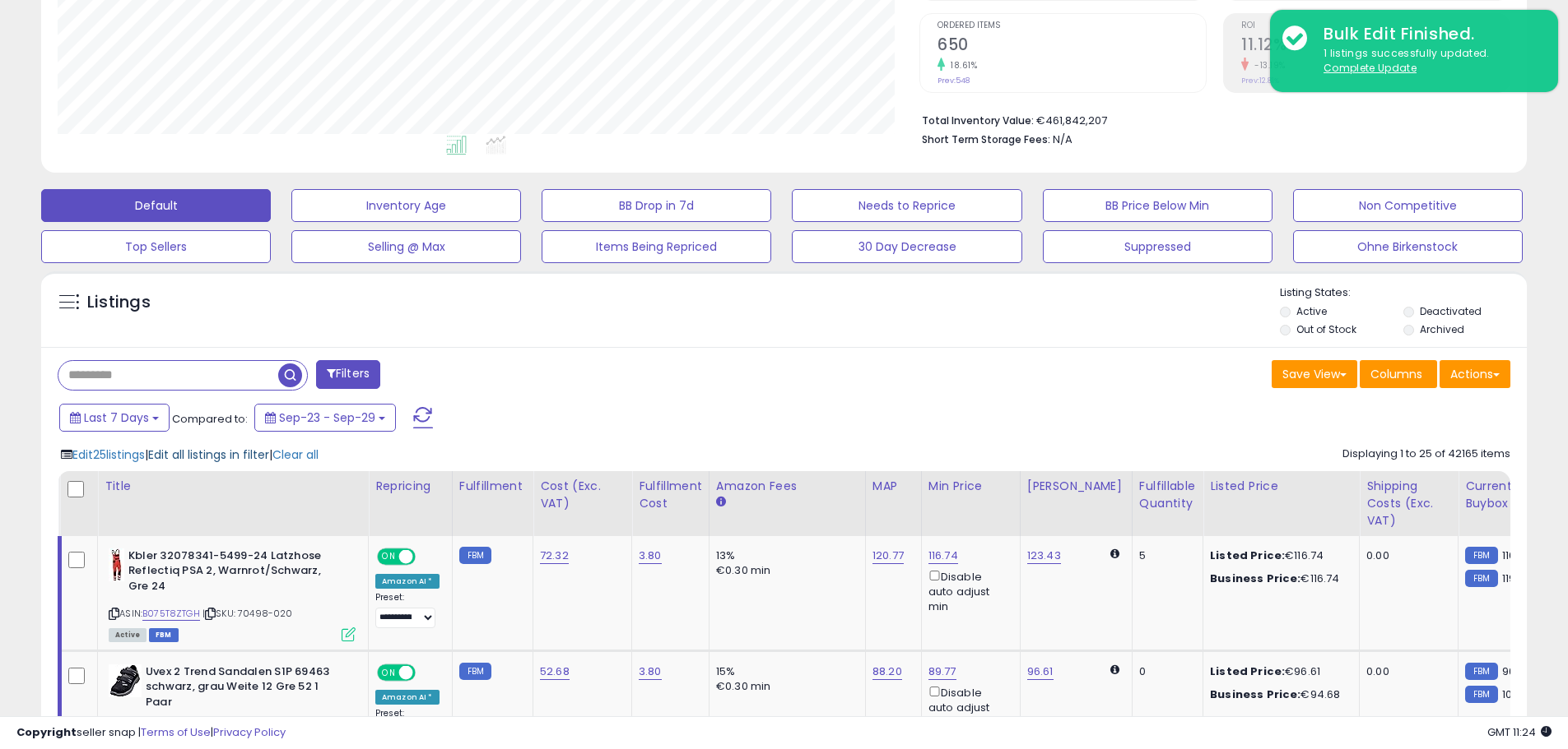
click at [226, 458] on span "Edit all listings in filter" at bounding box center [208, 455] width 121 height 17
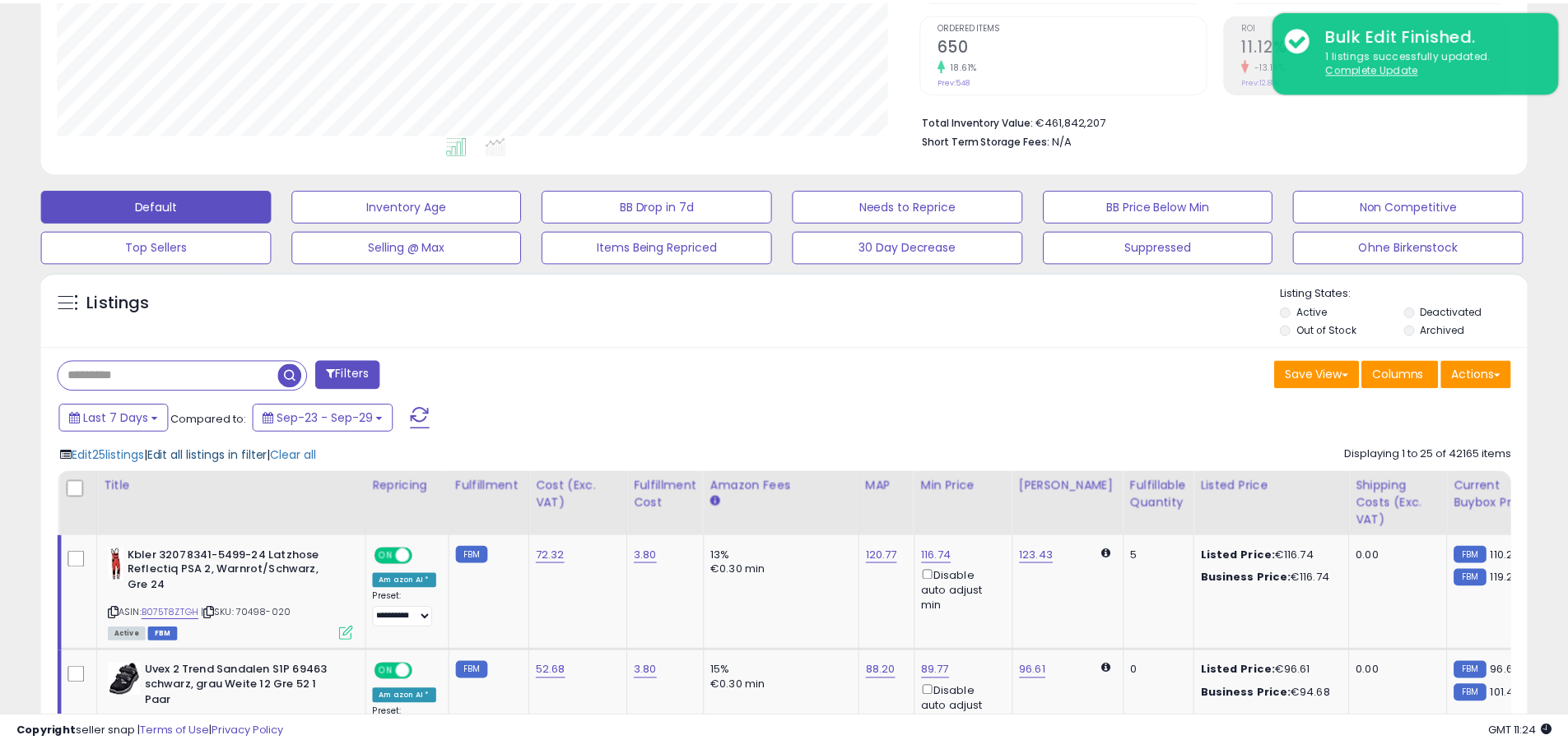
scroll to position [337, 869]
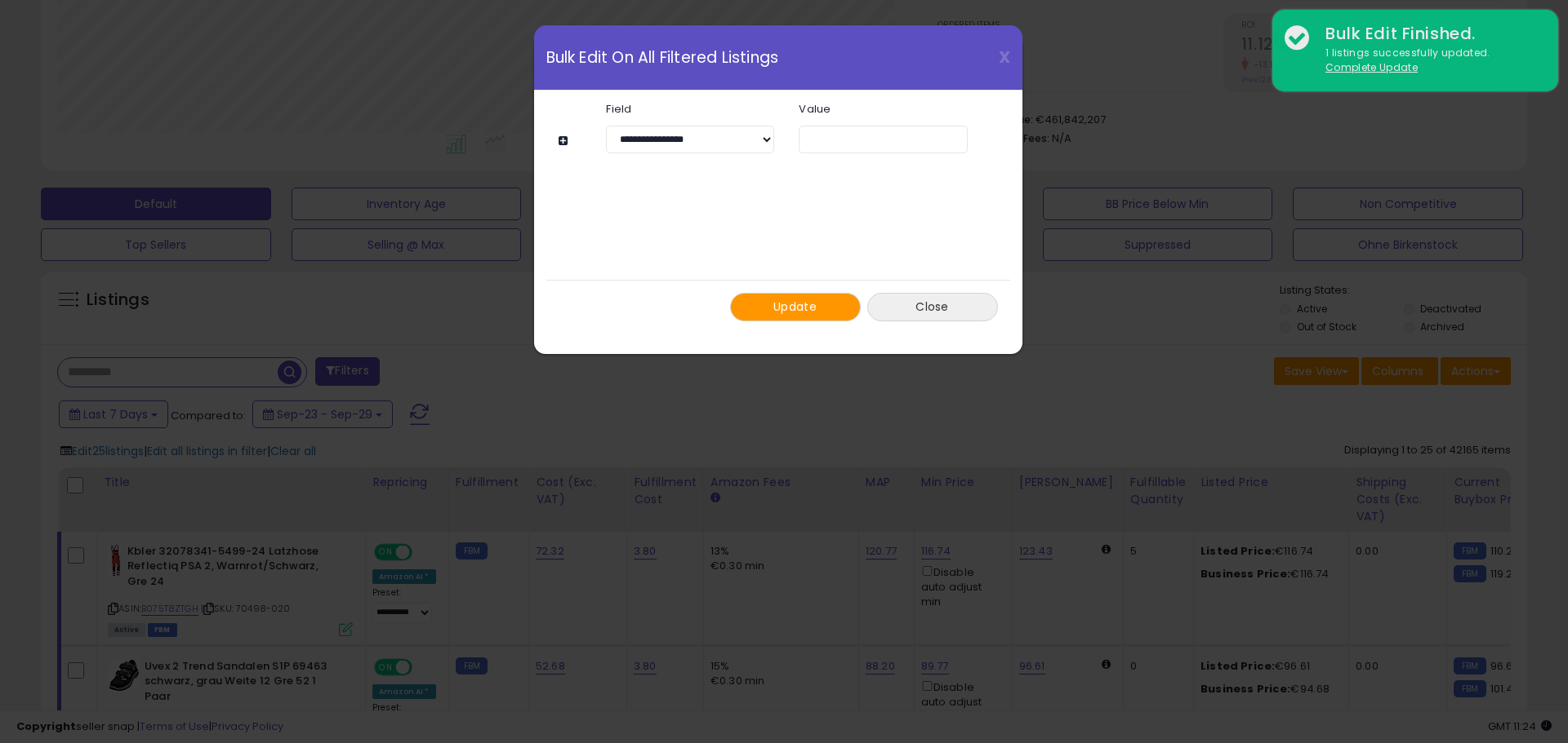
click at [948, 310] on button "Close" at bounding box center [932, 307] width 130 height 29
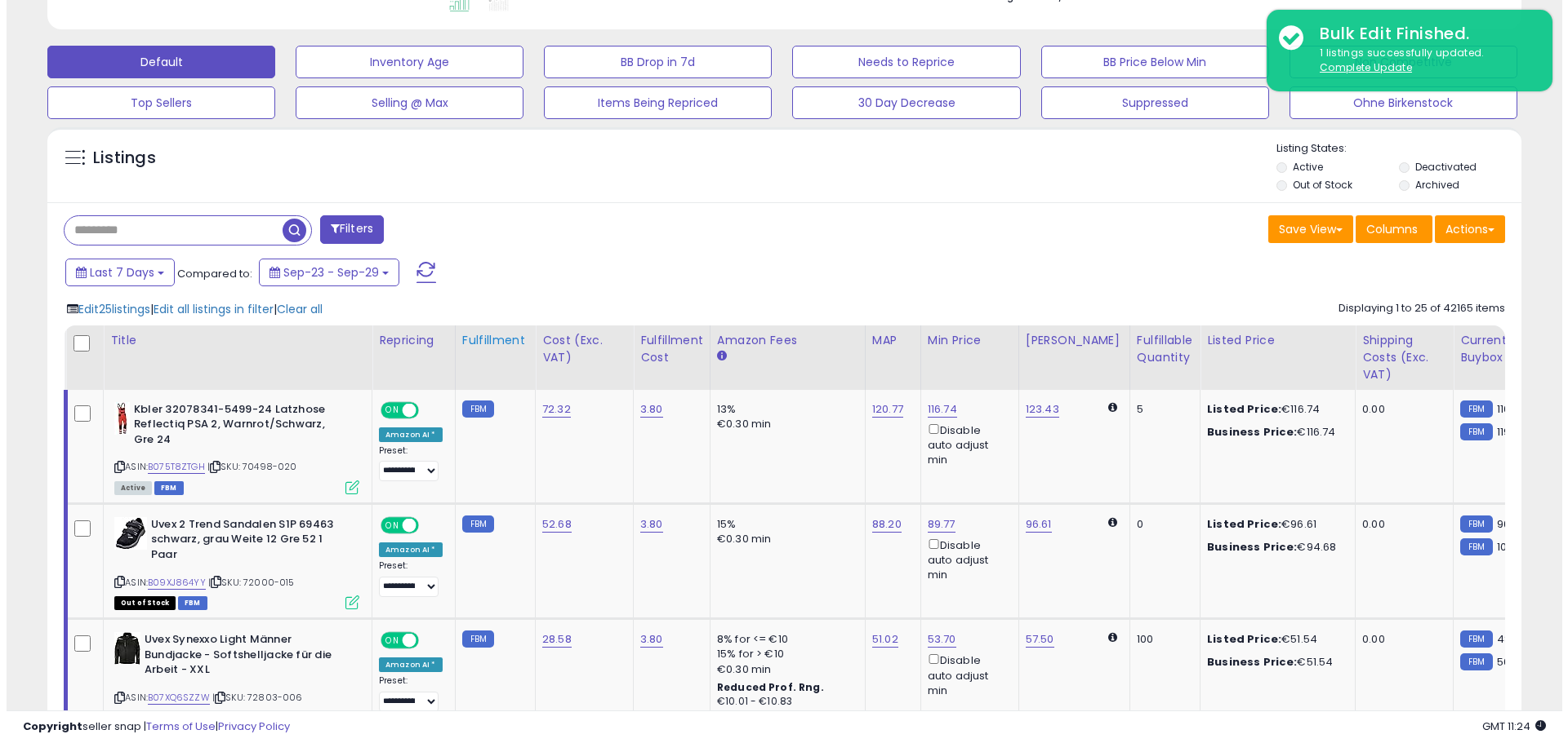
scroll to position [490, 0]
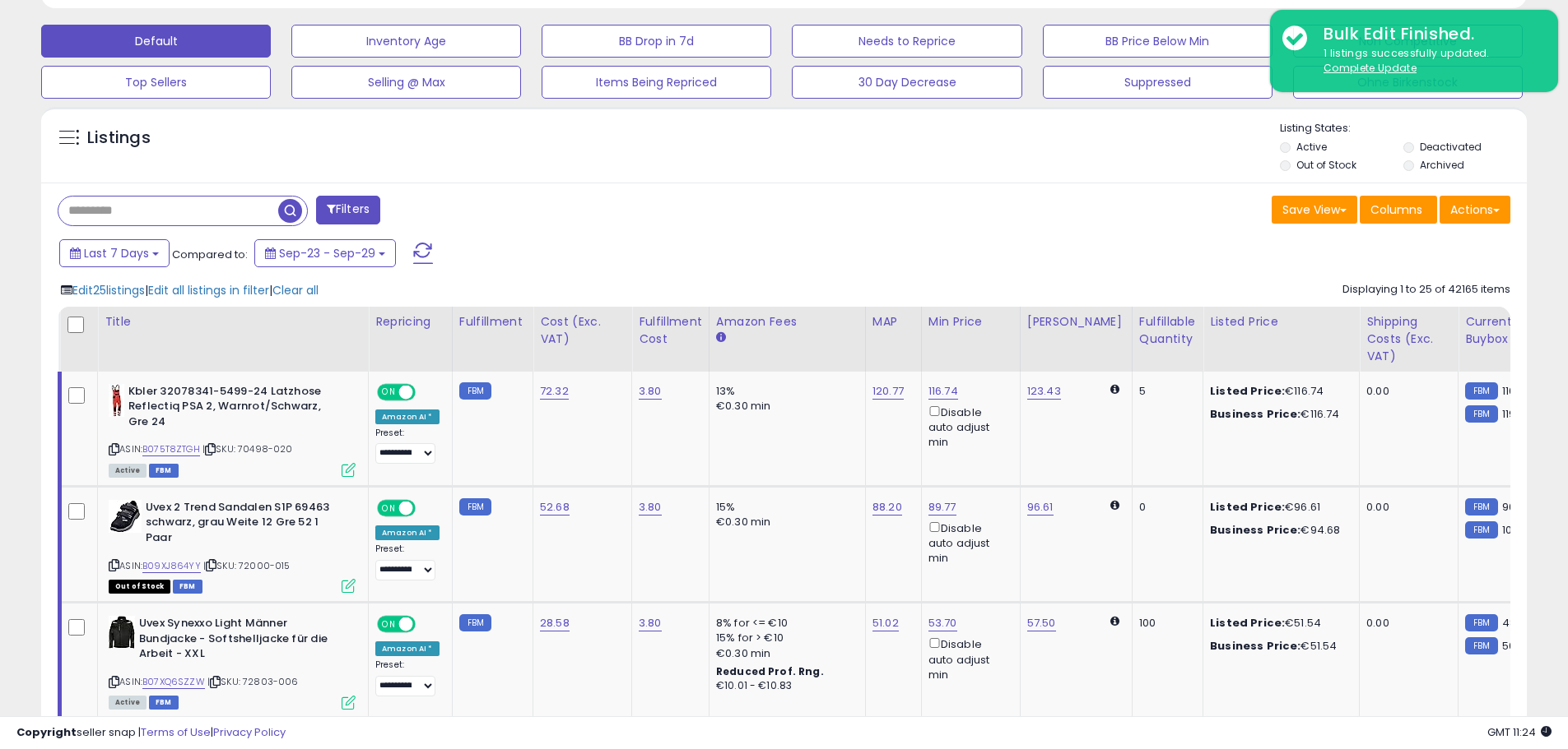
click at [358, 201] on button "Filters" at bounding box center [348, 210] width 64 height 29
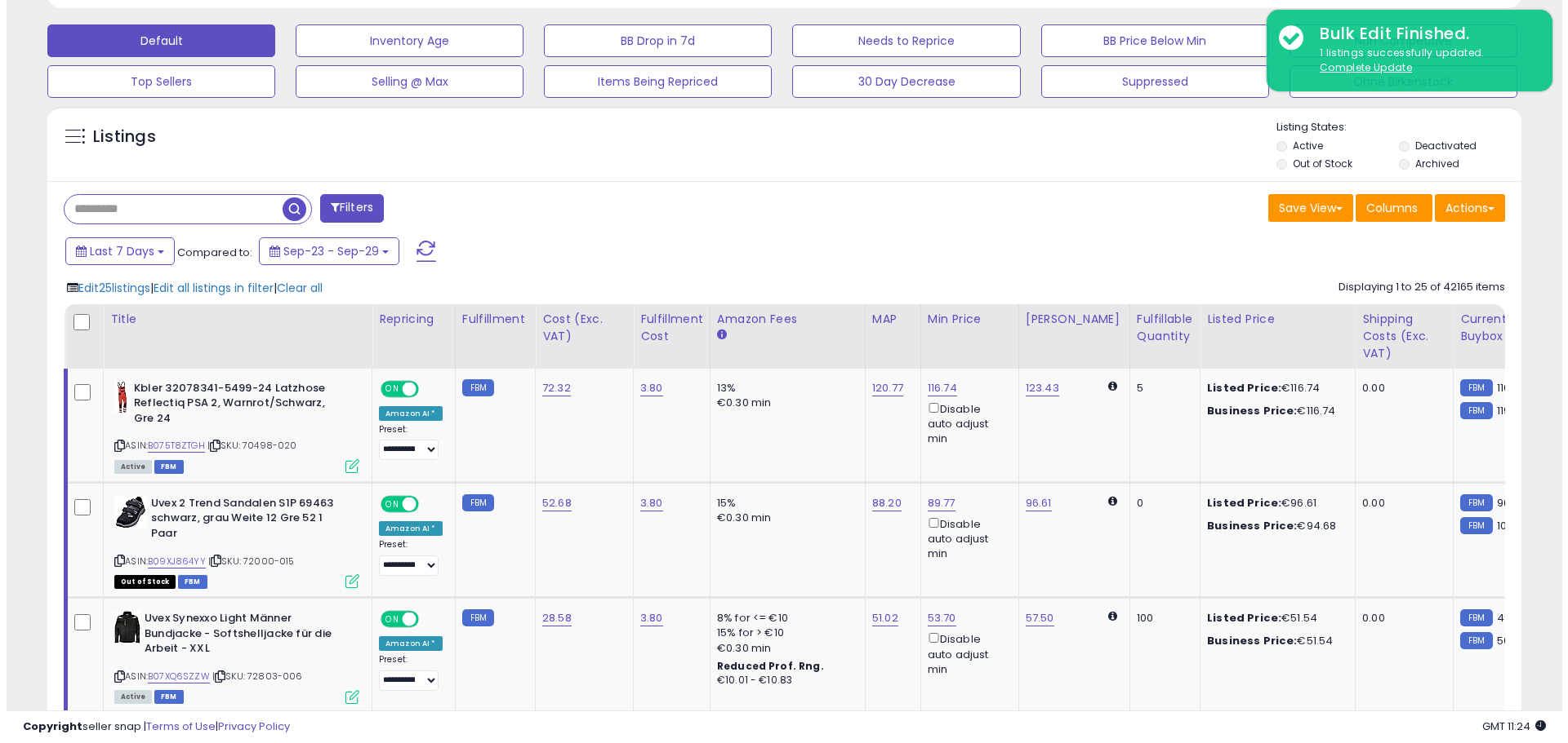
scroll to position [0, 0]
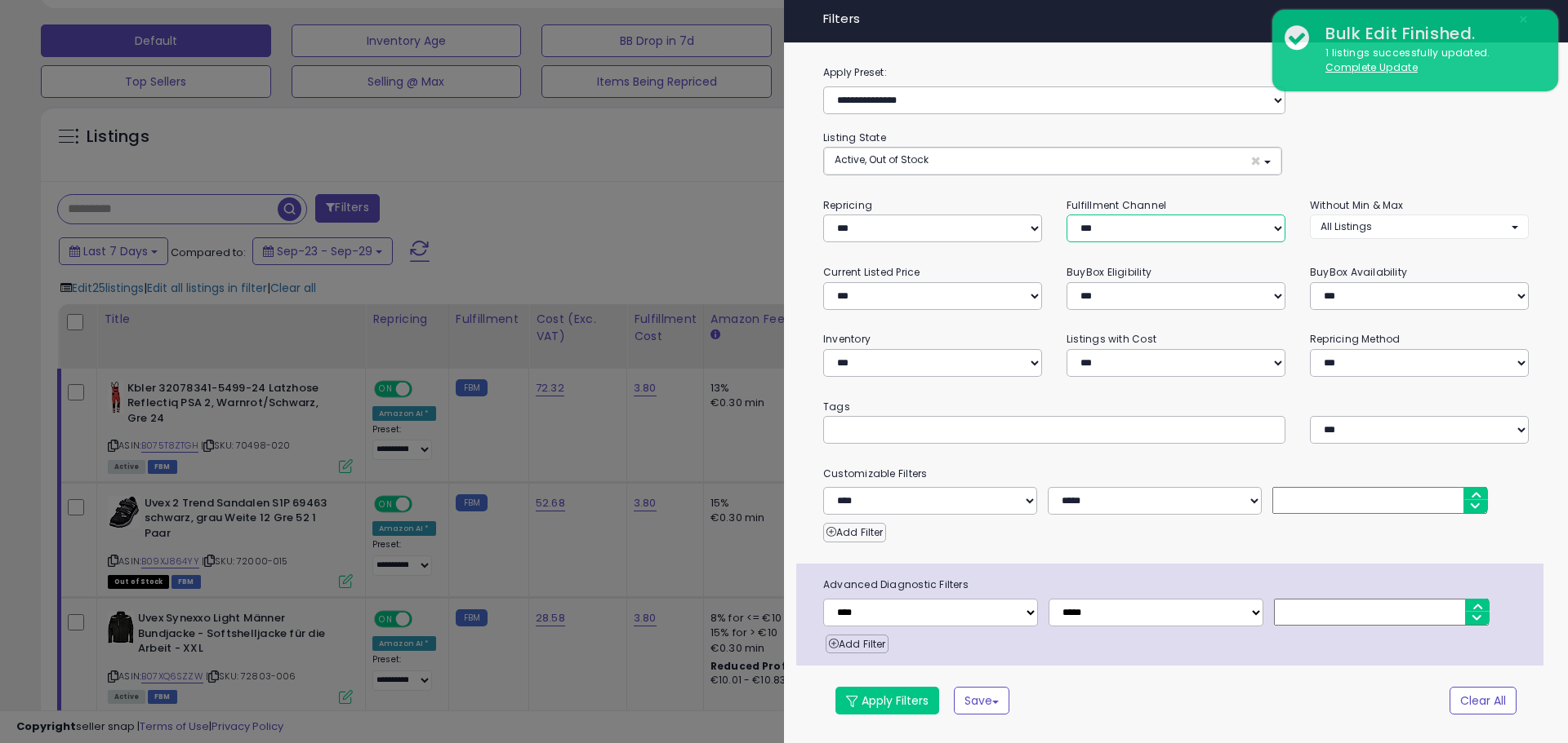
click at [1156, 232] on select "*** *** *** ***" at bounding box center [1176, 228] width 219 height 28
select select "***"
click at [1067, 215] on select "*** *** *** ***" at bounding box center [1176, 228] width 219 height 28
click at [896, 698] on button "Apply Filters" at bounding box center [887, 701] width 104 height 28
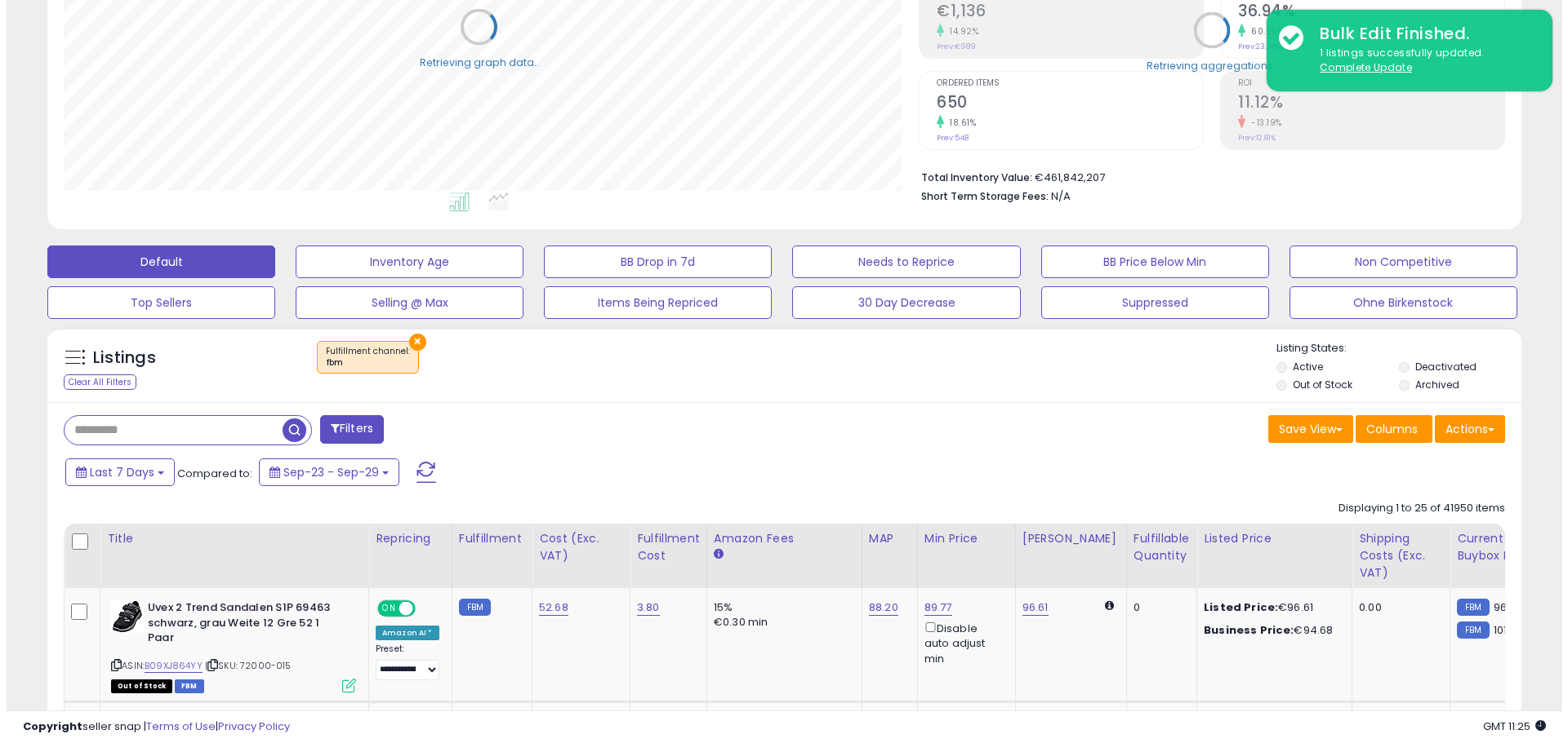
scroll to position [815543, 815569]
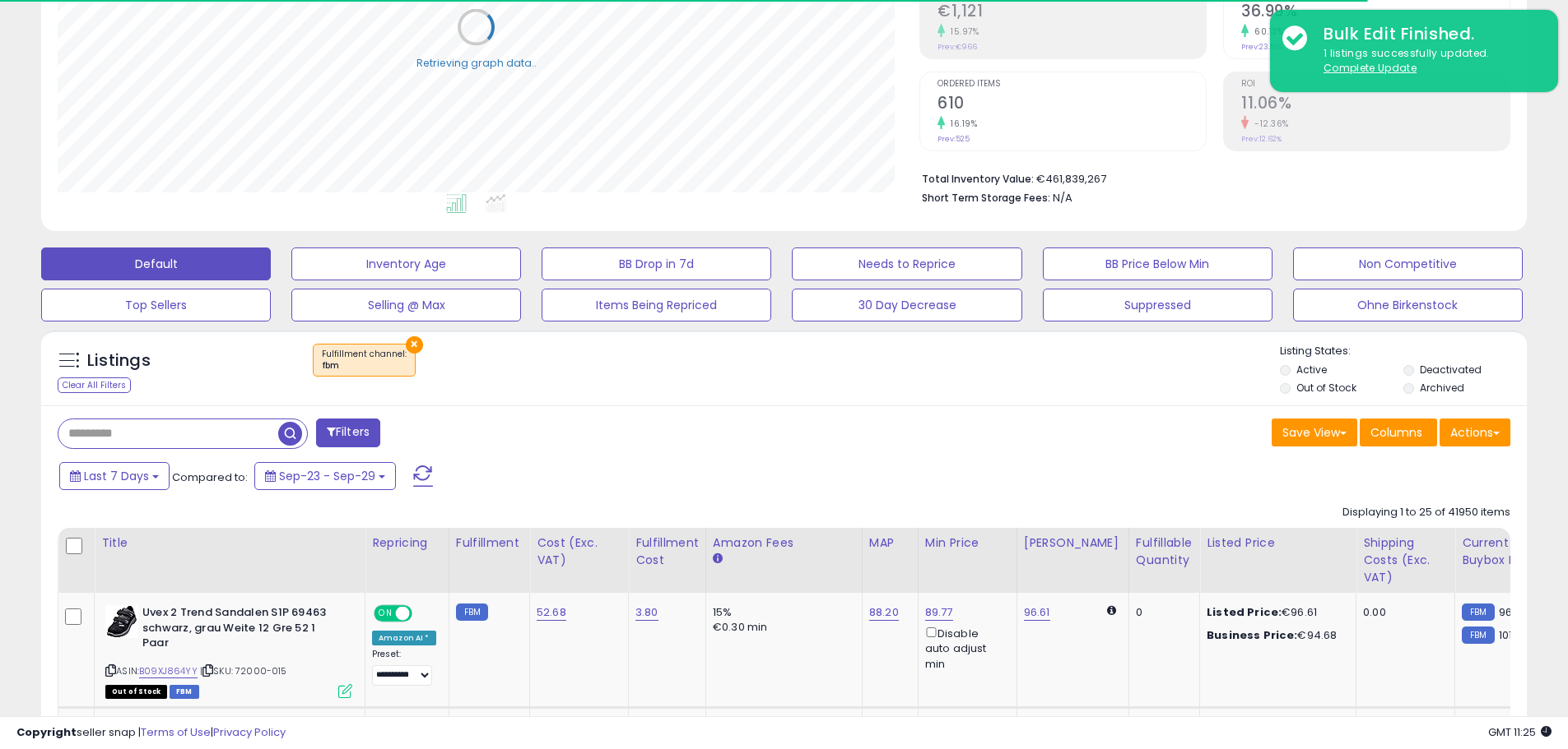
click at [63, 547] on th at bounding box center [76, 561] width 36 height 65
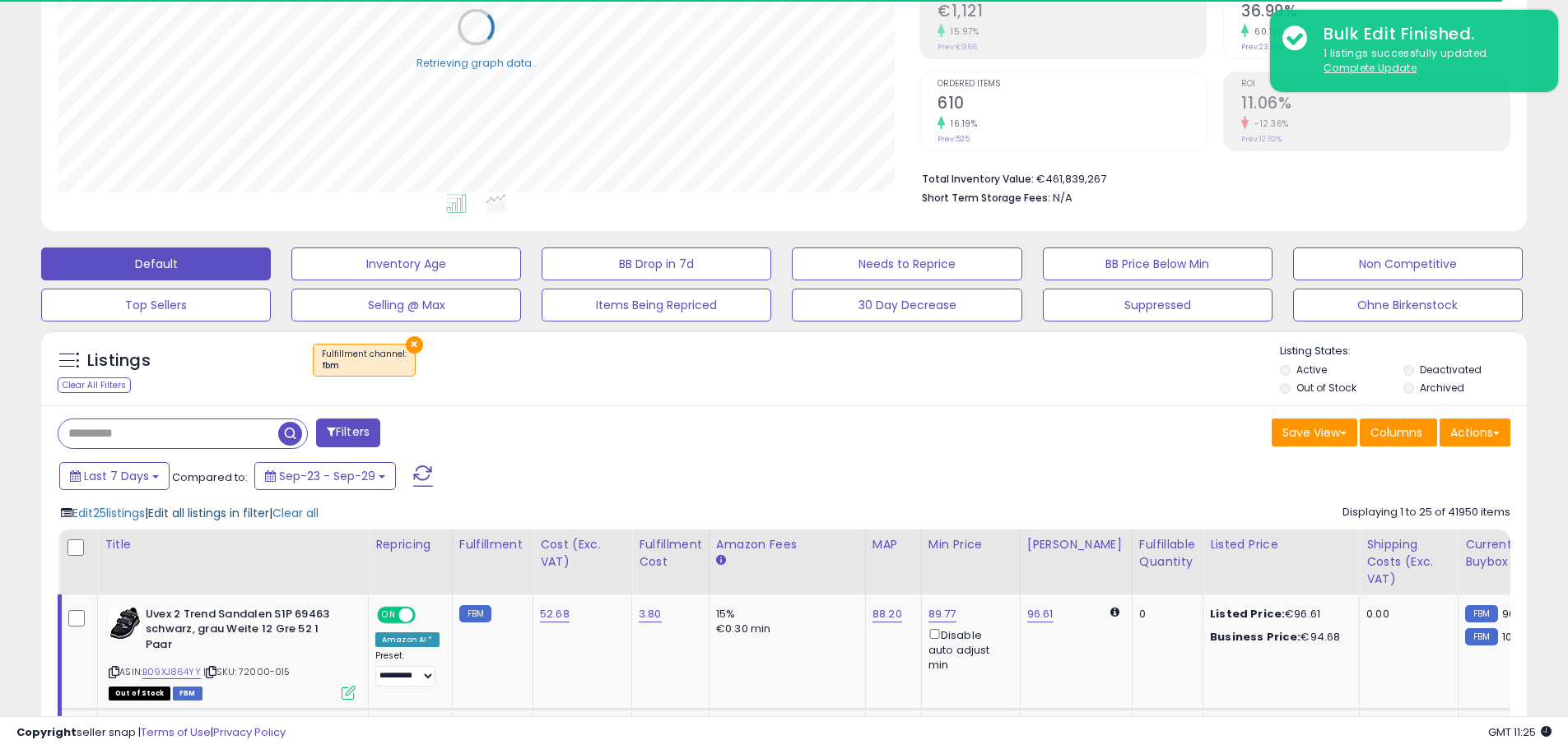
click at [223, 509] on span "Edit all listings in filter" at bounding box center [208, 513] width 121 height 17
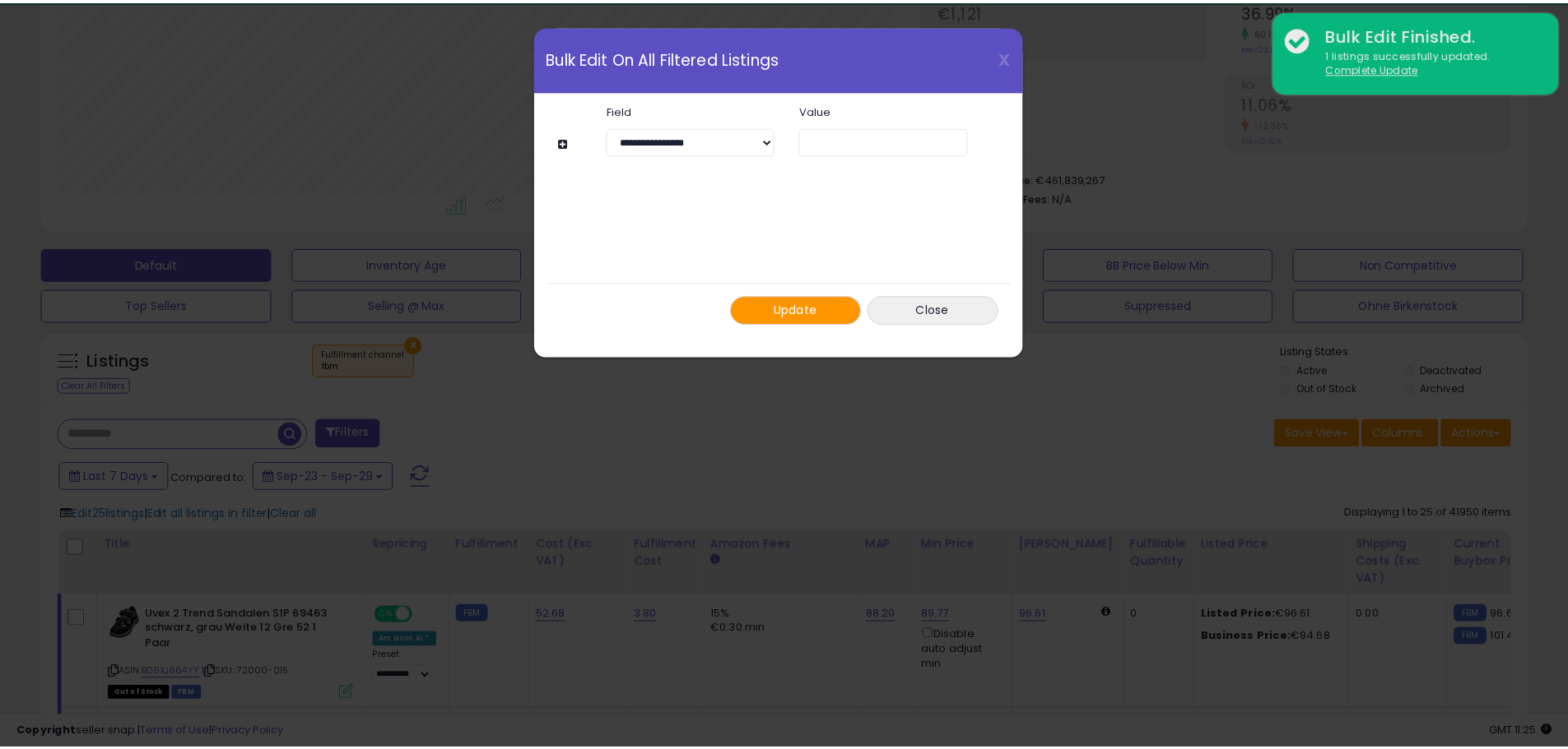
scroll to position [337, 869]
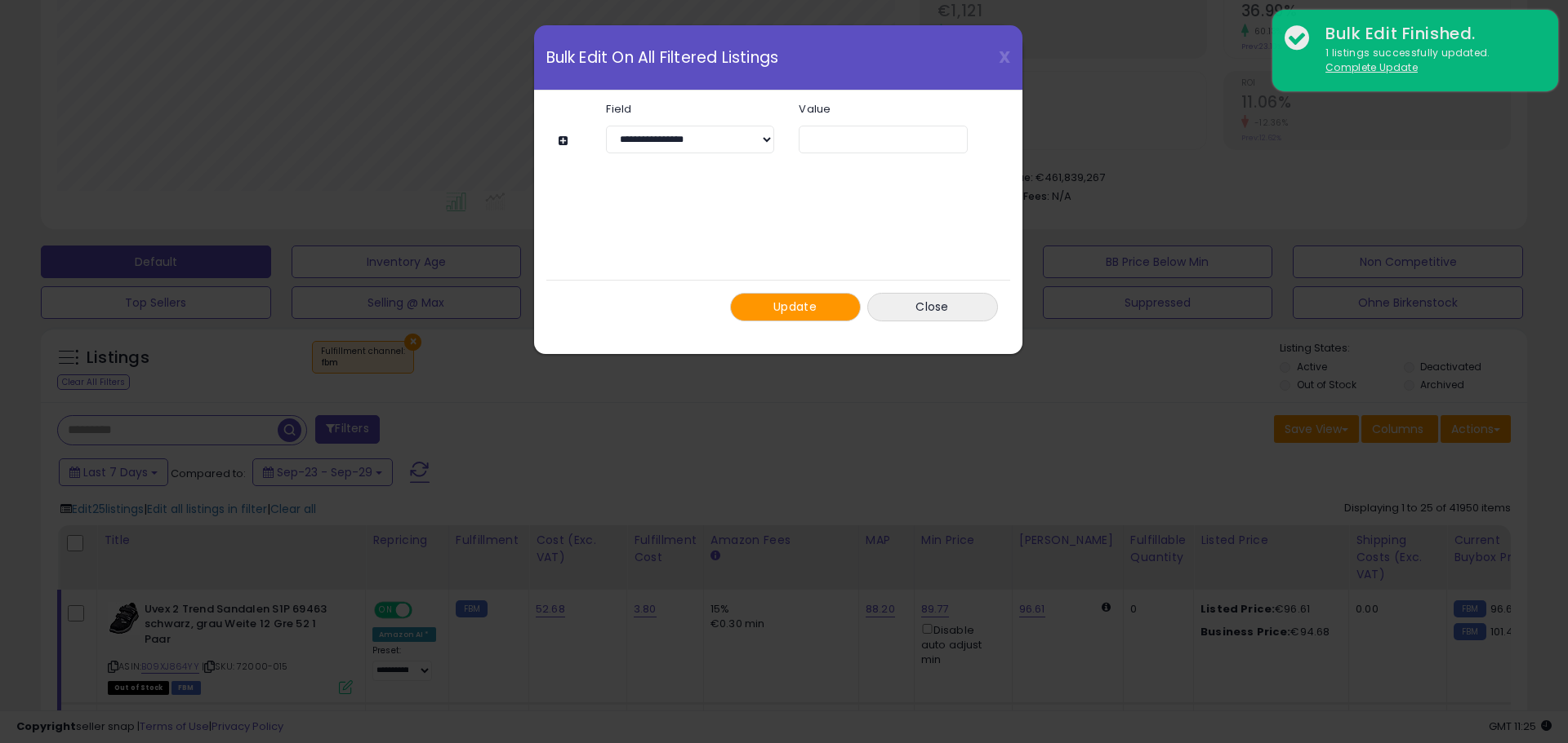
click at [804, 305] on span "Update" at bounding box center [795, 306] width 43 height 16
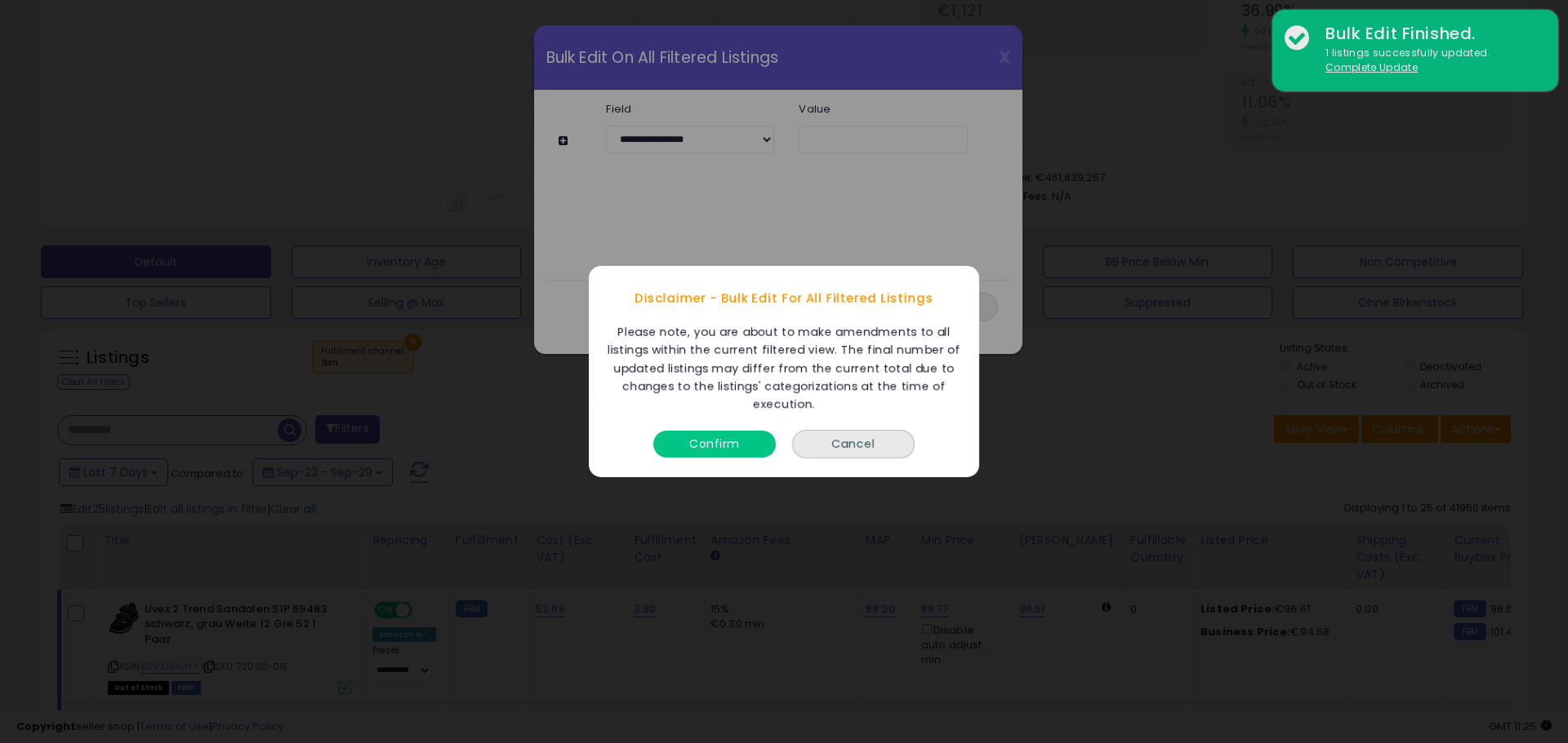
click at [696, 420] on div "Confirm" at bounding box center [714, 439] width 130 height 43
click at [695, 436] on button "Confirm" at bounding box center [714, 444] width 122 height 27
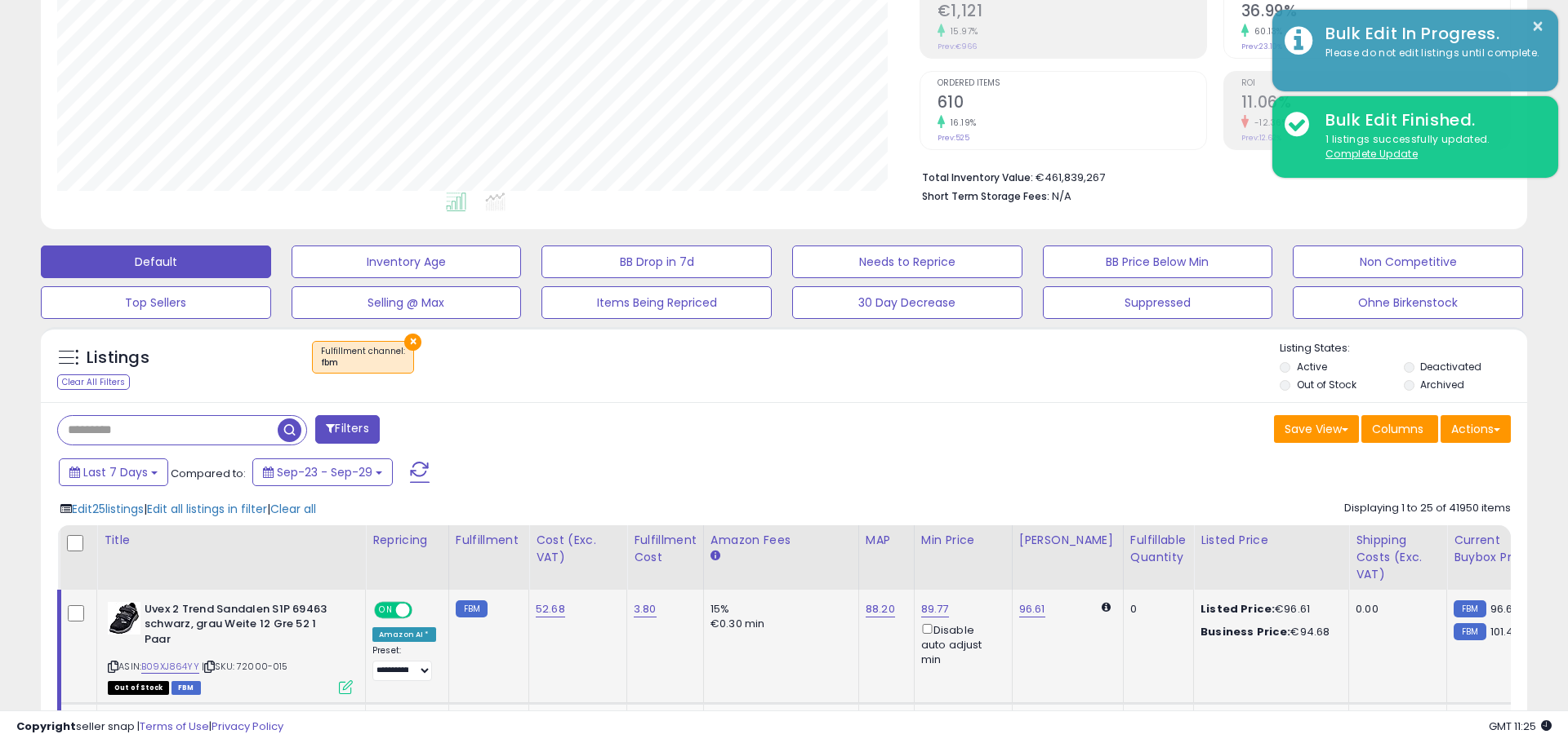
scroll to position [815543, 815569]
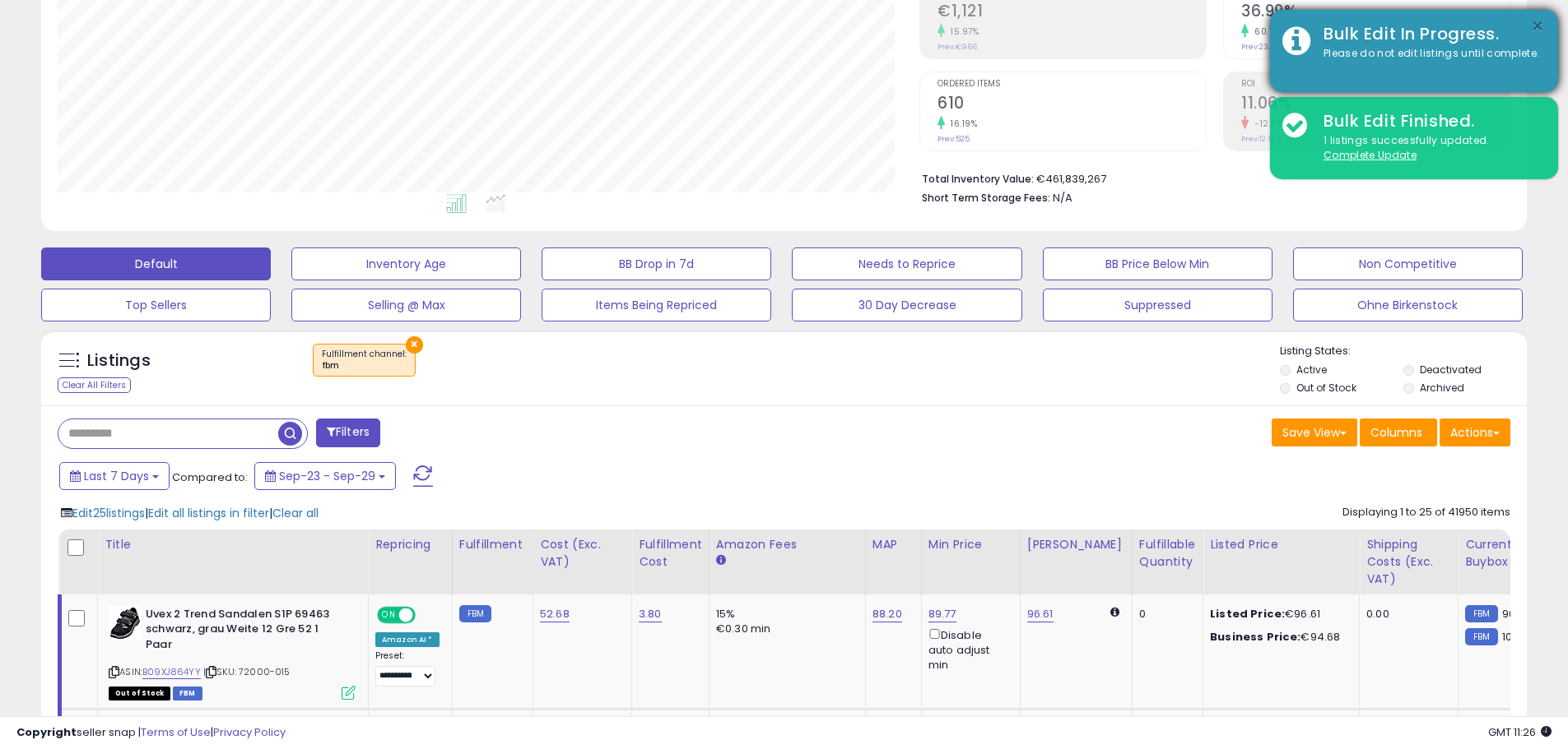
click at [1537, 24] on button "×" at bounding box center [1538, 26] width 14 height 20
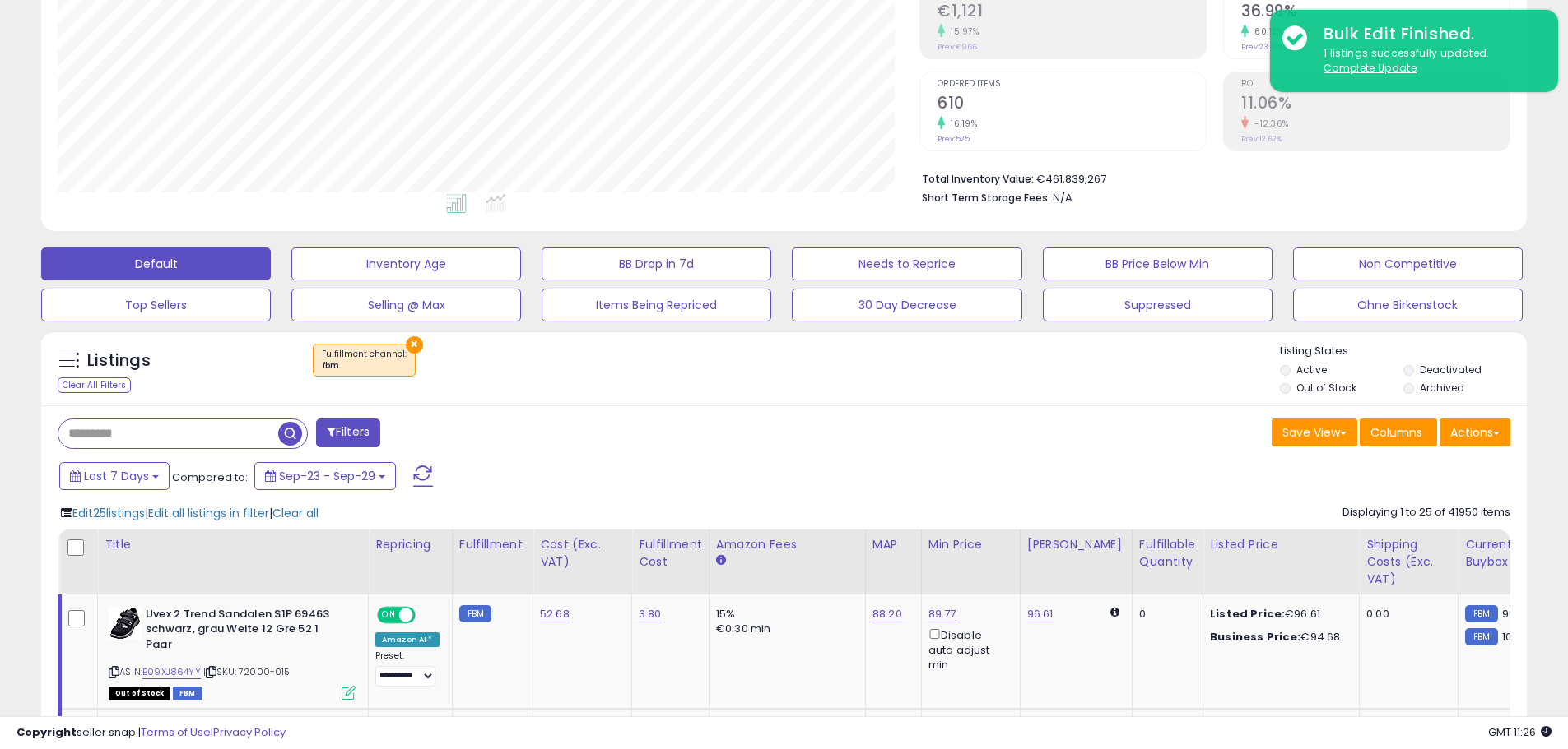
click at [113, 576] on th "Title" at bounding box center [233, 562] width 271 height 65
click at [75, 560] on div at bounding box center [79, 548] width 24 height 24
click at [410, 352] on button "×" at bounding box center [414, 345] width 17 height 17
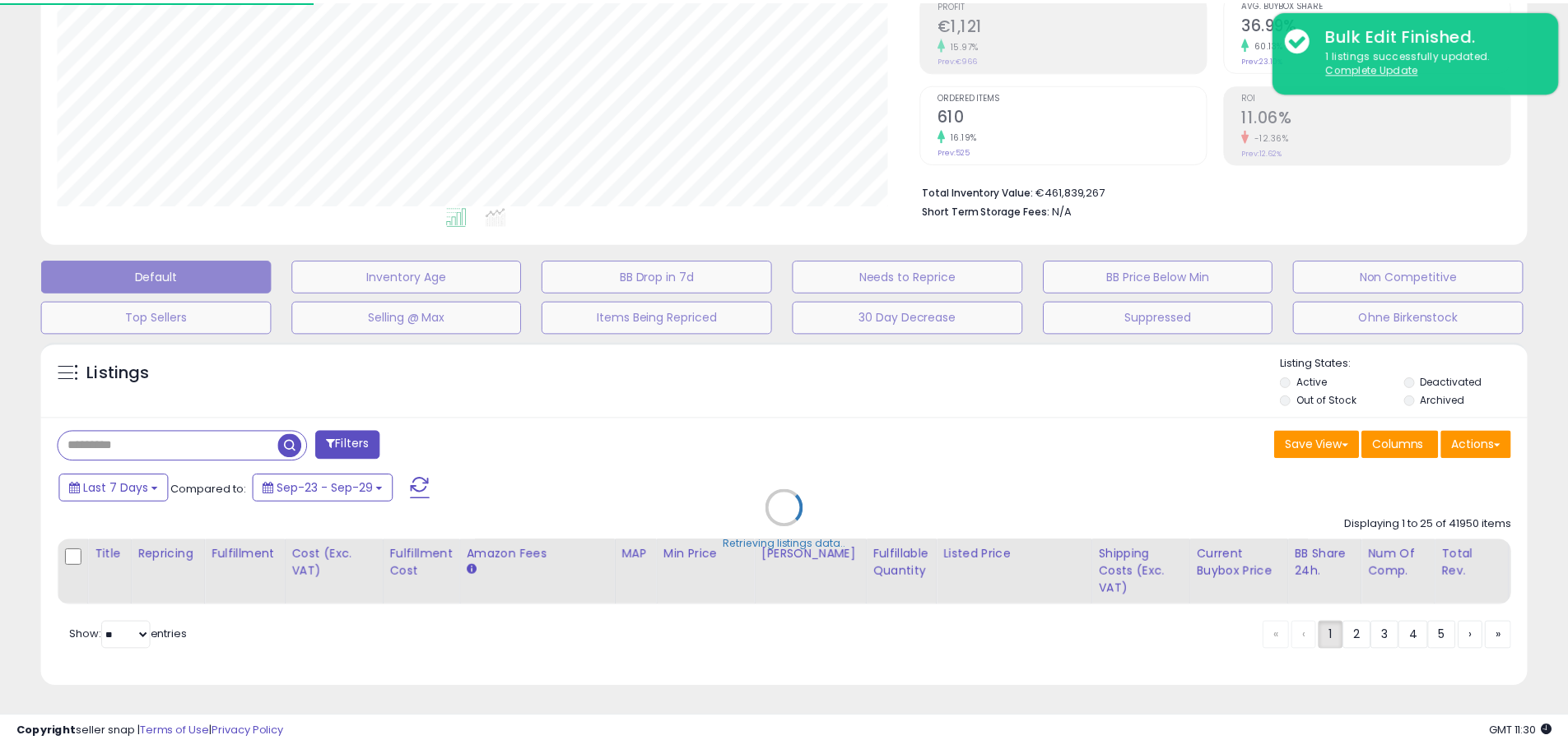
scroll to position [337, 869]
click at [412, 336] on div "Retrieving listings data.." at bounding box center [790, 521] width 1522 height 374
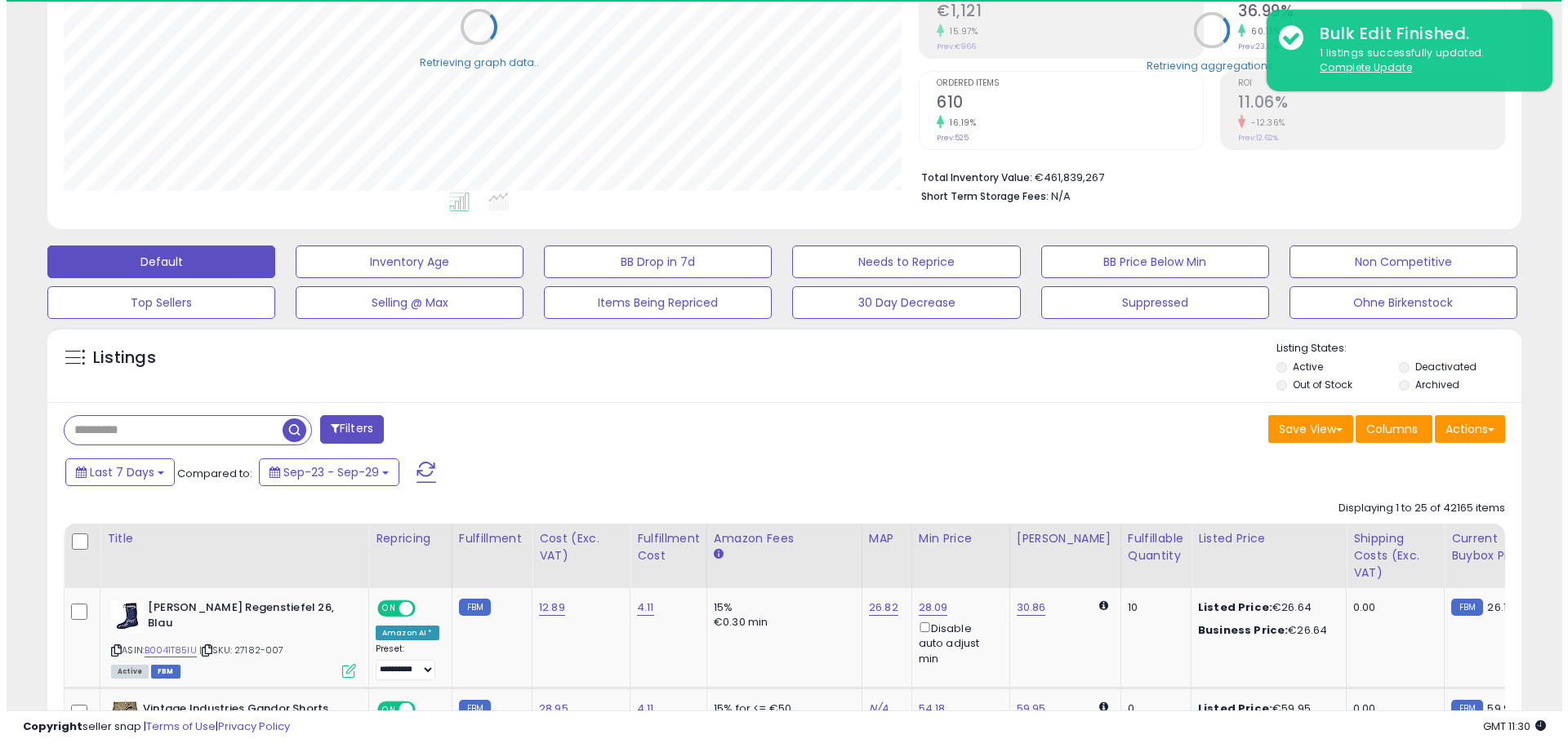
scroll to position [815543, 815569]
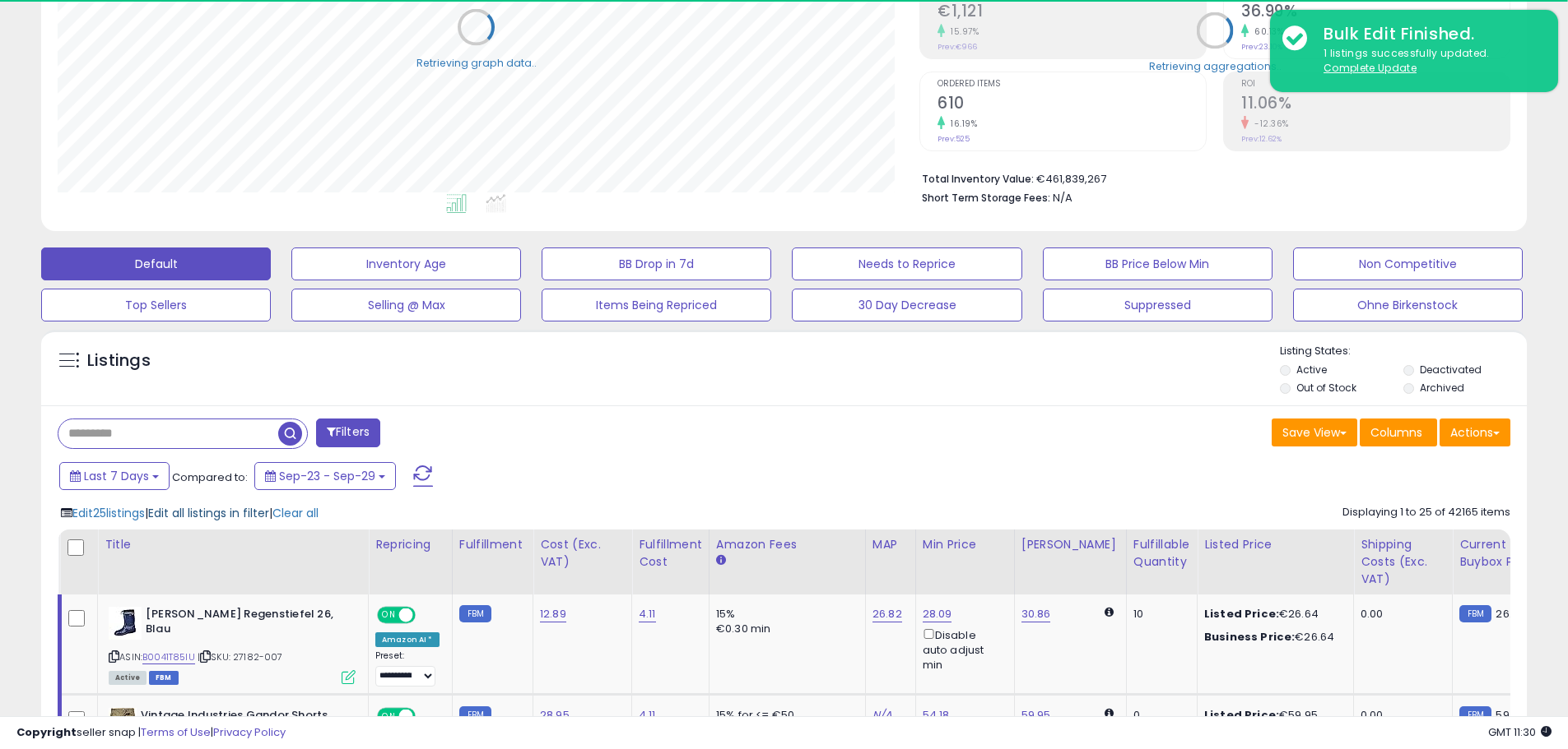
click at [208, 505] on span "Edit all listings in filter" at bounding box center [208, 513] width 121 height 17
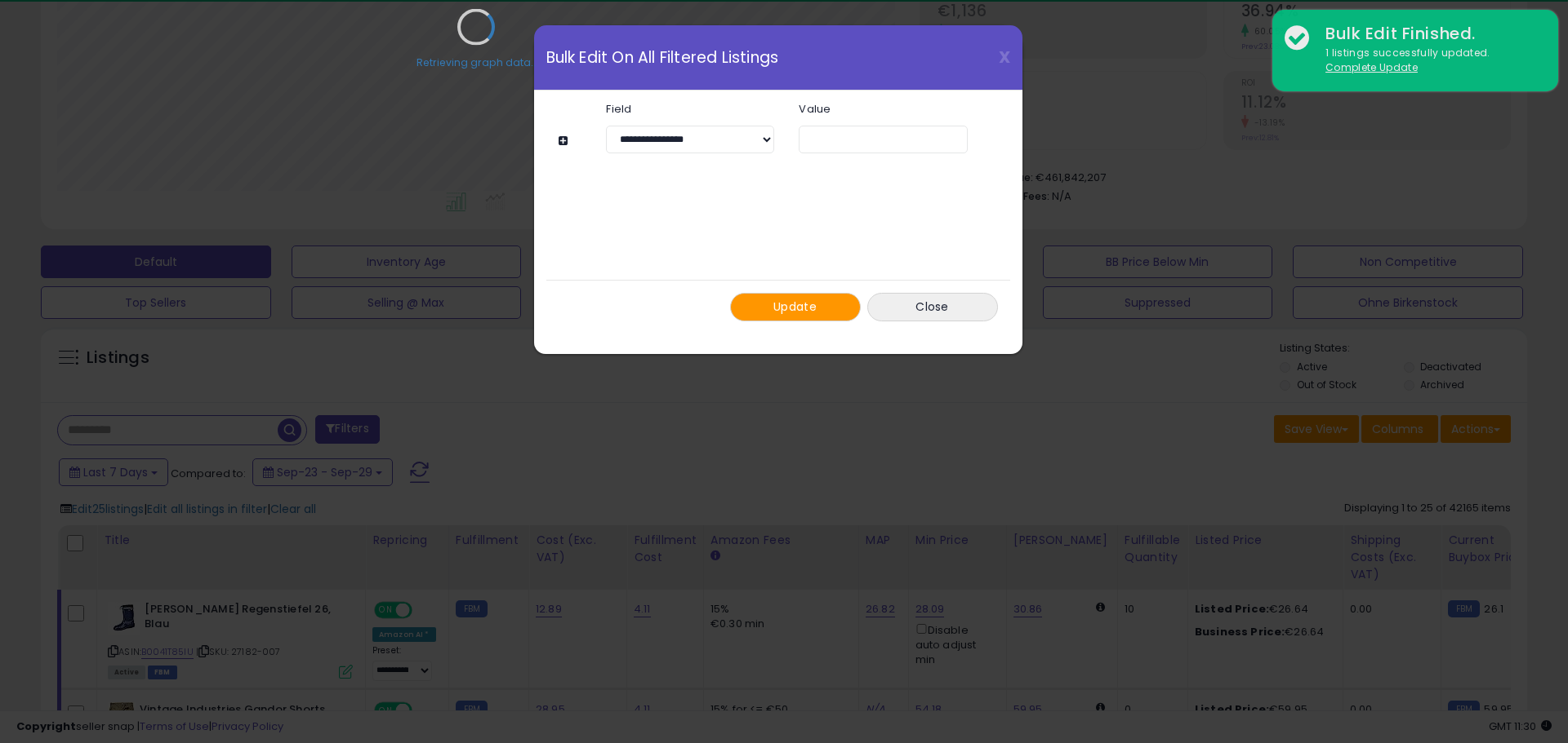
click at [761, 137] on div "Retrieving graph data.." at bounding box center [476, 39] width 862 height 334
click at [964, 306] on button "Close" at bounding box center [932, 307] width 130 height 29
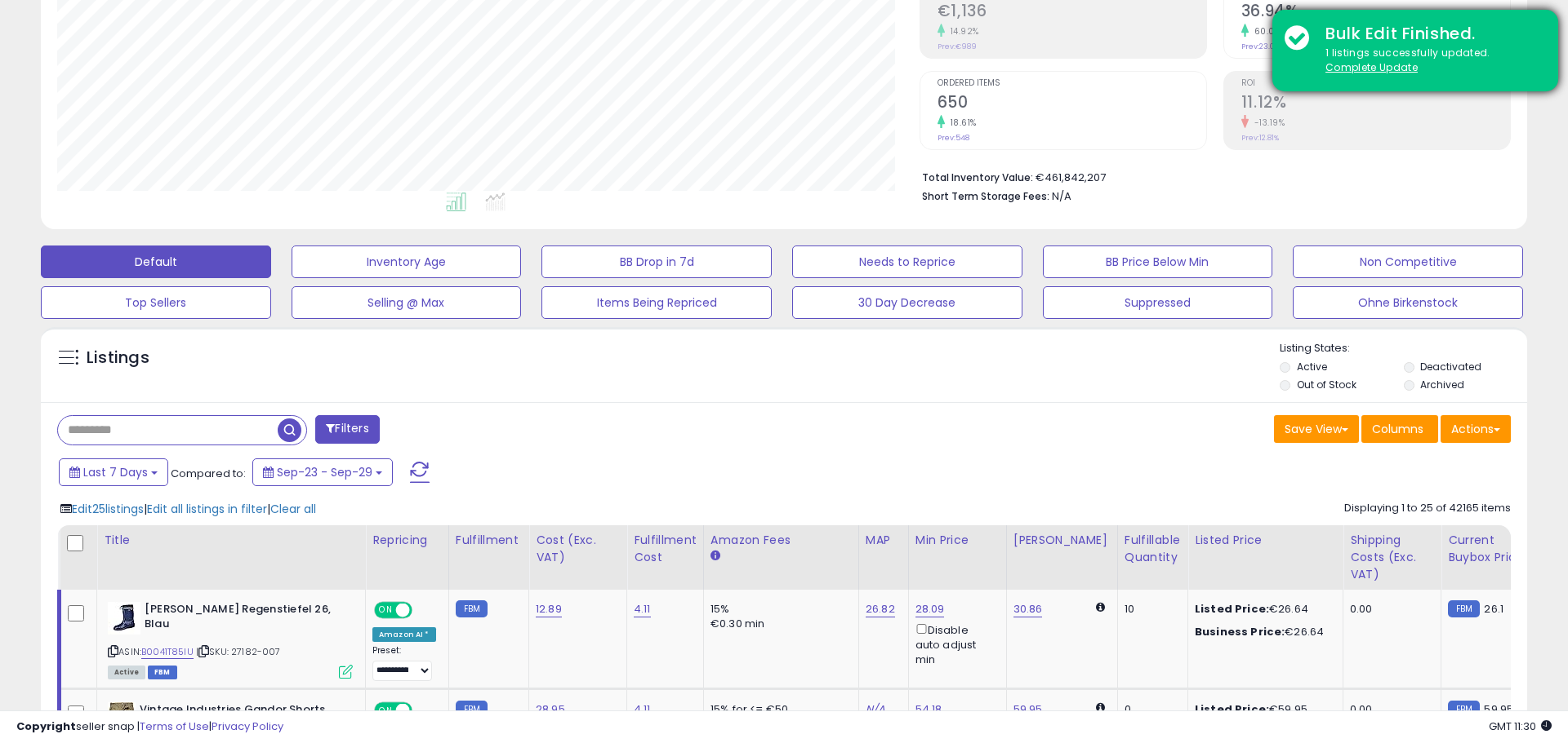
scroll to position [815543, 815569]
click at [1350, 70] on u "Complete Update" at bounding box center [1359, 67] width 93 height 13
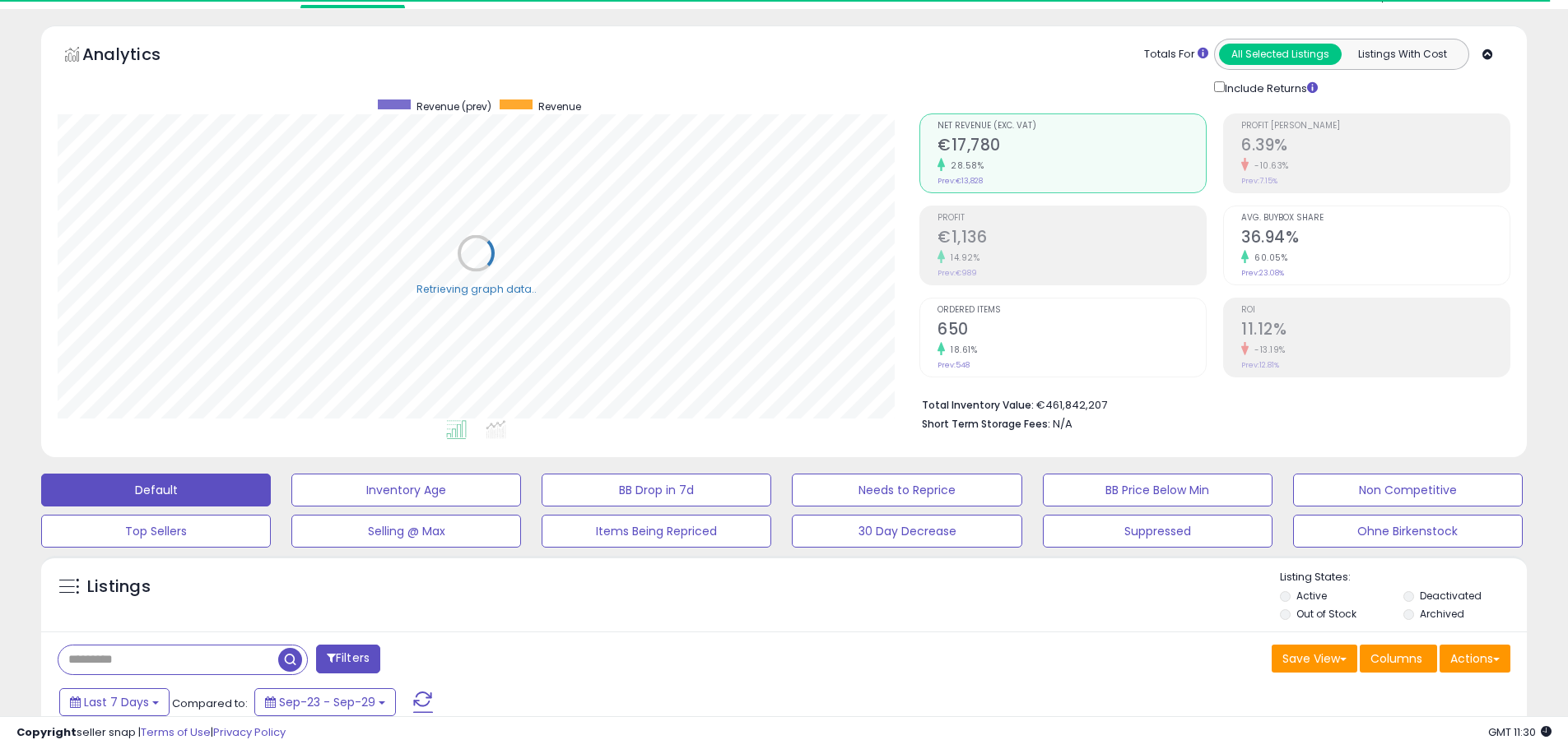
scroll to position [0, 0]
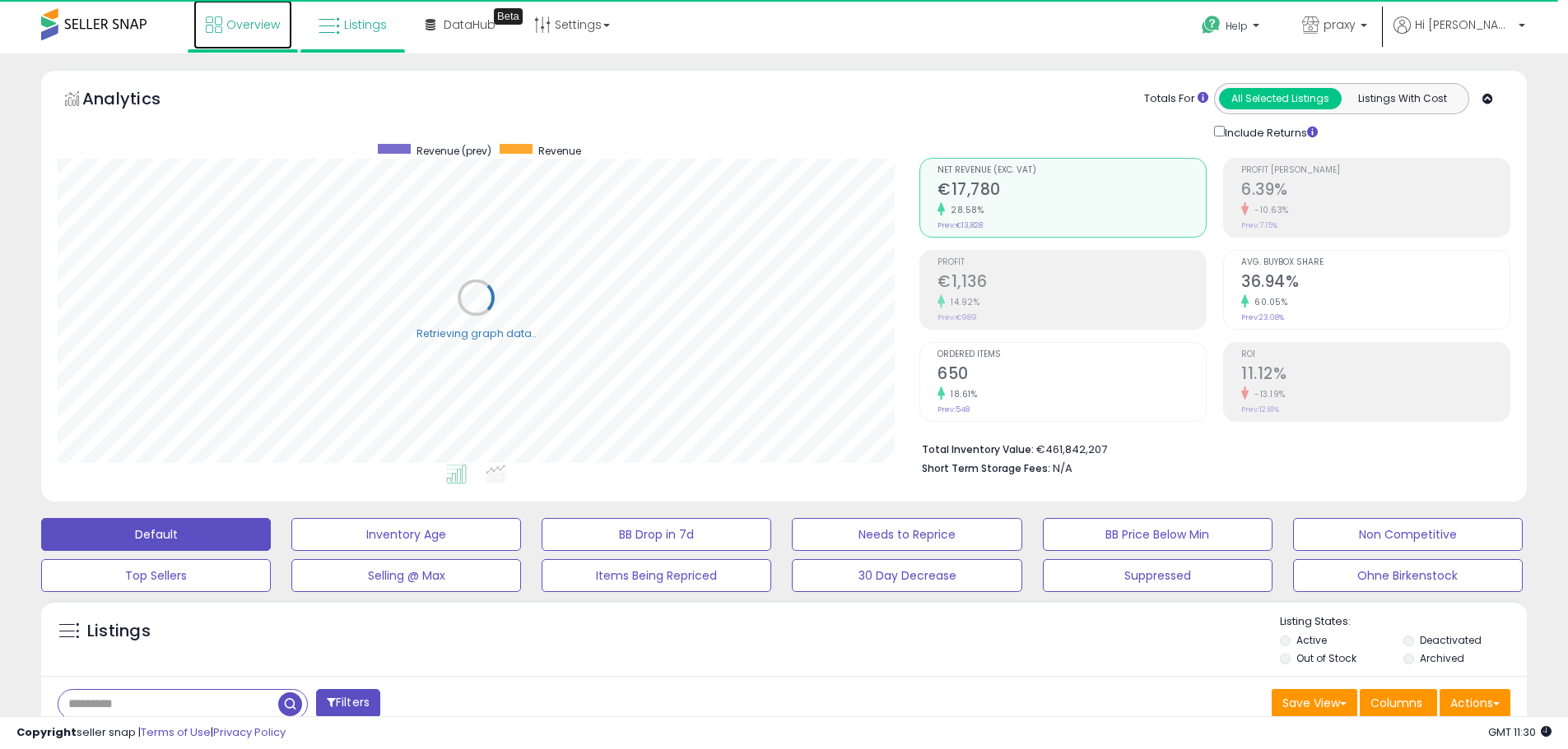
click at [218, 25] on icon at bounding box center [214, 24] width 17 height 17
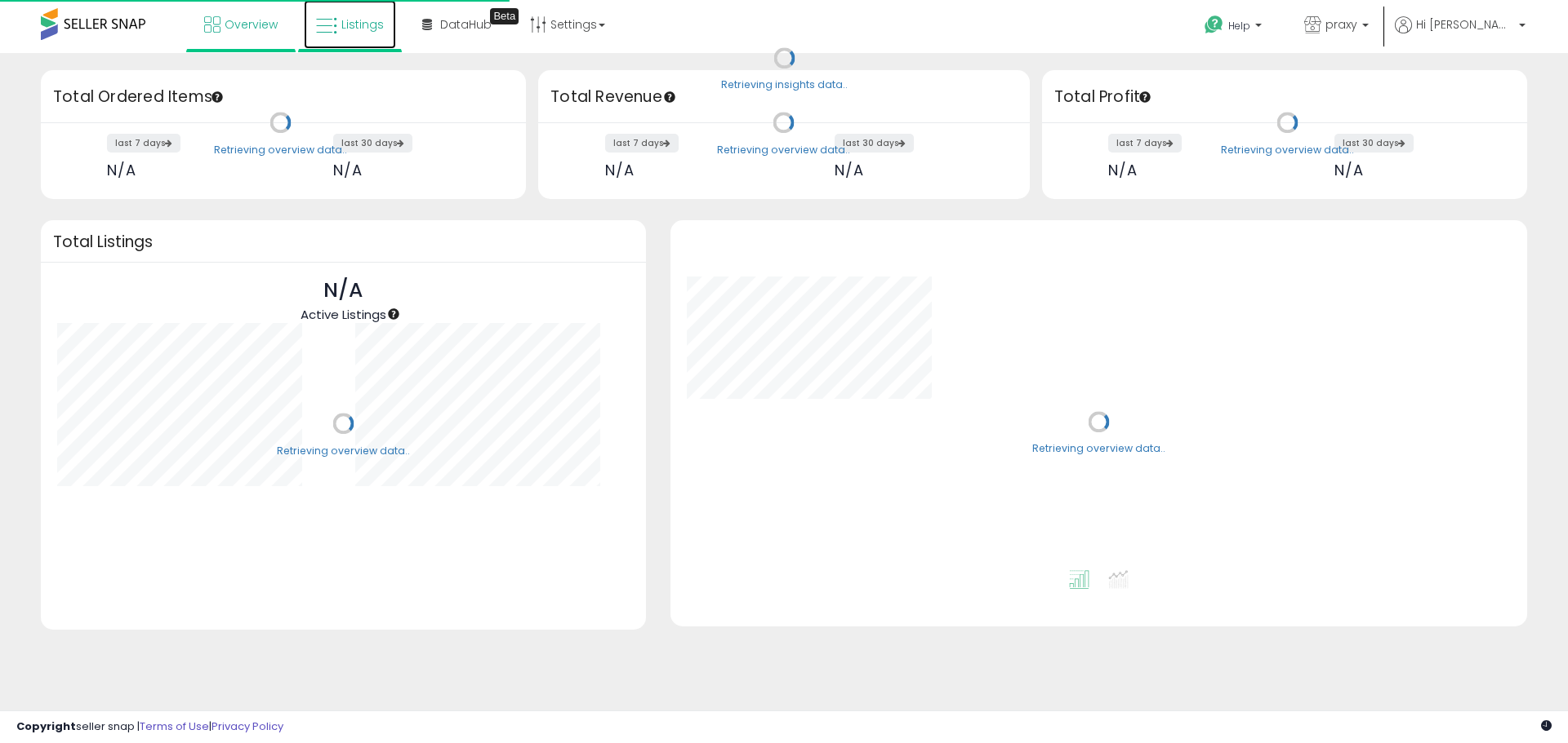
click at [360, 40] on link "Listings" at bounding box center [350, 24] width 93 height 49
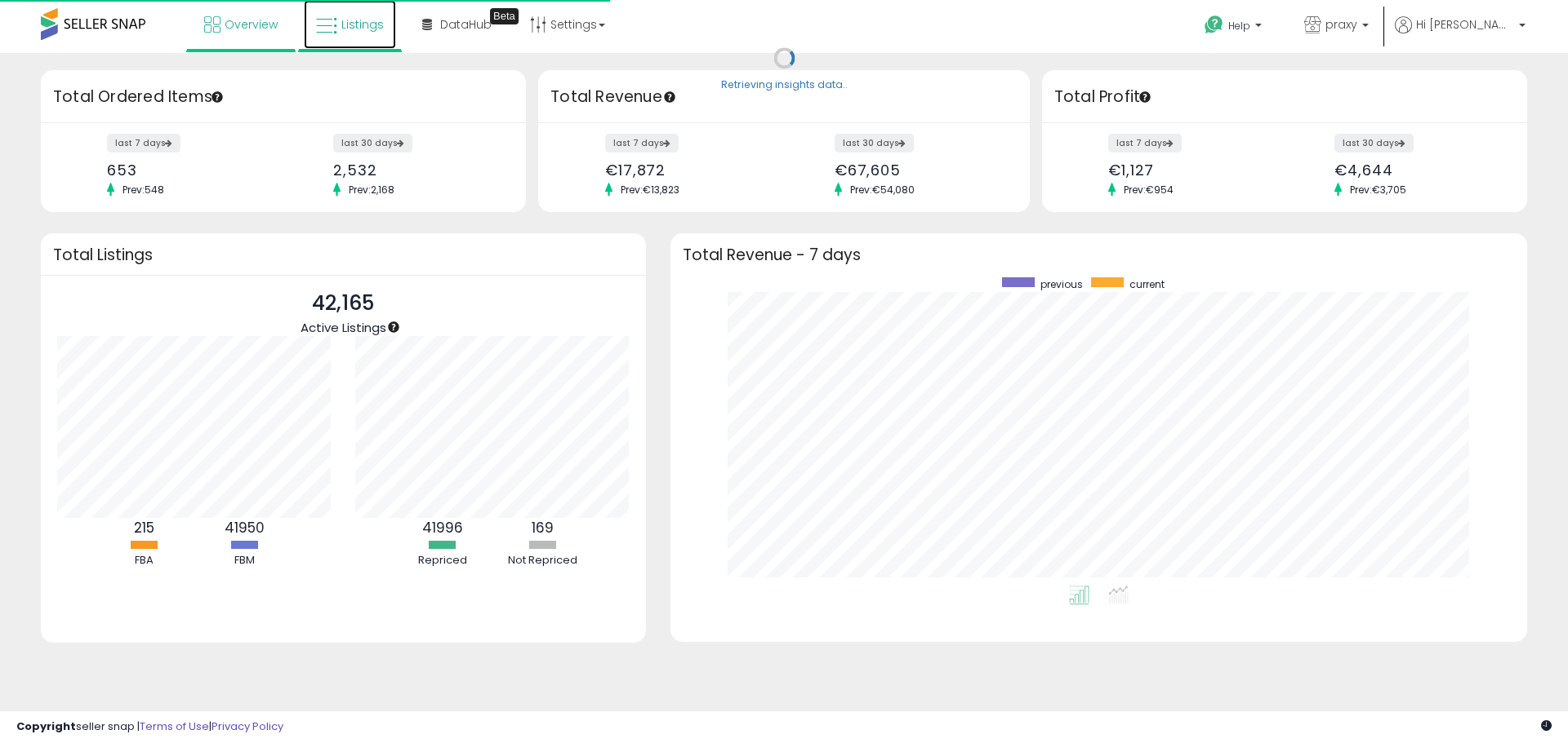
scroll to position [308, 824]
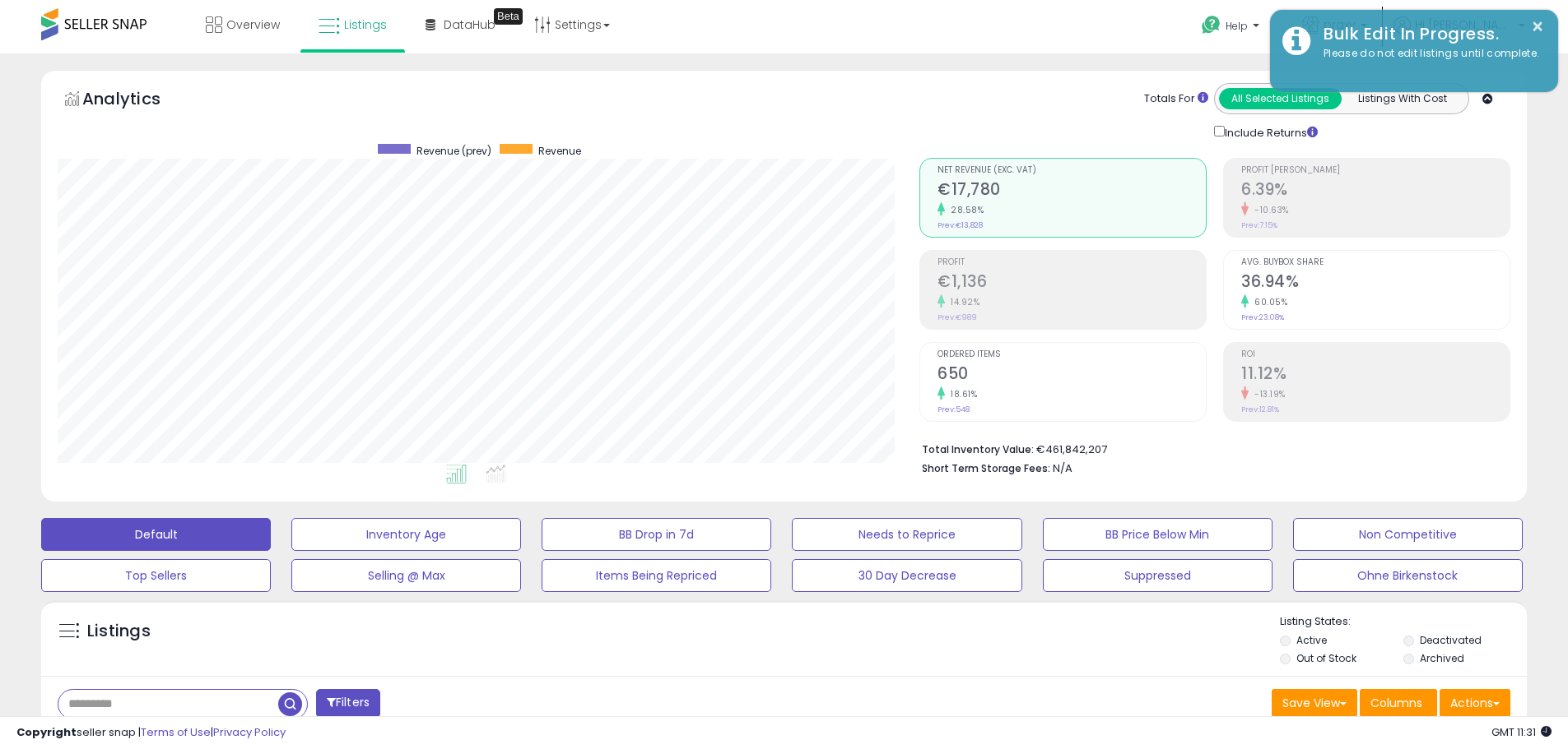
scroll to position [337, 861]
